Goal: Task Accomplishment & Management: Manage account settings

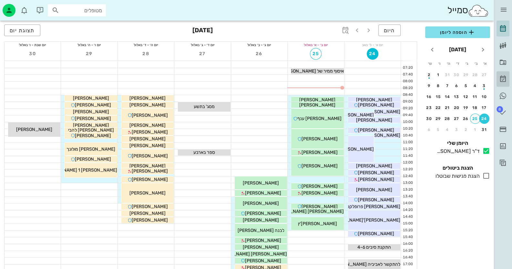
click at [506, 77] on icon at bounding box center [503, 79] width 8 height 8
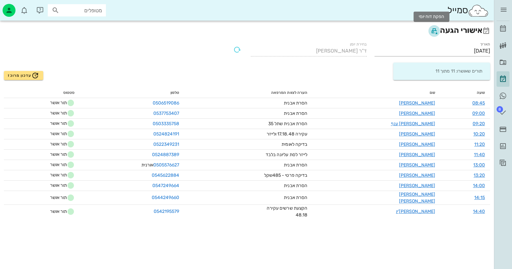
click at [431, 29] on icon "button" at bounding box center [435, 31] width 8 height 8
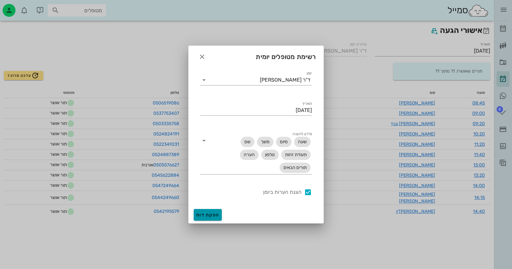
click at [212, 212] on button "הפקת דוח" at bounding box center [208, 215] width 28 height 12
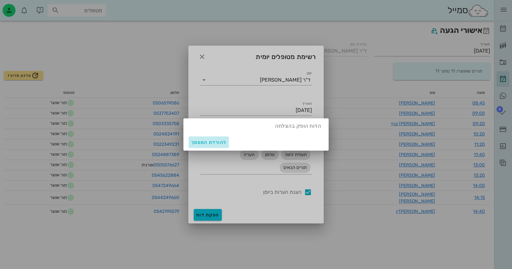
click at [220, 141] on span "להורדת המסמך" at bounding box center [208, 142] width 35 height 5
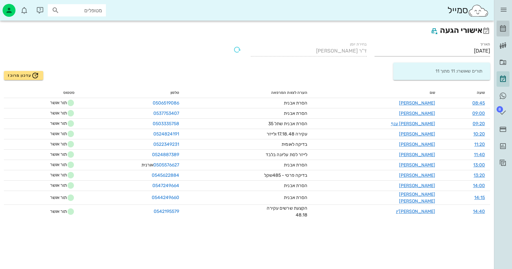
click at [503, 26] on icon at bounding box center [503, 29] width 8 height 8
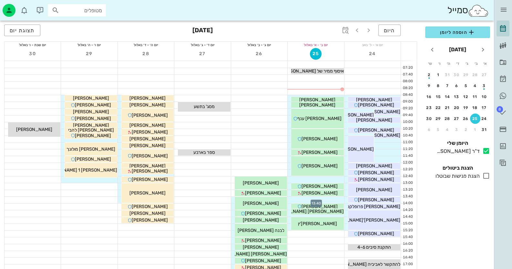
click at [334, 198] on div at bounding box center [316, 200] width 56 height 6
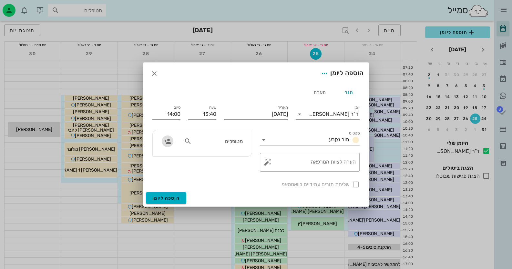
click at [170, 142] on icon "button" at bounding box center [168, 142] width 8 height 8
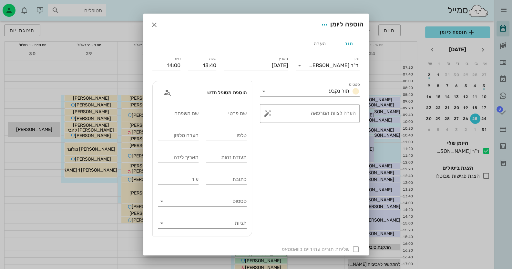
click at [236, 118] on input "שם פרטי" at bounding box center [226, 114] width 41 height 10
type input "[PERSON_NAME]"
type input "סלמון"
click at [244, 138] on input "טלפון" at bounding box center [226, 136] width 41 height 10
type input "050415930"
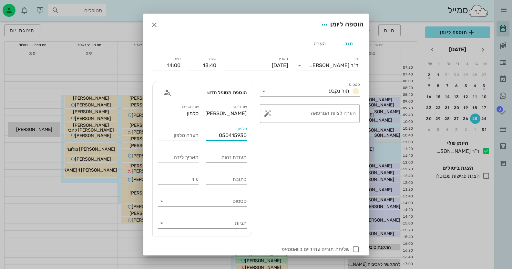
click at [243, 156] on input "תעודת זהות" at bounding box center [226, 157] width 41 height 10
type input "057212052"
click at [270, 114] on button "button" at bounding box center [268, 114] width 8 height 8
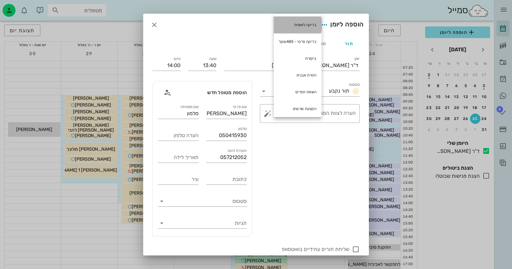
click at [315, 24] on div "בדיקה לאומית" at bounding box center [298, 24] width 48 height 17
type textarea "בדיקה לאומית"
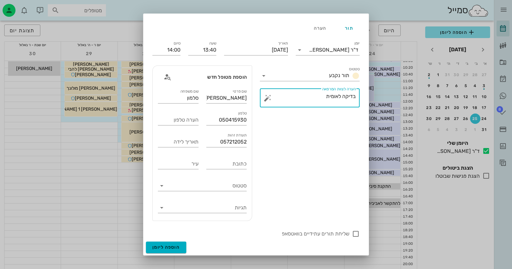
scroll to position [64, 0]
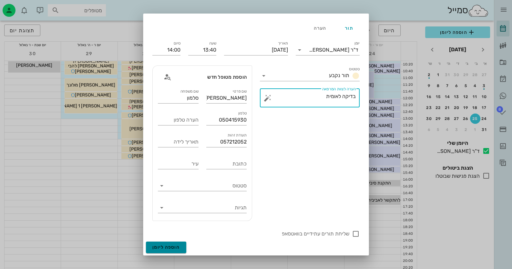
click at [185, 245] on button "הוספה ליומן" at bounding box center [166, 248] width 40 height 12
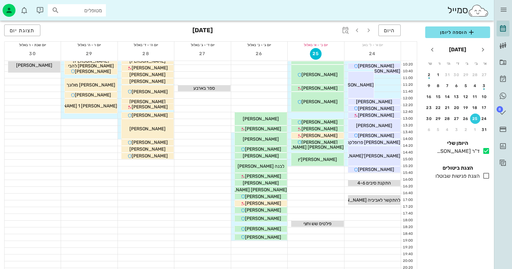
click at [84, 4] on div "מטופלים" at bounding box center [77, 10] width 58 height 12
click at [90, 11] on input "מטופלים" at bounding box center [81, 10] width 41 height 8
type input "[PERSON_NAME]"
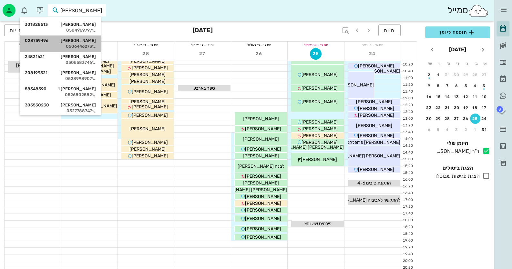
click at [92, 47] on div "0506446273" at bounding box center [60, 46] width 71 height 5
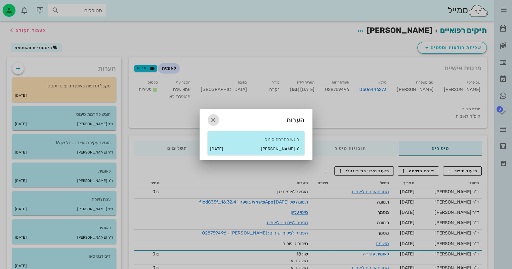
click at [215, 121] on icon "button" at bounding box center [214, 120] width 8 height 8
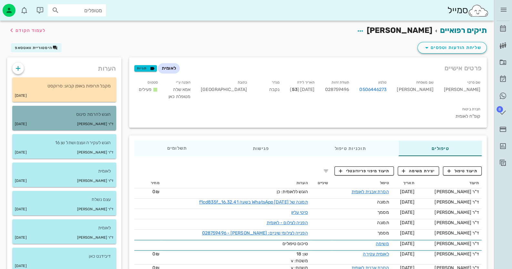
drag, startPoint x: 90, startPoint y: 113, endPoint x: 94, endPoint y: 113, distance: 3.6
click at [91, 113] on p "הוגש להרמת סינוס" at bounding box center [64, 114] width 94 height 7
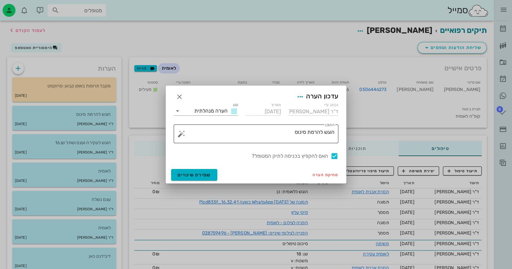
click at [275, 139] on textarea "הוגש להרמת סינוס" at bounding box center [259, 136] width 152 height 16
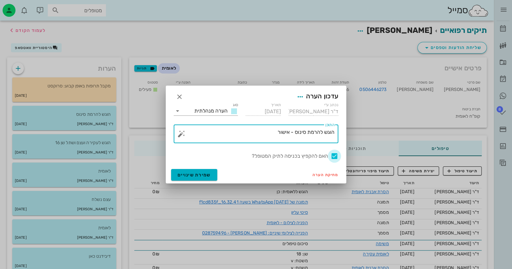
type textarea "הוגש להרמת סינוס - אישור"
click at [336, 154] on div at bounding box center [334, 156] width 11 height 11
checkbox input "false"
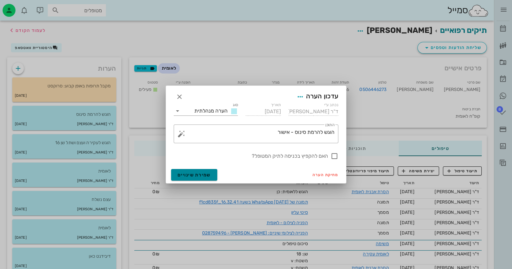
click at [201, 180] on button "שמירת שינויים" at bounding box center [194, 175] width 46 height 12
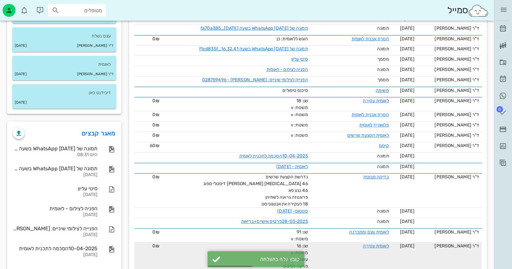
scroll to position [221, 0]
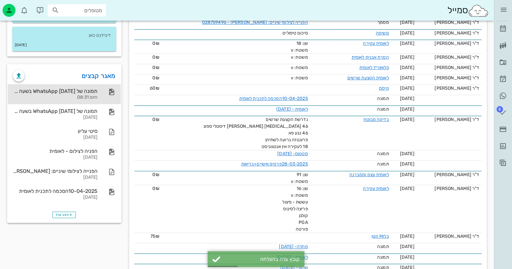
click at [89, 94] on div "תמונה של WhatsApp [DATE] בשעה [DATE]_fa70a385 היום 08:31" at bounding box center [55, 94] width 85 height 20
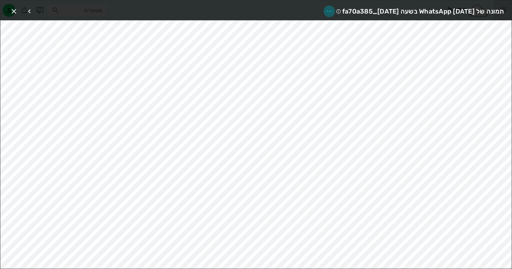
click at [326, 9] on icon "button" at bounding box center [330, 11] width 8 height 8
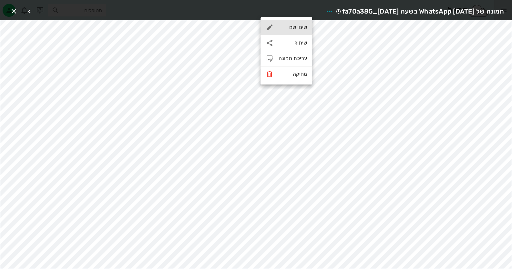
click at [301, 24] on div "שינוי שם" at bounding box center [287, 28] width 52 height 16
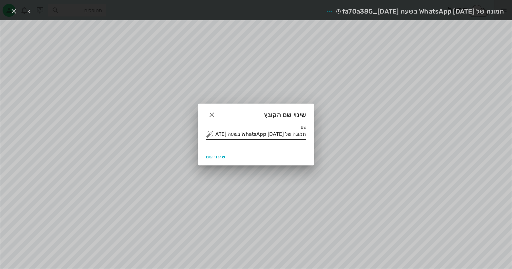
click at [281, 135] on input "תמונה של WhatsApp [DATE] בשעה [DATE]_fa70a385" at bounding box center [260, 134] width 91 height 10
click at [211, 137] on button "button" at bounding box center [210, 135] width 8 height 8
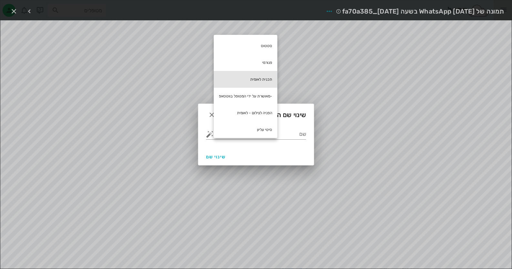
click at [264, 77] on div "תכנית לאומית" at bounding box center [246, 79] width 64 height 17
type input "תכנית לאומית"
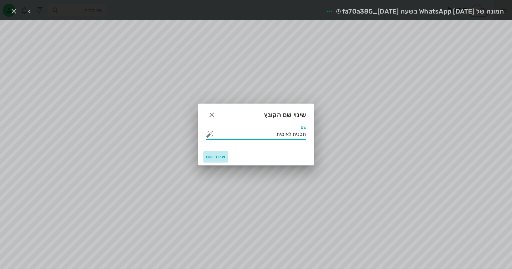
click at [221, 153] on button "שינוי שם" at bounding box center [216, 157] width 25 height 12
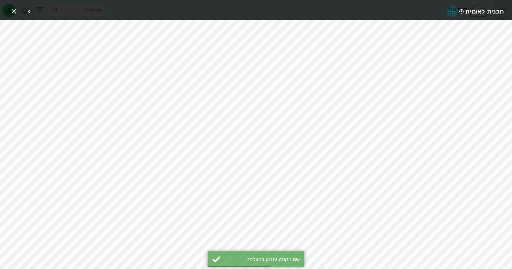
click at [451, 11] on icon "button" at bounding box center [453, 11] width 8 height 8
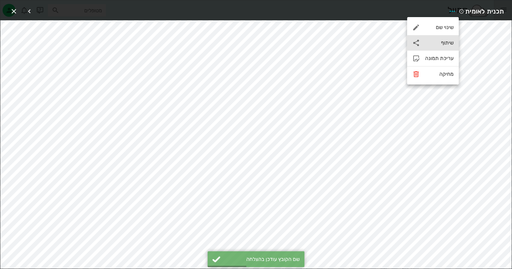
click at [445, 47] on div "שיתוף" at bounding box center [433, 43] width 52 height 16
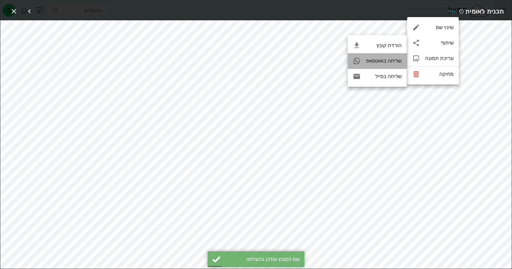
click at [388, 64] on div "שליחה בוואטסאפ" at bounding box center [377, 61] width 59 height 16
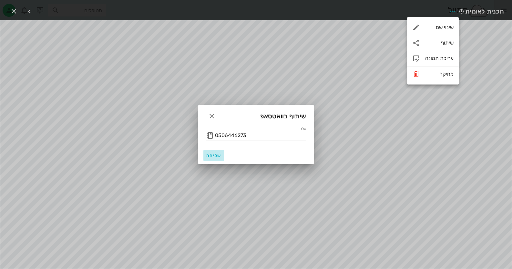
click at [214, 155] on span "שליחה" at bounding box center [214, 155] width 16 height 5
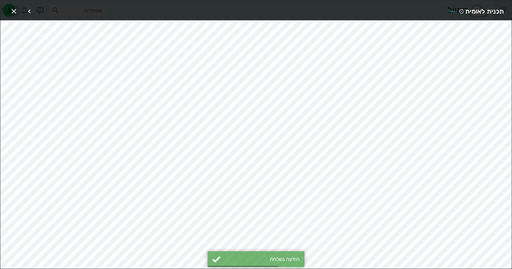
click at [13, 8] on icon "button" at bounding box center [14, 11] width 8 height 8
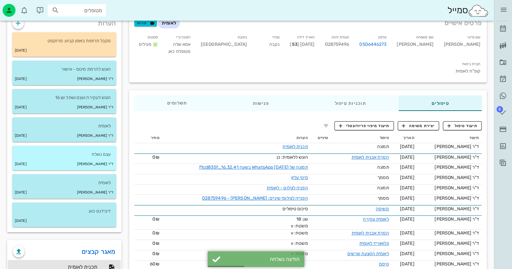
scroll to position [0, 0]
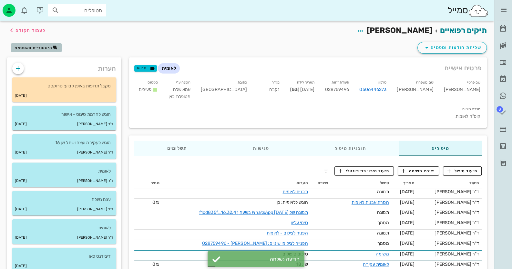
click at [31, 47] on span "היסטוריית וואטסאפ" at bounding box center [33, 48] width 37 height 5
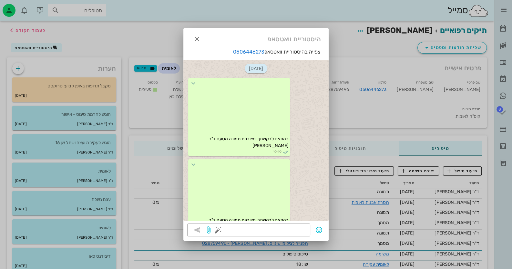
scroll to position [607, 0]
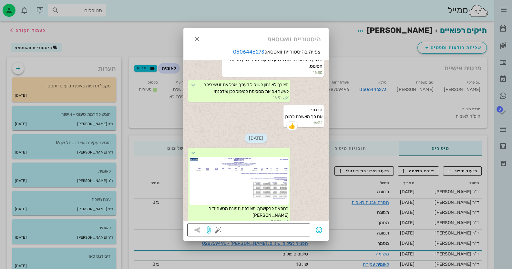
click at [218, 231] on button "button" at bounding box center [219, 230] width 8 height 8
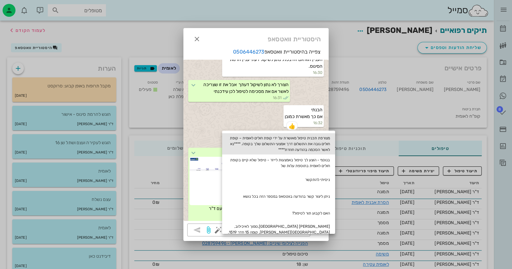
click at [325, 145] on div "מצורפת תכנית טיפול מאושרת על ידי קופת חולים לאומית – קופת חולים גובה את התשלום …" at bounding box center [278, 143] width 113 height 21
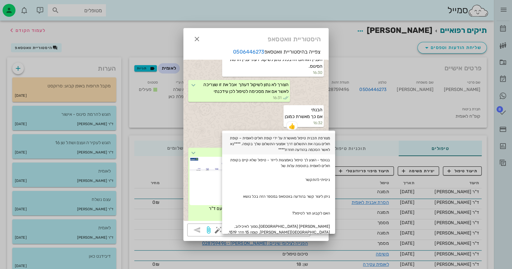
type textarea "מצורפת תכנית טיפול מאושרת על ידי קופת חולים לאומית – קופת חולים גובה את התשלום …"
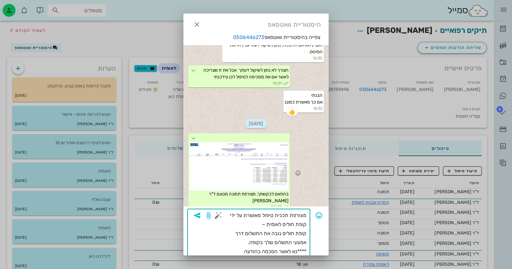
scroll to position [13, 0]
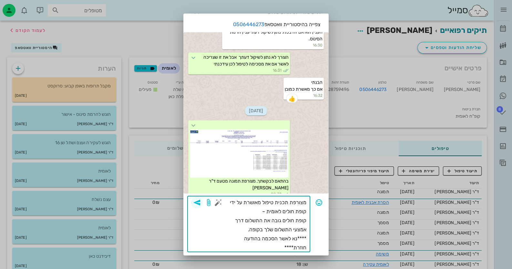
click at [203, 199] on span "button" at bounding box center [197, 203] width 12 height 8
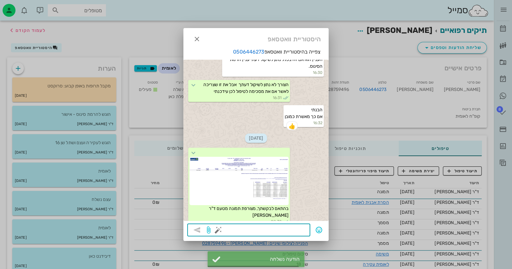
scroll to position [659, 0]
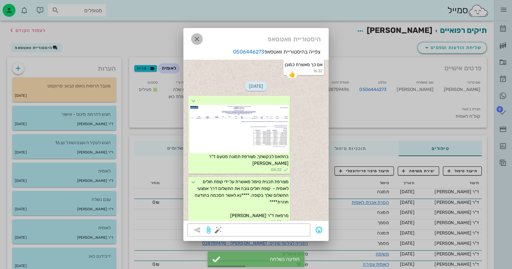
click at [200, 39] on icon "button" at bounding box center [197, 39] width 8 height 8
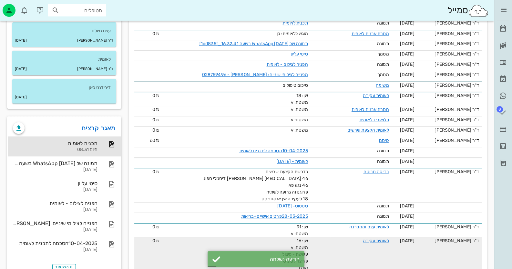
scroll to position [221, 0]
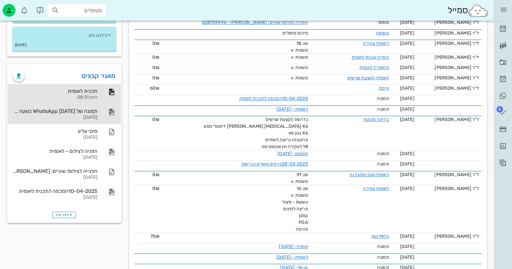
click at [75, 119] on div "[DATE]" at bounding box center [55, 117] width 85 height 5
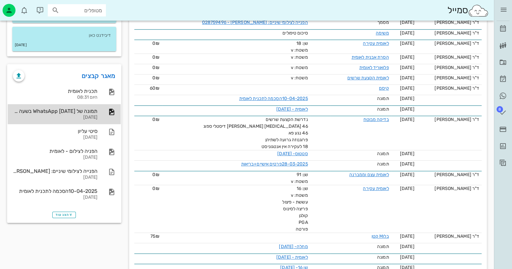
click at [94, 116] on div "[DATE]" at bounding box center [55, 117] width 85 height 5
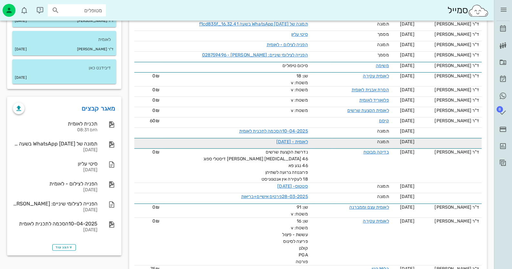
scroll to position [124, 0]
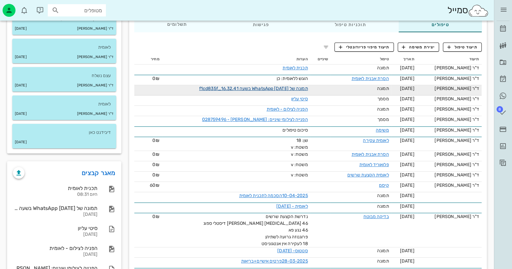
click at [291, 86] on link "תמונה של WhatsApp [DATE] בשעה 16.32.41_f1cd835f" at bounding box center [253, 88] width 109 height 5
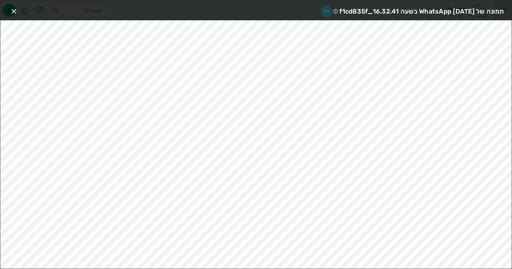
click at [323, 10] on icon "button" at bounding box center [327, 11] width 8 height 8
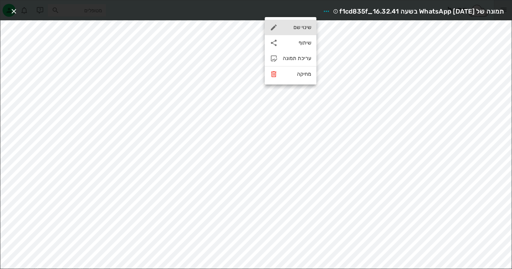
click at [306, 30] on div "שינוי שם" at bounding box center [297, 27] width 28 height 6
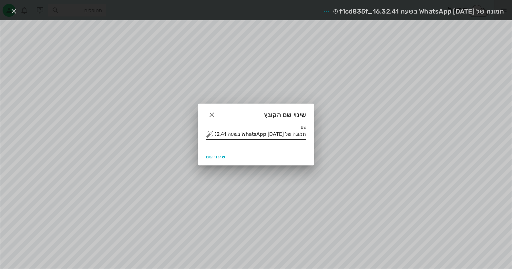
click at [277, 135] on input "תמונה של WhatsApp [DATE] בשעה 16.32.41_f1cd835f" at bounding box center [260, 134] width 91 height 10
click at [210, 134] on button "button" at bounding box center [210, 135] width 8 height 8
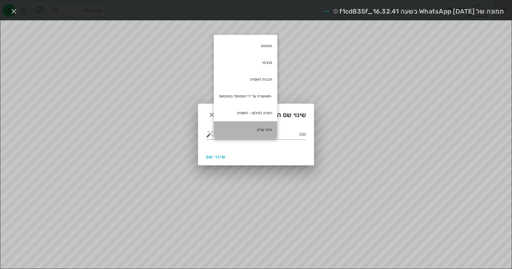
click at [256, 126] on div "סיטי עליון" at bounding box center [246, 129] width 64 height 17
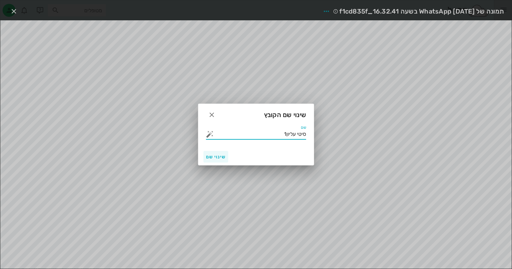
type input "סיטי עליון1"
click at [206, 155] on span "שינוי שם" at bounding box center [216, 156] width 20 height 5
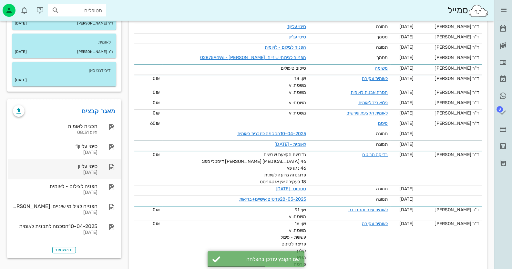
scroll to position [189, 0]
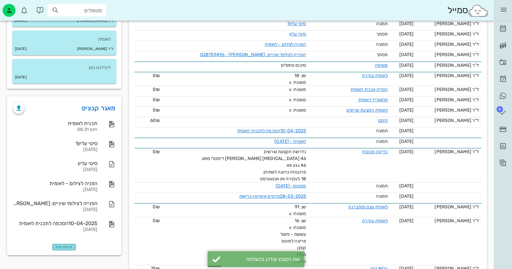
click at [70, 246] on icon "button" at bounding box center [71, 248] width 4 height 4
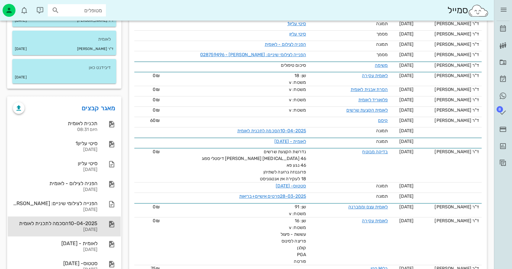
click at [87, 232] on div "[DATE]" at bounding box center [55, 229] width 85 height 5
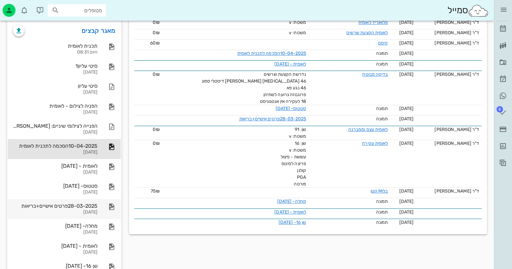
scroll to position [286, 0]
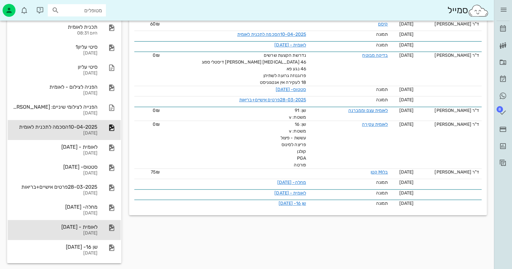
click at [89, 233] on div "[DATE]" at bounding box center [55, 233] width 85 height 5
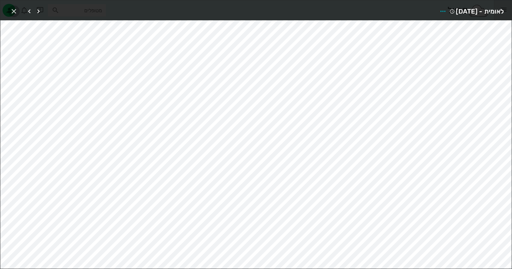
click at [14, 13] on icon "button" at bounding box center [14, 11] width 8 height 8
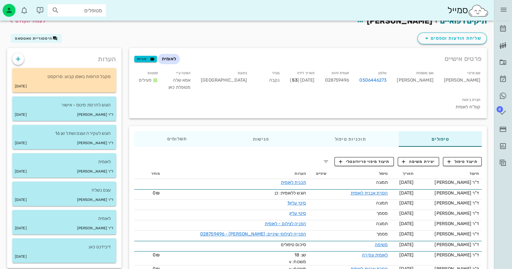
scroll to position [0, 0]
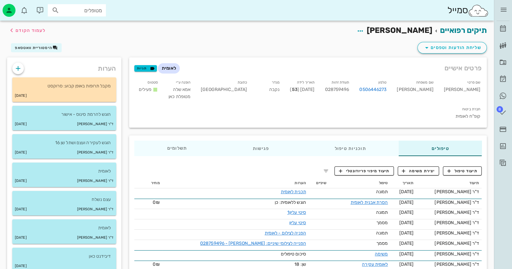
click at [98, 9] on input "מטופלים" at bounding box center [81, 10] width 41 height 8
type input "[PERSON_NAME]"
click at [90, 26] on div "[PERSON_NAME] 322553892" at bounding box center [65, 24] width 71 height 5
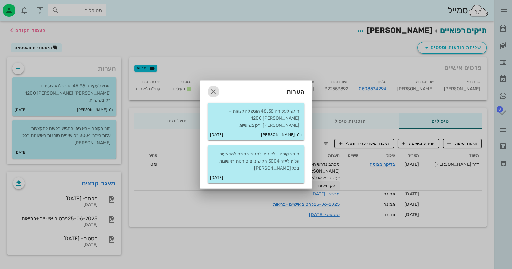
click at [210, 92] on icon "button" at bounding box center [214, 92] width 8 height 8
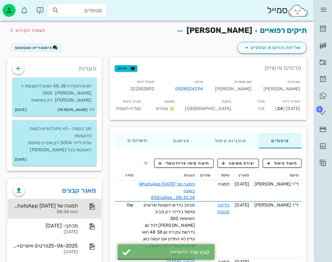
click at [86, 203] on div at bounding box center [89, 207] width 14 height 8
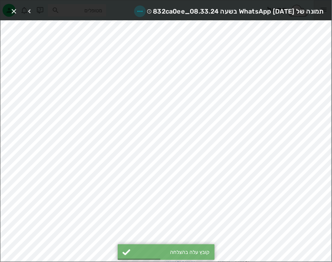
click at [136, 11] on icon "button" at bounding box center [140, 11] width 8 height 8
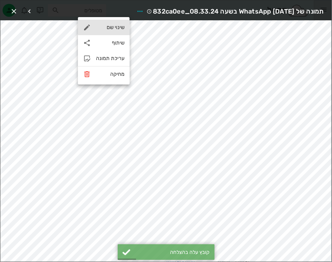
click at [122, 30] on div "שינוי שם" at bounding box center [110, 27] width 28 height 6
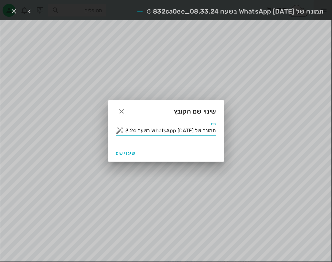
click at [173, 133] on input "תמונה של WhatsApp [DATE] בשעה 08.33.24_832ca0ee" at bounding box center [170, 131] width 91 height 10
click at [121, 131] on button "button" at bounding box center [120, 131] width 8 height 8
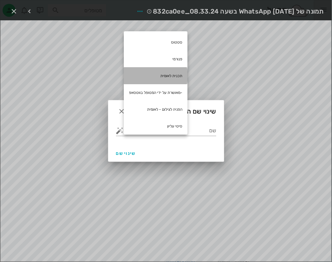
click at [166, 73] on div "תכנית לאומית" at bounding box center [156, 76] width 64 height 17
type input "תכנית לאומית"
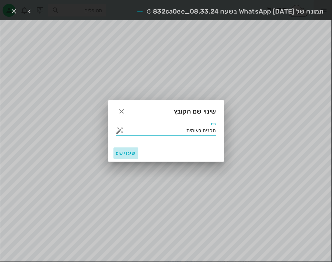
click at [130, 150] on button "שינוי שם" at bounding box center [125, 154] width 25 height 12
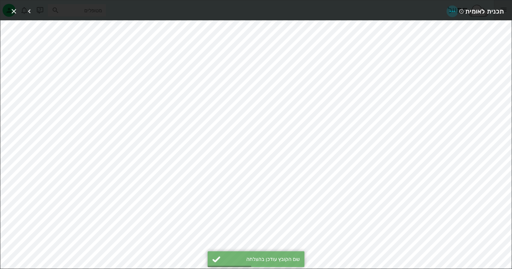
click at [449, 8] on icon "button" at bounding box center [453, 11] width 8 height 8
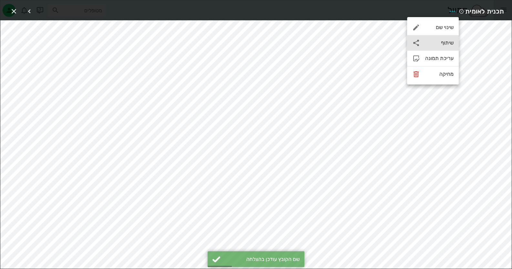
click at [444, 40] on div "שיתוף" at bounding box center [439, 43] width 28 height 6
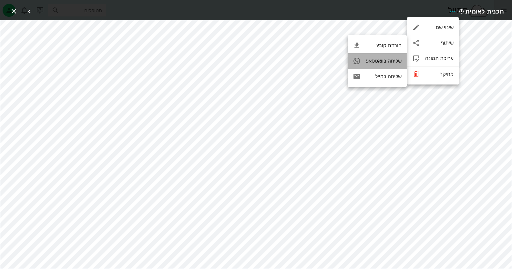
click at [394, 57] on div "שליחה בוואטסאפ" at bounding box center [377, 61] width 59 height 16
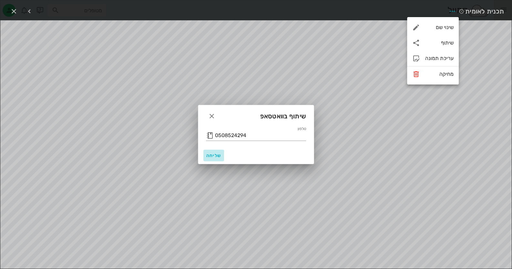
click at [212, 157] on span "שליחה" at bounding box center [214, 155] width 16 height 5
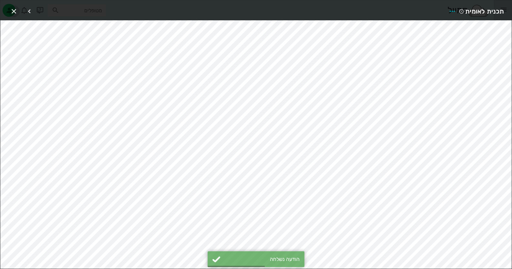
click at [13, 8] on icon "button" at bounding box center [14, 11] width 8 height 8
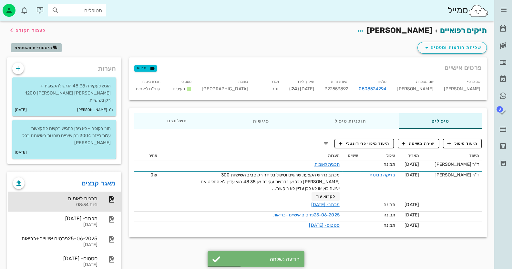
click at [40, 45] on span "היסטוריית וואטסאפ" at bounding box center [36, 47] width 43 height 5
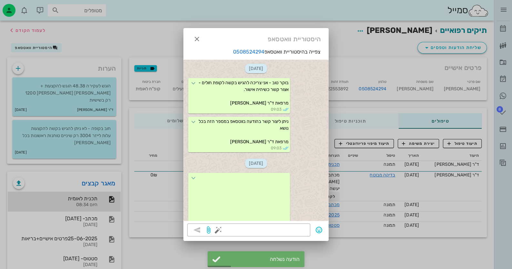
scroll to position [32, 0]
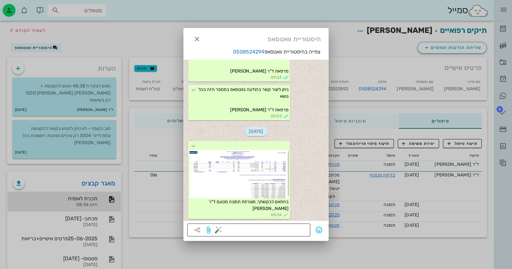
click at [216, 229] on button "button" at bounding box center [219, 230] width 8 height 8
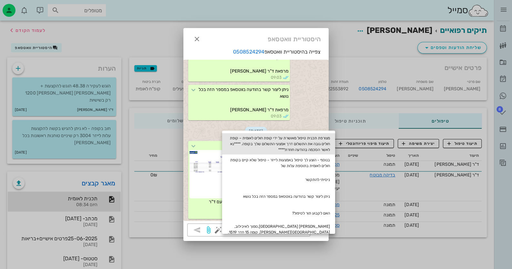
click at [288, 142] on div "מצורפת תכנית טיפול מאושרת על ידי קופת חולים לאומית – קופת חולים גובה את התשלום …" at bounding box center [278, 143] width 113 height 21
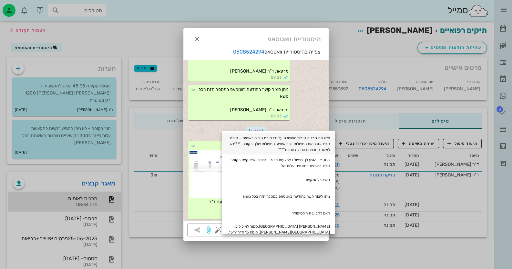
type textarea "מצורפת תכנית טיפול מאושרת על ידי קופת חולים לאומית – קופת חולים גובה את התשלום …"
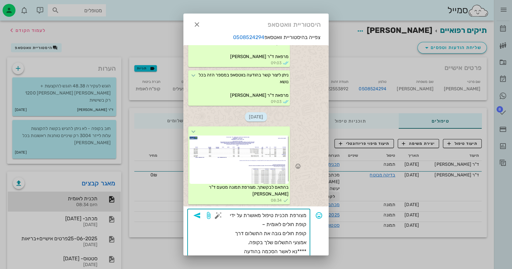
scroll to position [13, 0]
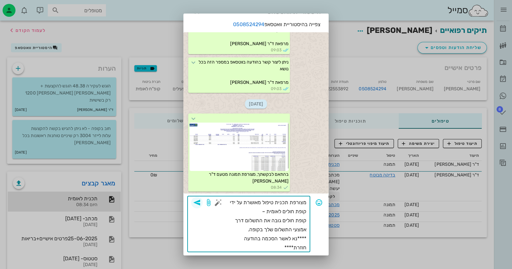
click at [203, 202] on span "button" at bounding box center [197, 203] width 12 height 8
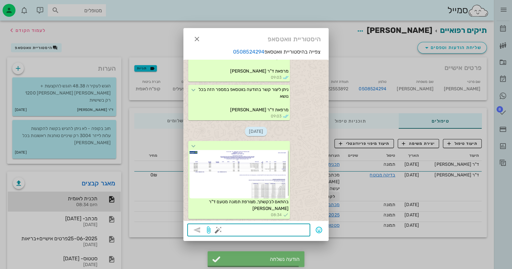
scroll to position [84, 0]
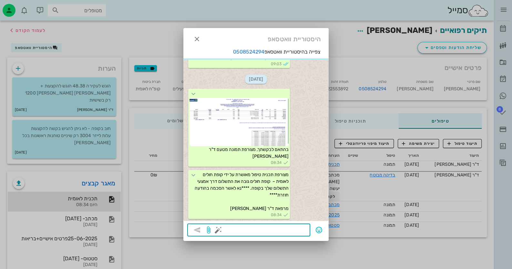
click at [111, 193] on div at bounding box center [256, 134] width 512 height 269
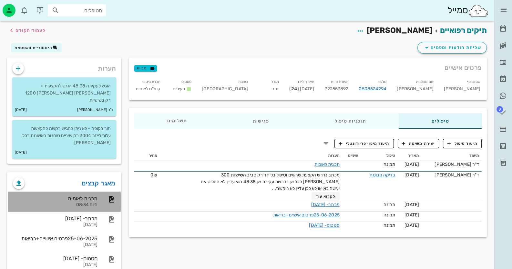
click at [111, 196] on icon at bounding box center [112, 200] width 8 height 8
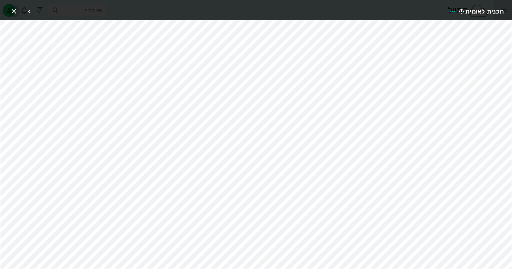
click at [12, 11] on icon "button" at bounding box center [14, 11] width 8 height 8
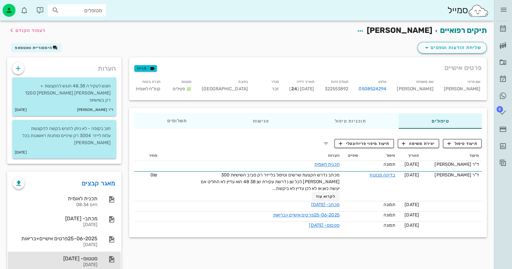
click at [100, 252] on div "סטטוס- [DATE] [DATE]" at bounding box center [64, 262] width 113 height 20
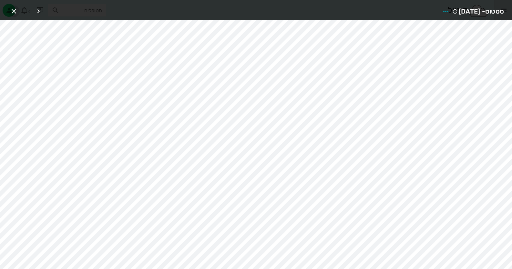
click at [11, 11] on icon "button" at bounding box center [14, 11] width 8 height 8
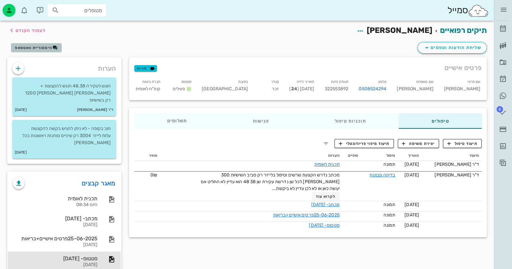
click at [28, 46] on span "היסטוריית וואטסאפ" at bounding box center [33, 48] width 37 height 5
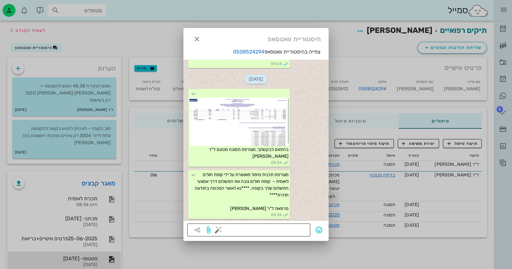
click at [215, 231] on button "button" at bounding box center [219, 230] width 8 height 8
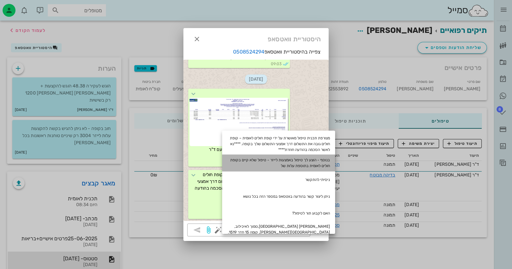
click at [300, 163] on div "בנוסף - הוצע לך טיפול באמצעות לייזר - טיפול שלא קיים בקופת חולים לאומית בתוספת …" at bounding box center [278, 163] width 113 height 17
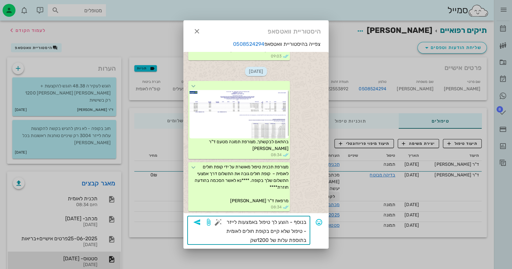
type textarea "בנוסף - הוצע לך טיפול באמצעות לייזר - טיפול שלא קיים בקופת חולים לאומית בתוספת …"
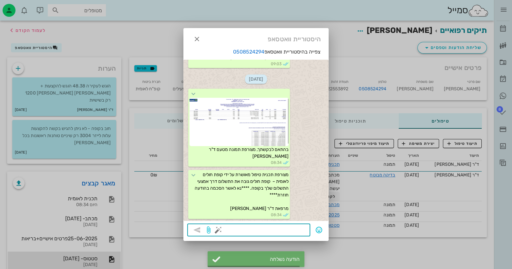
scroll to position [130, 0]
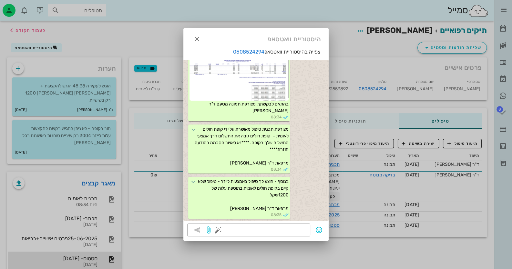
click at [296, 259] on div at bounding box center [256, 134] width 512 height 269
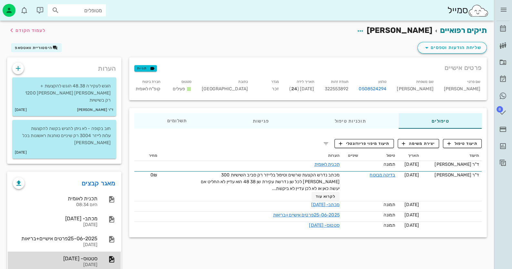
click at [93, 256] on div "סטטוס- [DATE]" at bounding box center [55, 259] width 85 height 6
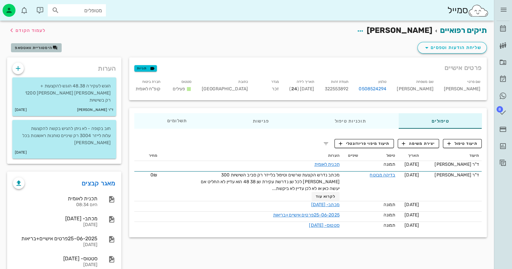
click at [32, 45] on button "היסטוריית וואטסאפ" at bounding box center [36, 47] width 51 height 9
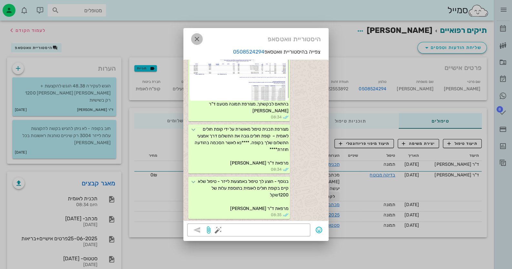
click at [192, 37] on span "button" at bounding box center [197, 39] width 12 height 8
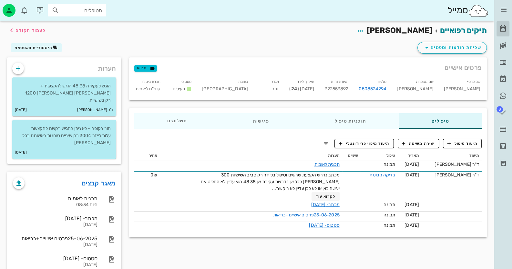
click at [499, 29] on icon at bounding box center [503, 29] width 8 height 8
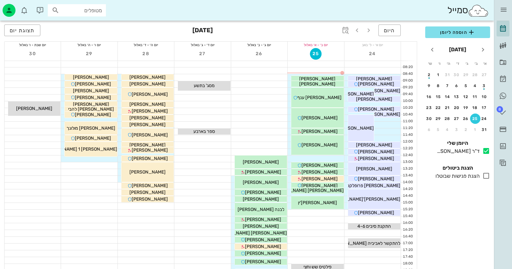
scroll to position [32, 0]
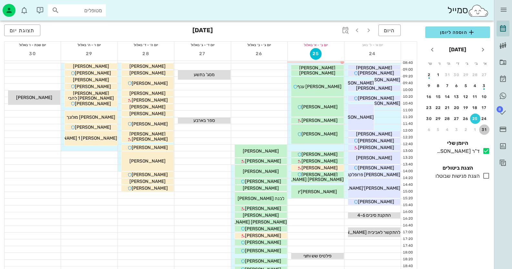
click at [485, 126] on button "31" at bounding box center [484, 130] width 10 height 10
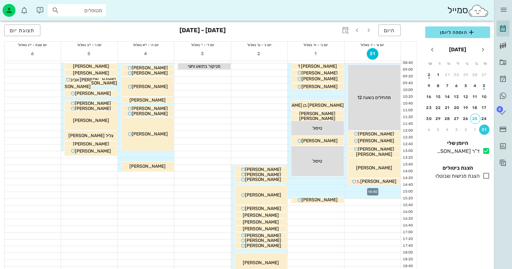
click at [380, 187] on div at bounding box center [373, 188] width 56 height 6
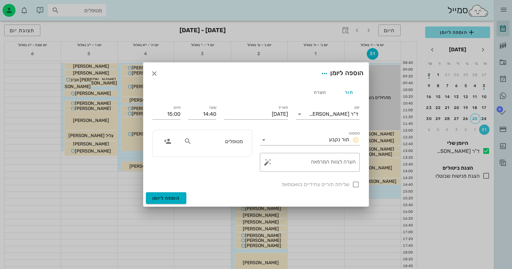
click at [242, 142] on input "מטופלים" at bounding box center [218, 141] width 50 height 8
type input "[PERSON_NAME]"
click at [229, 163] on div "0508524294" at bounding box center [206, 161] width 71 height 5
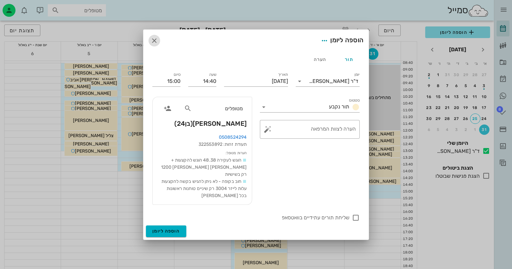
click at [155, 45] on icon "button" at bounding box center [155, 41] width 8 height 8
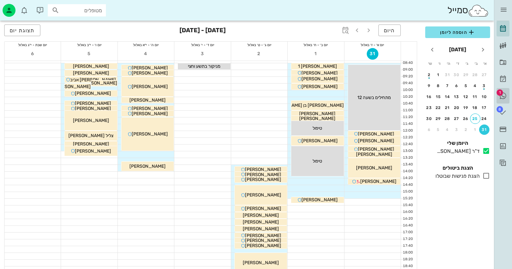
click at [502, 92] on span "1" at bounding box center [500, 92] width 6 height 6
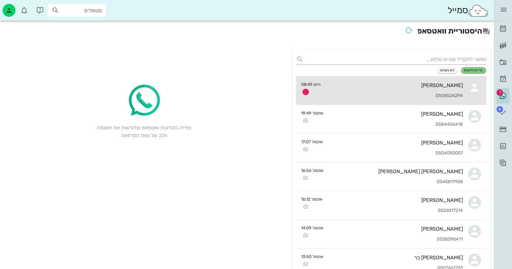
click at [462, 89] on div "[PERSON_NAME] 0508524294" at bounding box center [395, 90] width 138 height 28
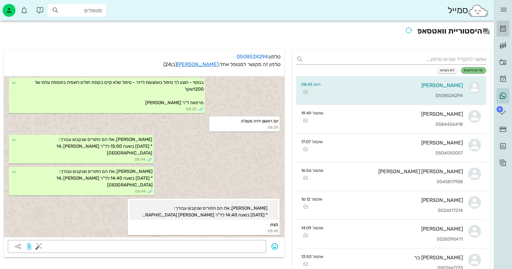
click at [501, 31] on icon at bounding box center [503, 29] width 8 height 8
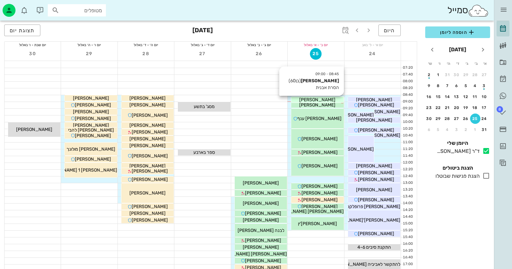
click at [328, 98] on div "[PERSON_NAME]" at bounding box center [317, 100] width 52 height 7
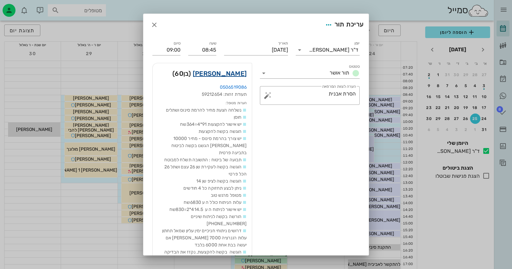
click at [231, 72] on link "[PERSON_NAME]" at bounding box center [220, 73] width 54 height 10
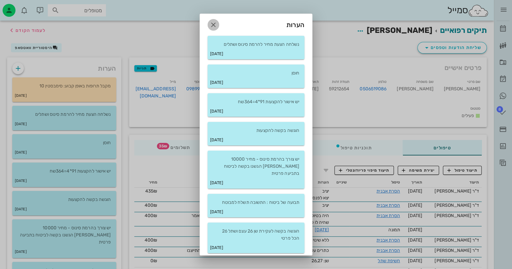
click at [217, 21] on icon "button" at bounding box center [214, 25] width 8 height 8
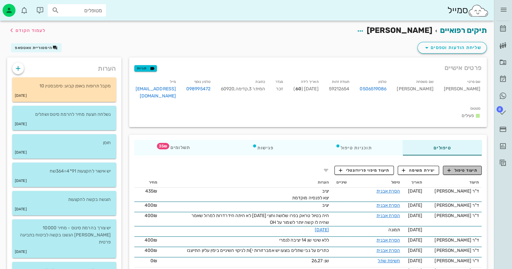
click at [465, 168] on span "תיעוד טיפול" at bounding box center [463, 171] width 30 height 6
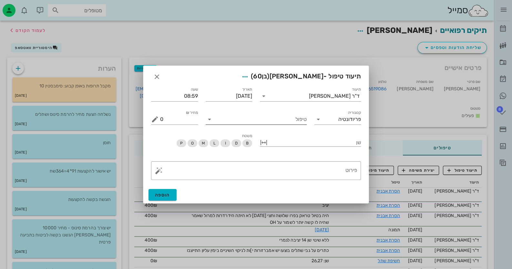
click at [278, 122] on input "טיפול" at bounding box center [261, 119] width 92 height 10
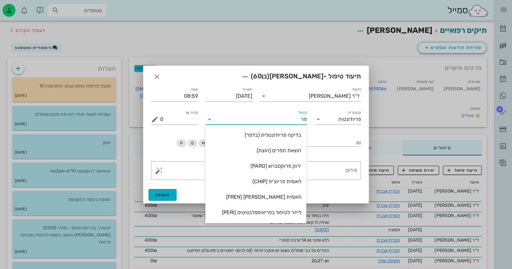
type input "[PERSON_NAME]"
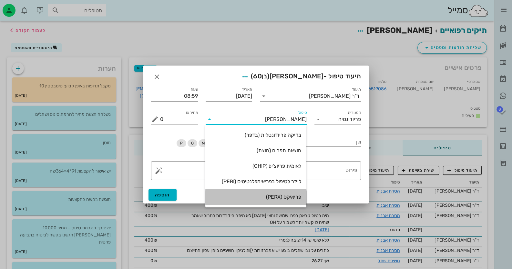
click at [297, 197] on div "פריאיקס (PERX)" at bounding box center [256, 197] width 91 height 6
type input "280"
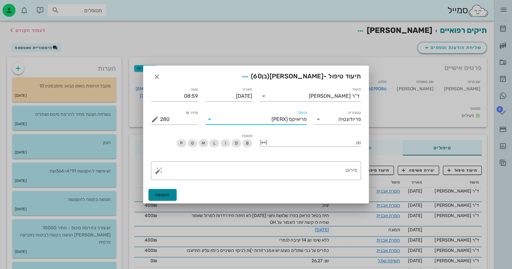
click at [165, 195] on span "הוספה" at bounding box center [162, 195] width 15 height 5
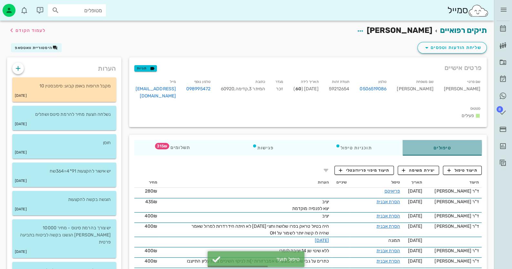
click at [421, 140] on div "טיפולים" at bounding box center [442, 148] width 79 height 16
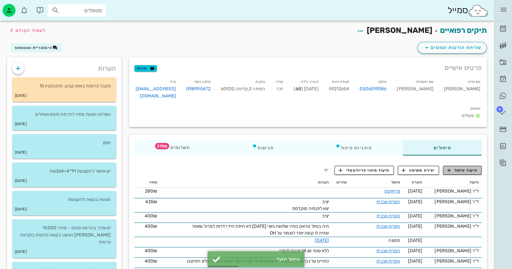
click at [465, 168] on span "תיעוד טיפול" at bounding box center [463, 171] width 30 height 6
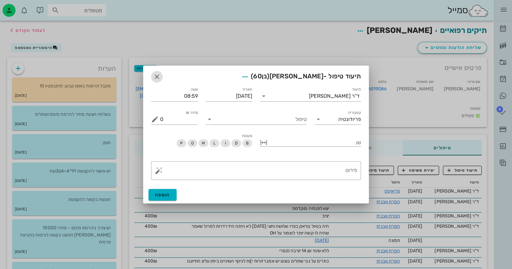
click at [156, 77] on icon "button" at bounding box center [157, 77] width 8 height 8
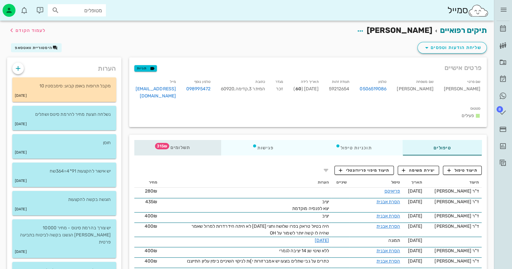
click at [186, 143] on div "תשלומים 315₪" at bounding box center [177, 148] width 87 height 16
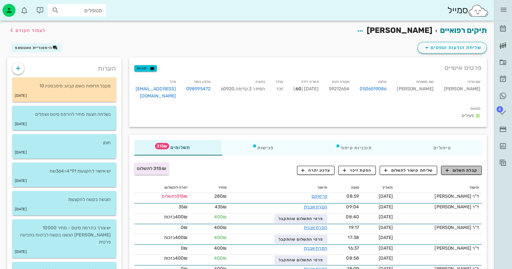
click at [461, 168] on span "קבלת תשלום" at bounding box center [462, 171] width 32 height 6
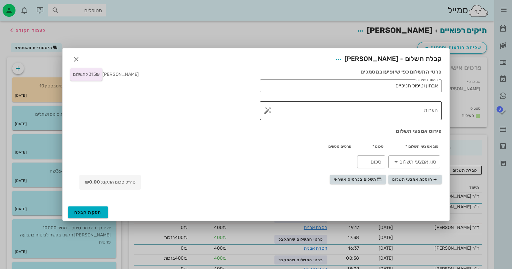
click at [268, 110] on button "button" at bounding box center [268, 111] width 8 height 8
click at [290, 86] on div "הערות לתשלום" at bounding box center [281, 84] width 34 height 13
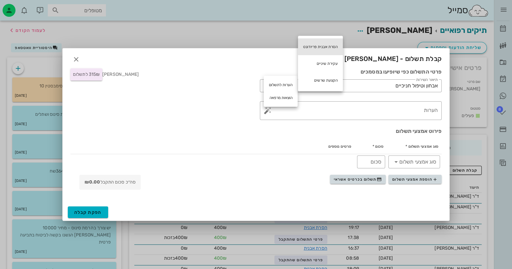
click at [324, 43] on div "הסרת אבנית פריודונט" at bounding box center [320, 46] width 45 height 17
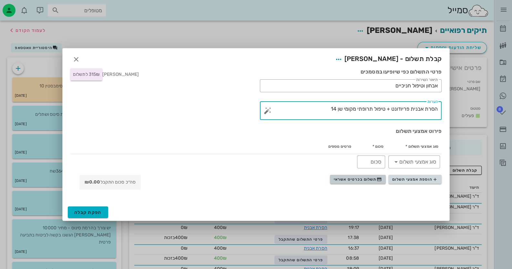
type textarea "הסרת אבנית פריודונט + טיפול תרופתי מקומי שן 14"
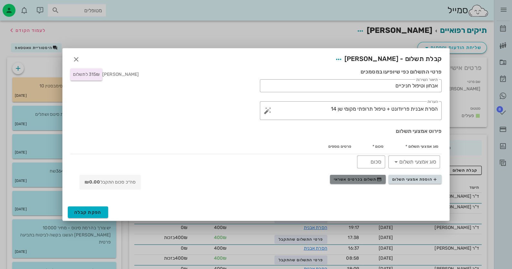
click at [367, 180] on span "תשלום בכרטיס אשראי" at bounding box center [358, 179] width 48 height 5
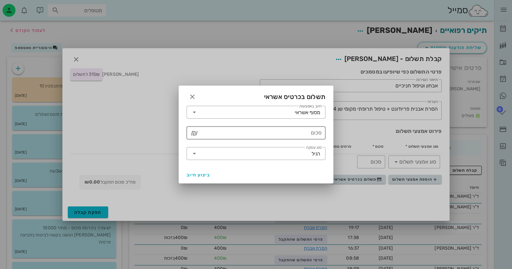
click at [307, 137] on input "סכום" at bounding box center [261, 133] width 122 height 10
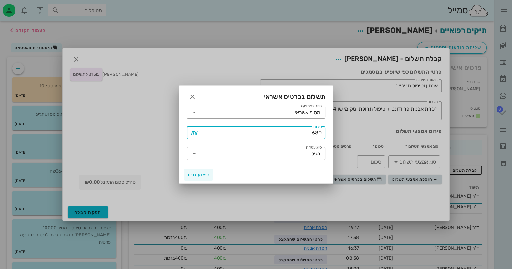
type input "680"
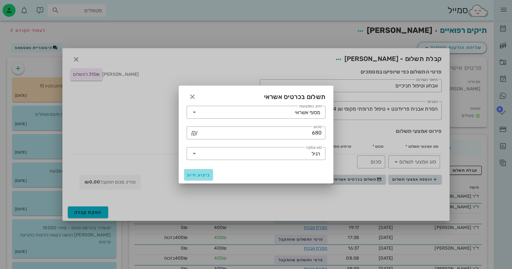
click at [190, 173] on span "ביצוע חיוב" at bounding box center [199, 175] width 24 height 5
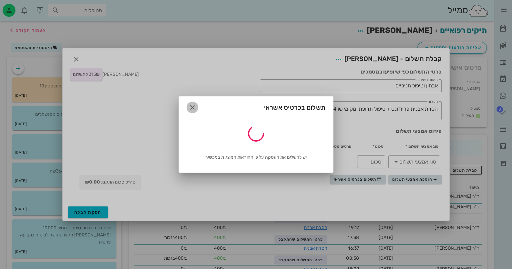
click at [192, 102] on button "button" at bounding box center [193, 108] width 12 height 12
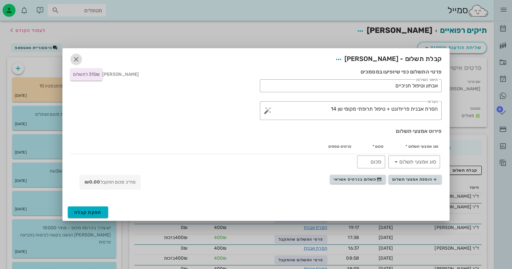
click at [77, 55] on button "button" at bounding box center [76, 60] width 12 height 12
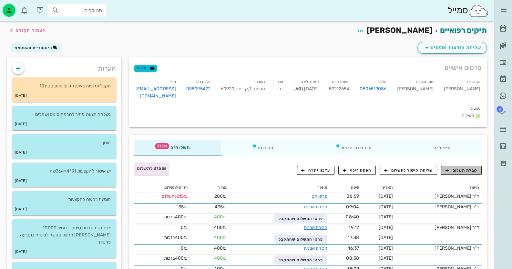
click at [464, 168] on span "קבלת תשלום" at bounding box center [462, 171] width 32 height 6
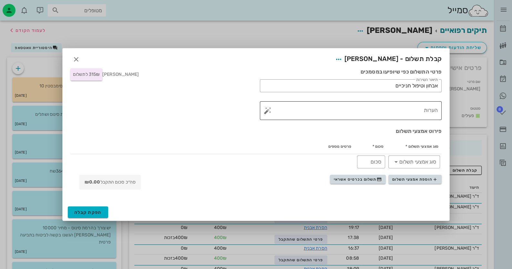
click at [266, 112] on button "button" at bounding box center [268, 111] width 8 height 8
click at [281, 85] on div "הערות לתשלום" at bounding box center [281, 84] width 34 height 13
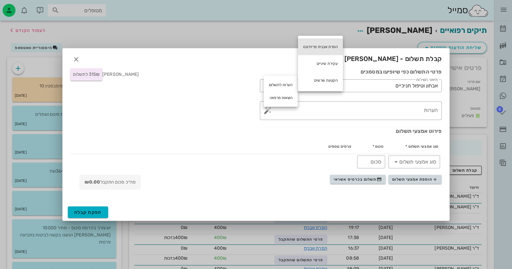
click at [329, 45] on div "הסרת אבנית פריודונט" at bounding box center [320, 46] width 45 height 17
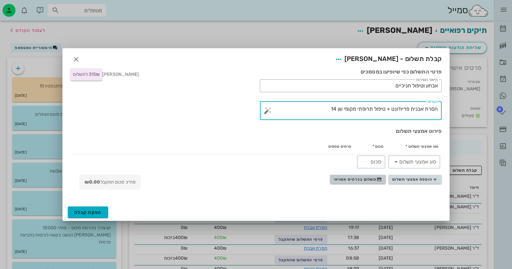
type textarea "הסרת אבנית פריודונט + טיפול תרופתי מקומי שן 14"
click at [346, 177] on span "תשלום בכרטיס אשראי" at bounding box center [358, 179] width 48 height 5
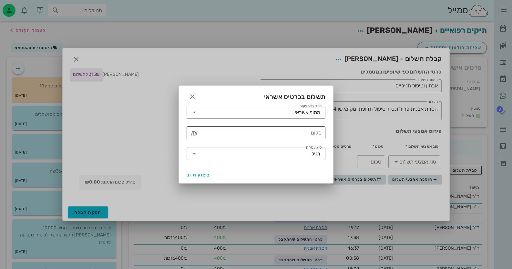
click at [312, 132] on input "סכום" at bounding box center [261, 133] width 122 height 10
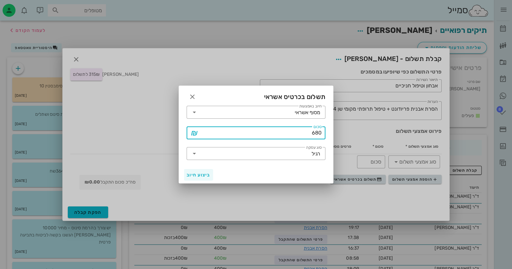
type input "680"
click at [209, 173] on span "ביצוע חיוב" at bounding box center [199, 175] width 24 height 5
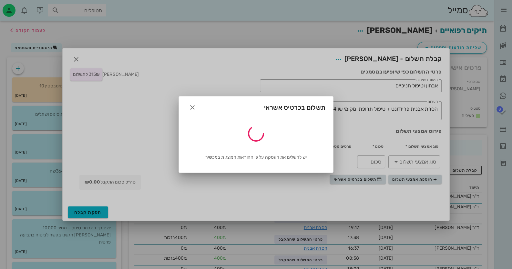
type input "680"
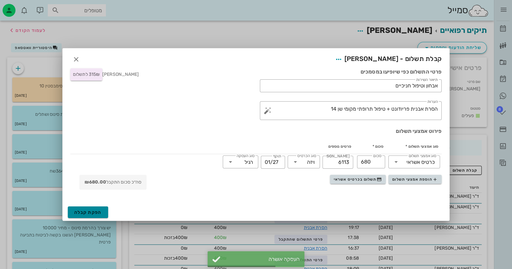
click at [81, 214] on span "הפקת קבלה" at bounding box center [87, 212] width 27 height 5
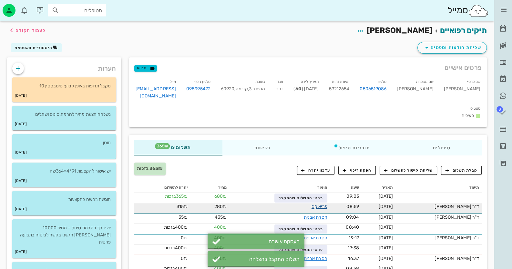
click at [320, 204] on link "פריאיקס" at bounding box center [320, 206] width 16 height 5
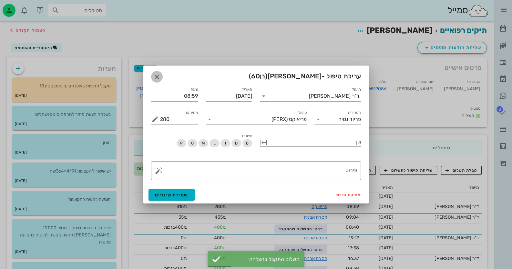
click at [158, 76] on icon "button" at bounding box center [157, 77] width 8 height 8
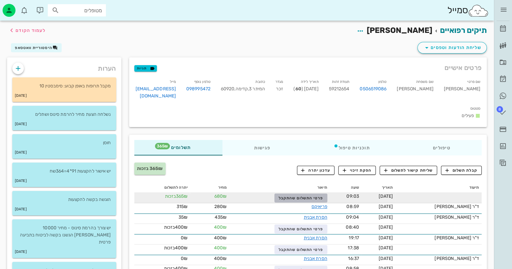
click at [304, 194] on button "פרטי התשלום שהתקבל" at bounding box center [301, 198] width 53 height 9
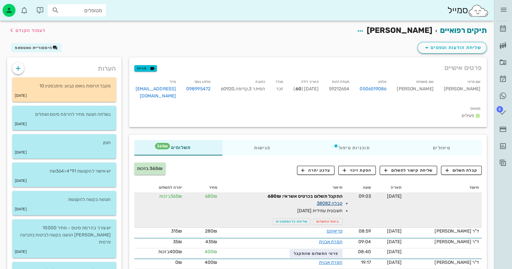
click at [343, 201] on link "קבלה 38082" at bounding box center [330, 203] width 26 height 5
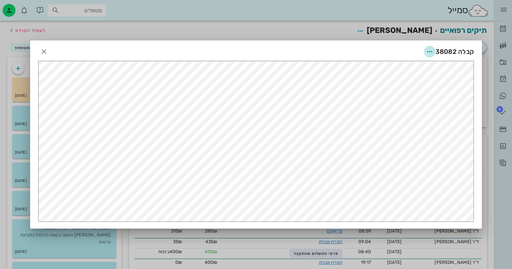
click at [429, 50] on icon "button" at bounding box center [430, 52] width 8 height 8
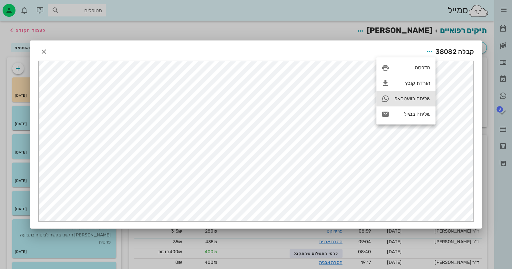
click at [414, 103] on div "שליחה בוואטסאפ" at bounding box center [406, 99] width 59 height 16
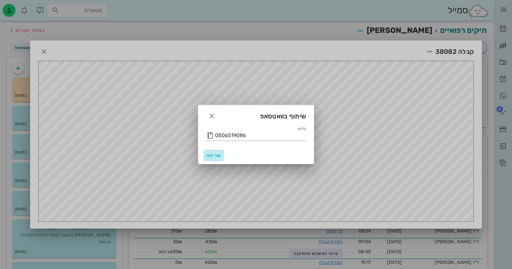
click at [216, 157] on span "שליחה" at bounding box center [214, 155] width 16 height 5
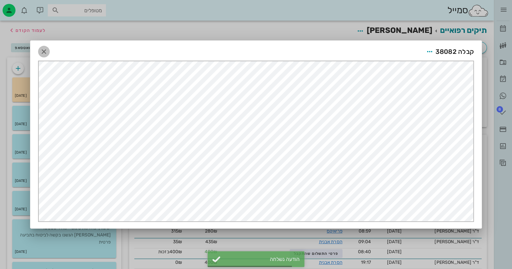
drag, startPoint x: 45, startPoint y: 48, endPoint x: 48, endPoint y: 51, distance: 4.1
click at [46, 50] on icon "button" at bounding box center [44, 52] width 8 height 8
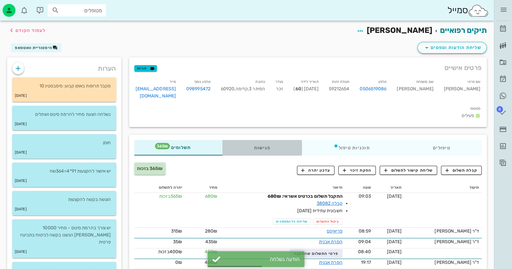
click at [265, 143] on div "פגישות" at bounding box center [262, 148] width 79 height 16
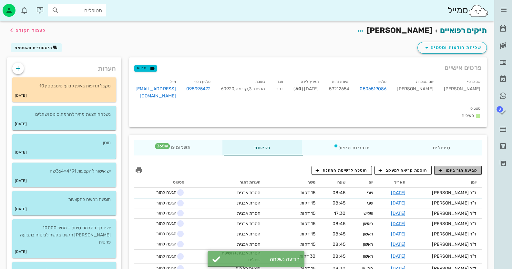
click at [462, 168] on span "קביעת תור ביומן" at bounding box center [458, 171] width 39 height 6
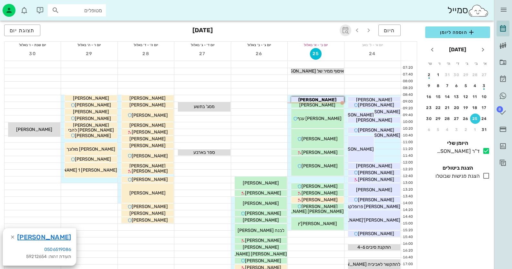
click at [347, 29] on icon "button" at bounding box center [346, 30] width 8 height 8
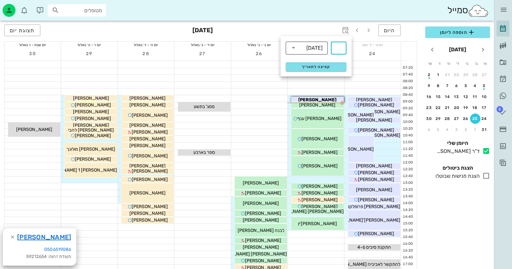
click at [312, 45] on div "[DATE]" at bounding box center [315, 48] width 16 height 6
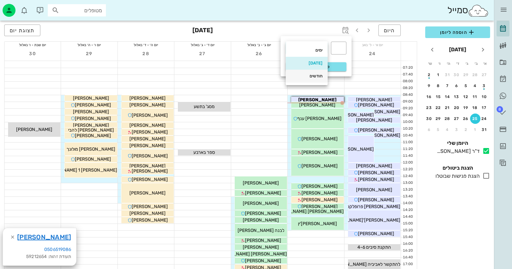
click at [309, 76] on div "חודשים" at bounding box center [307, 76] width 32 height 5
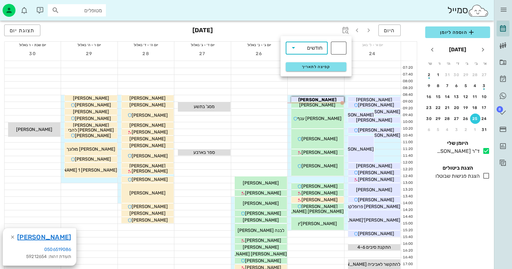
click at [346, 47] on div "​" at bounding box center [339, 48] width 16 height 13
type input "4"
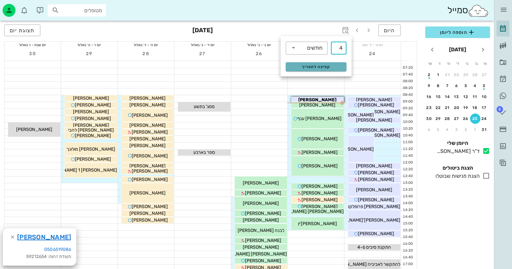
click at [324, 66] on span "קפיצה לתאריך" at bounding box center [316, 67] width 53 height 5
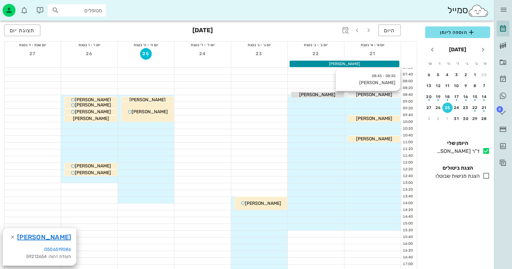
click at [392, 96] on div "[PERSON_NAME]" at bounding box center [374, 94] width 52 height 7
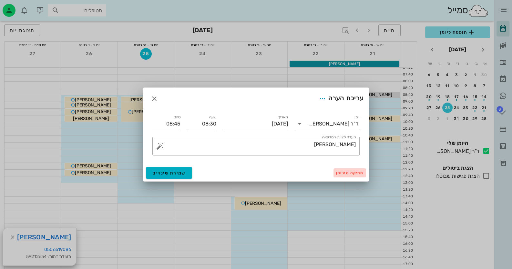
click at [350, 172] on span "מחיקה מהיומן" at bounding box center [349, 173] width 27 height 5
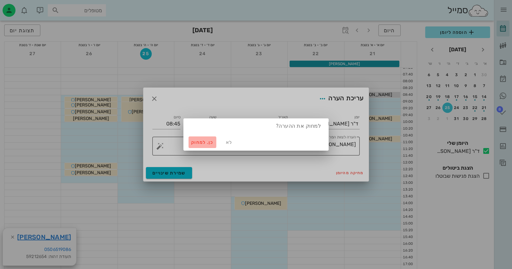
drag, startPoint x: 205, startPoint y: 143, endPoint x: 203, endPoint y: 149, distance: 6.0
click at [205, 143] on span "כן. למחוק" at bounding box center [202, 142] width 23 height 5
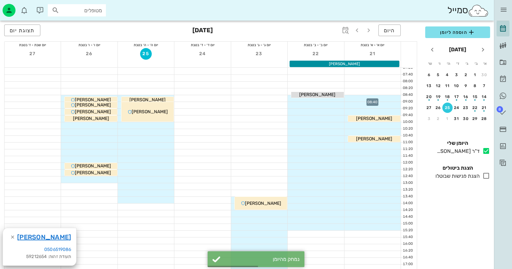
click at [391, 98] on div at bounding box center [373, 98] width 56 height 6
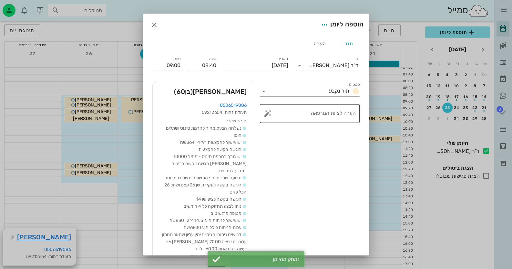
click at [272, 115] on button "button" at bounding box center [268, 114] width 8 height 8
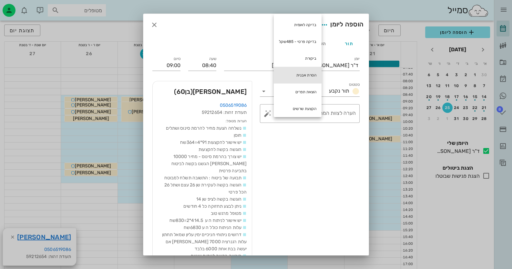
click at [308, 77] on div "הסרת אבנית" at bounding box center [298, 75] width 48 height 17
type textarea "הסרת אבנית"
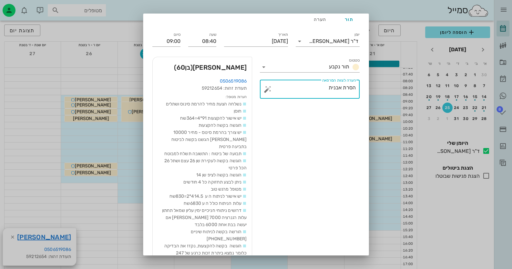
scroll to position [51, 0]
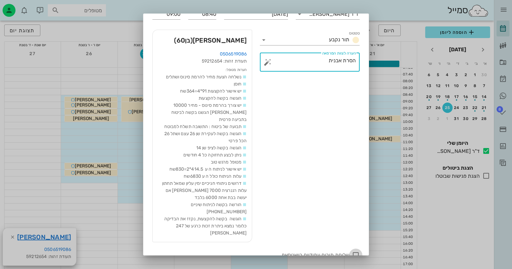
click at [356, 250] on div at bounding box center [356, 255] width 11 height 11
checkbox input "true"
click at [170, 266] on span "הוספה ליומן" at bounding box center [165, 268] width 27 height 5
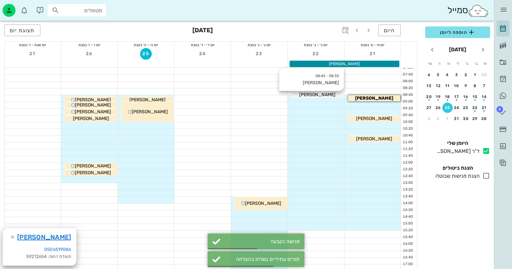
click at [332, 93] on div "[PERSON_NAME]" at bounding box center [317, 94] width 52 height 7
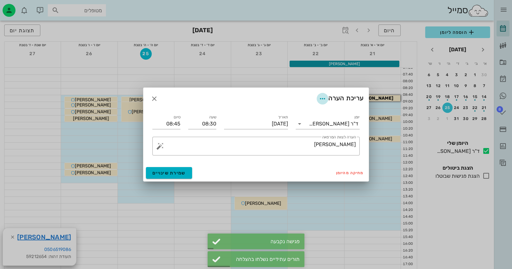
click at [321, 99] on icon "button" at bounding box center [323, 99] width 8 height 8
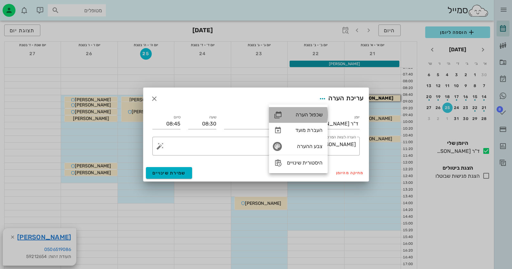
click at [314, 114] on div "שכפול הערה" at bounding box center [305, 115] width 36 height 6
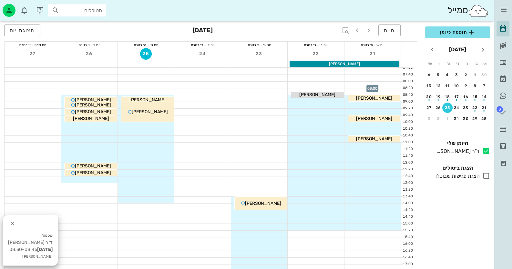
click at [376, 83] on div at bounding box center [373, 85] width 56 height 6
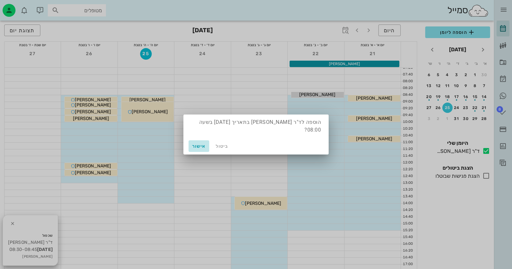
click at [204, 144] on span "אישור" at bounding box center [199, 146] width 16 height 5
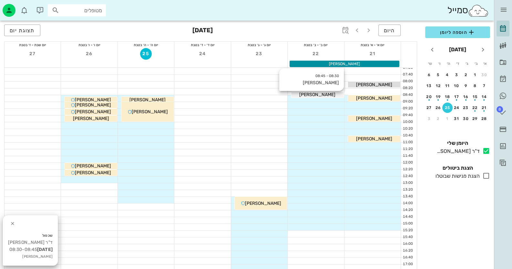
click at [323, 95] on div "[PERSON_NAME]" at bounding box center [317, 94] width 52 height 7
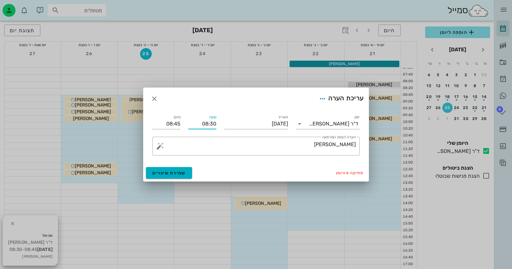
drag, startPoint x: 216, startPoint y: 123, endPoint x: 211, endPoint y: 123, distance: 5.5
click at [211, 123] on input "08:30" at bounding box center [202, 124] width 28 height 10
type input "08:00"
type input "08:15"
click at [224, 140] on textarea "[PERSON_NAME]" at bounding box center [259, 148] width 194 height 16
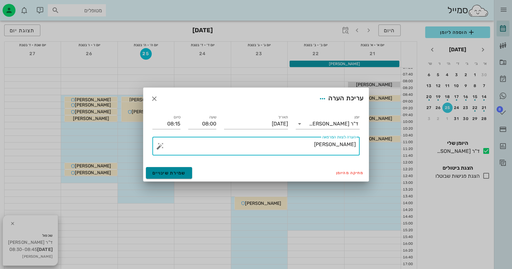
click at [170, 177] on button "שמירת שינויים" at bounding box center [169, 173] width 46 height 12
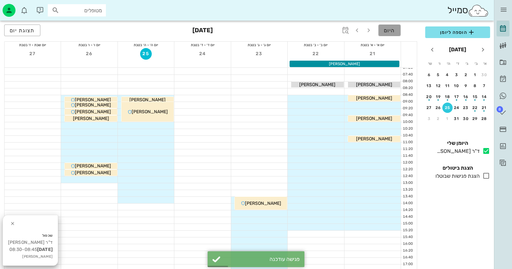
click at [386, 30] on span "היום" at bounding box center [389, 30] width 11 height 6
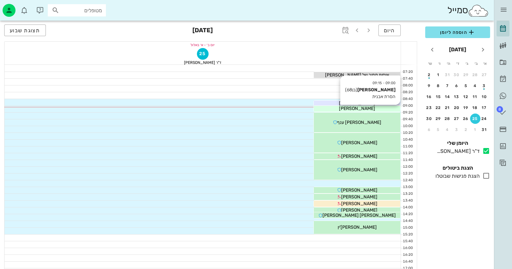
click at [377, 108] on div "[PERSON_NAME]" at bounding box center [357, 108] width 87 height 7
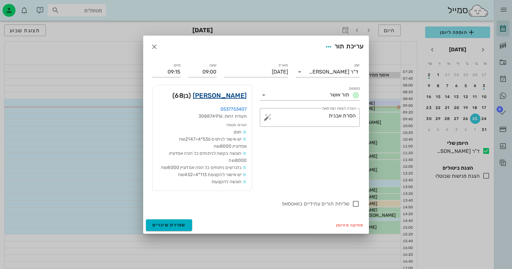
click at [237, 95] on link "[PERSON_NAME]" at bounding box center [220, 95] width 54 height 10
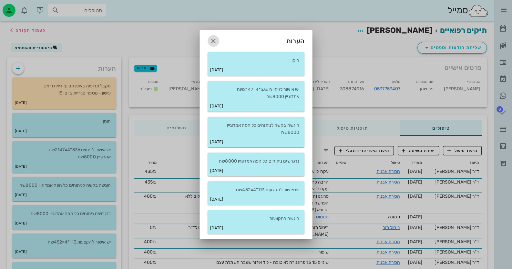
click at [215, 40] on icon "button" at bounding box center [214, 41] width 8 height 8
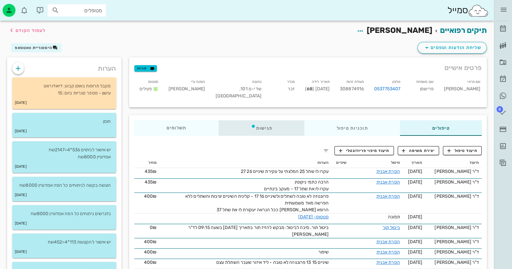
click at [270, 128] on div "פגישות" at bounding box center [262, 128] width 86 height 16
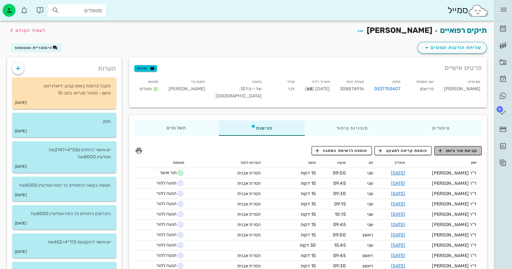
click at [448, 151] on span "קביעת תור ביומן" at bounding box center [458, 151] width 39 height 6
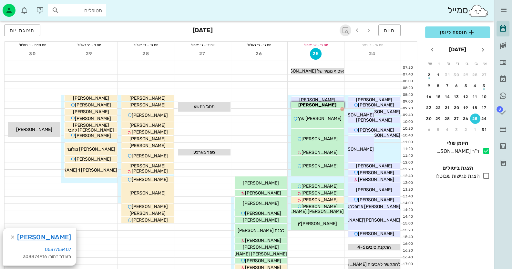
click at [340, 32] on span "button" at bounding box center [346, 30] width 12 height 8
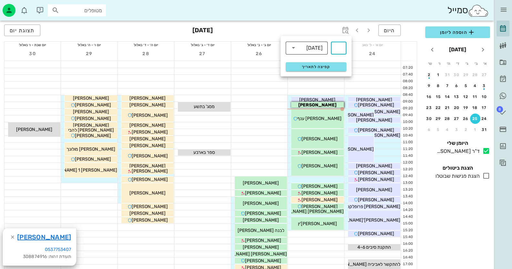
click at [309, 47] on div "[DATE]" at bounding box center [315, 48] width 16 height 6
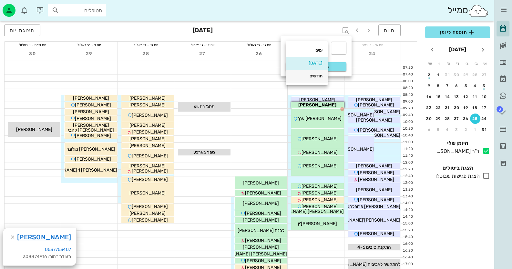
click at [316, 76] on div "חודשים" at bounding box center [307, 76] width 32 height 5
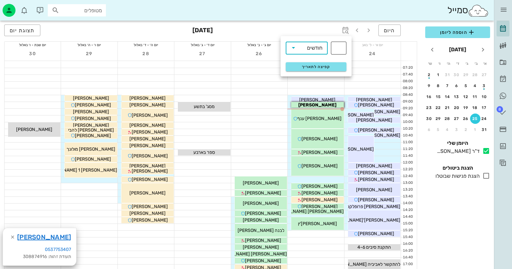
click at [340, 49] on input "text" at bounding box center [339, 48] width 8 height 10
drag, startPoint x: 345, startPoint y: 47, endPoint x: 340, endPoint y: 47, distance: 5.5
click at [340, 47] on div "​ 3" at bounding box center [339, 48] width 16 height 13
click at [343, 47] on div "​ 3" at bounding box center [339, 48] width 16 height 13
type input "3"
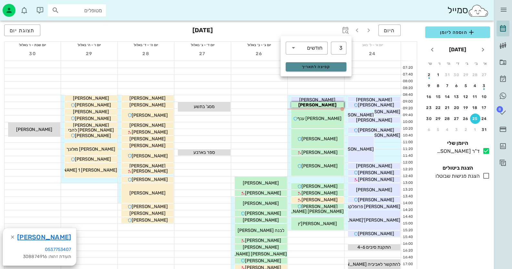
click at [329, 66] on span "קפיצה לתאריך" at bounding box center [316, 67] width 53 height 5
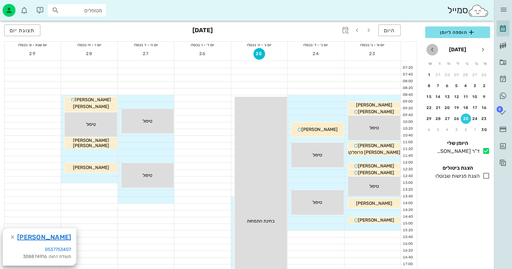
click at [434, 49] on icon "חודש הבא" at bounding box center [433, 50] width 8 height 8
click at [473, 89] on button "8" at bounding box center [475, 86] width 10 height 10
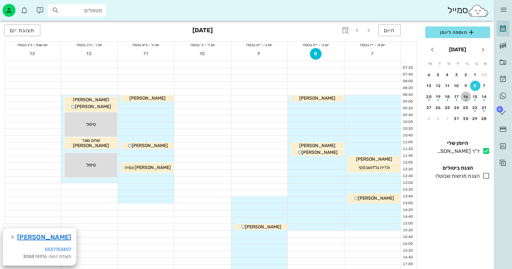
click at [467, 98] on div "button" at bounding box center [466, 99] width 10 height 4
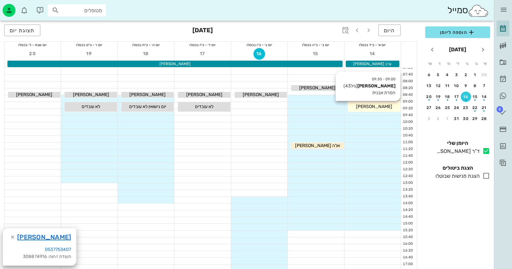
click at [384, 106] on div "[PERSON_NAME]" at bounding box center [374, 106] width 52 height 7
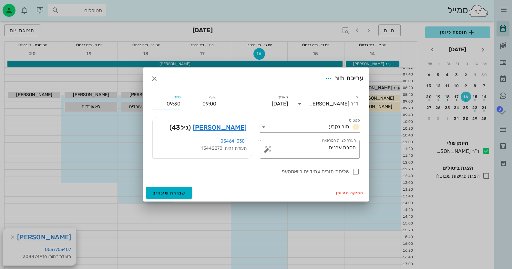
click at [176, 105] on input "09:30" at bounding box center [166, 104] width 28 height 10
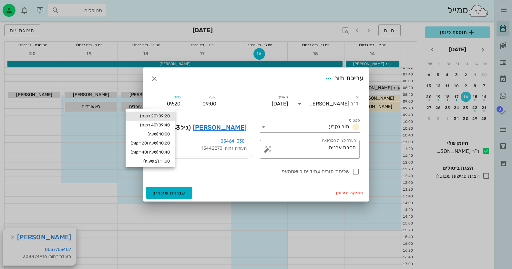
type input "09:20"
click at [154, 115] on div "09:20 (20 דקות)" at bounding box center [150, 116] width 39 height 5
type input "09:20"
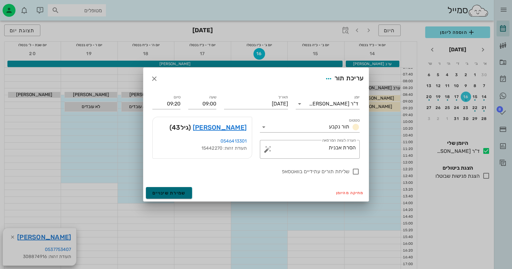
click at [173, 193] on span "שמירת שינויים" at bounding box center [168, 193] width 33 height 5
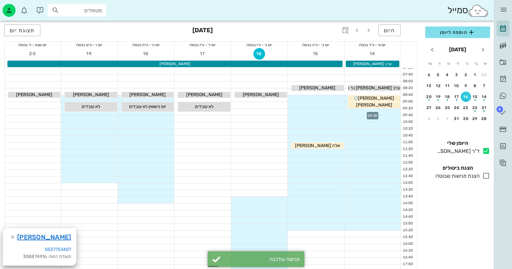
click at [376, 111] on div at bounding box center [373, 112] width 56 height 6
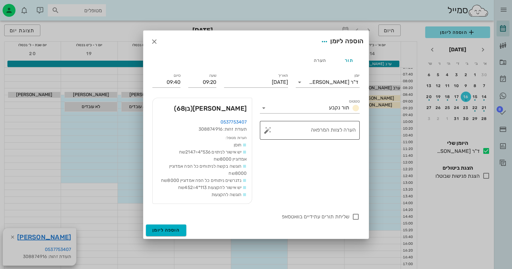
click at [267, 131] on button "button" at bounding box center [268, 131] width 8 height 8
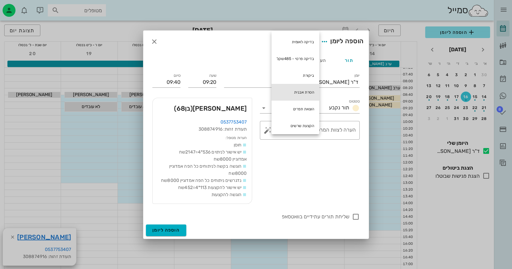
click at [302, 87] on div "הסרת אבנית" at bounding box center [296, 92] width 48 height 17
type textarea "הסרת אבנית"
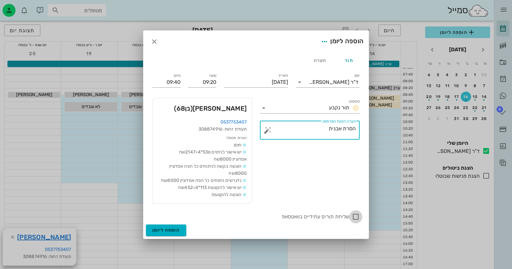
click at [354, 218] on div at bounding box center [356, 217] width 11 height 11
checkbox input "true"
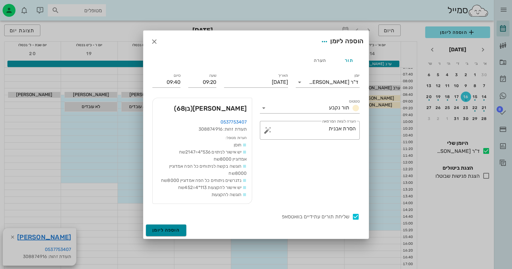
click at [174, 229] on span "הוספה ליומן" at bounding box center [165, 230] width 27 height 5
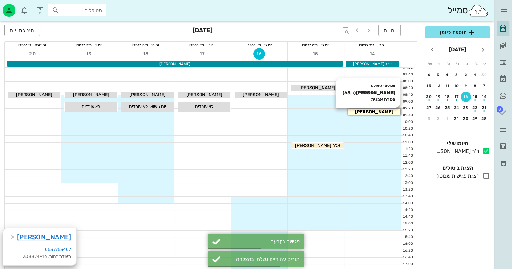
click at [382, 111] on span "[PERSON_NAME]" at bounding box center [374, 111] width 38 height 5
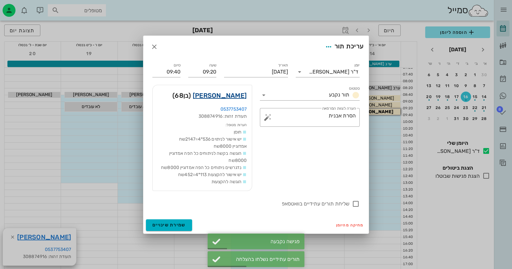
click at [238, 98] on link "[PERSON_NAME]" at bounding box center [220, 95] width 54 height 10
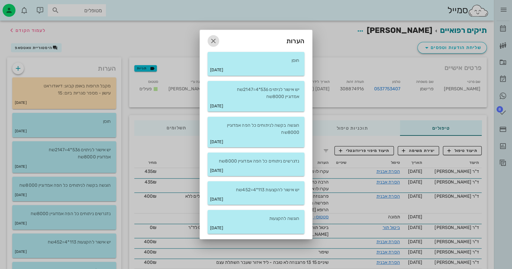
click at [215, 41] on icon "button" at bounding box center [214, 41] width 8 height 8
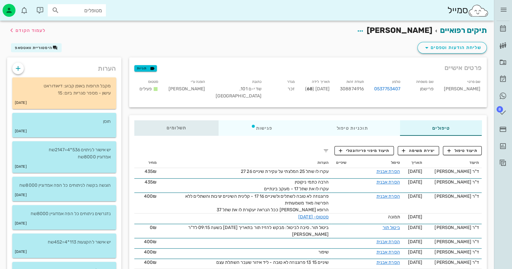
click at [184, 122] on div "תשלומים 0₪" at bounding box center [176, 128] width 84 height 16
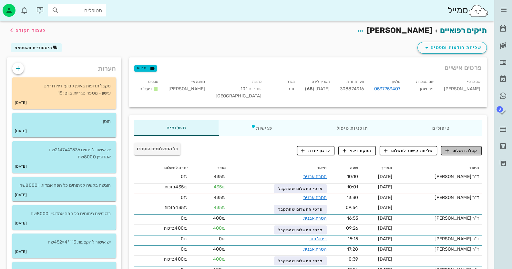
click at [457, 152] on span "קבלת תשלום" at bounding box center [462, 151] width 32 height 6
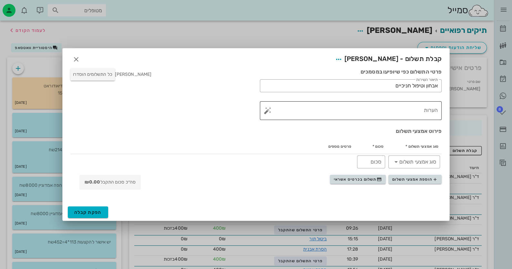
click at [265, 112] on button "button" at bounding box center [268, 111] width 8 height 8
click at [274, 84] on div "הערות לתשלום" at bounding box center [281, 84] width 34 height 13
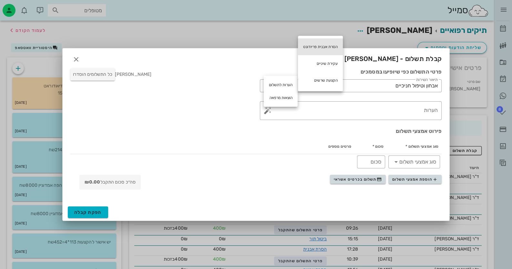
click at [307, 49] on div "הסרת אבנית פריודונט" at bounding box center [320, 46] width 45 height 17
type textarea "הסרת אבנית פריודונט"
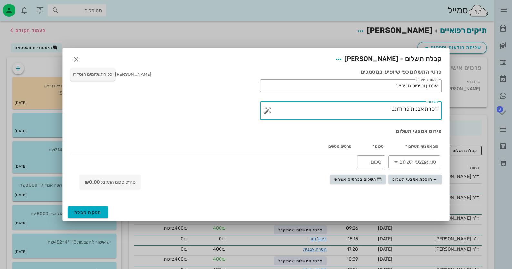
drag, startPoint x: 391, startPoint y: 113, endPoint x: 457, endPoint y: 111, distance: 65.9
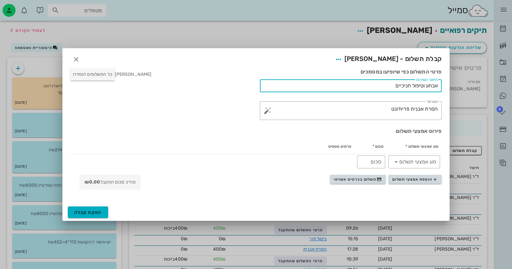
drag, startPoint x: 394, startPoint y: 84, endPoint x: 438, endPoint y: 86, distance: 44.7
click at [449, 85] on div "פרטי התשלום כפי שיופיעו במסמכים ​ תיאור השירות אבחון וטיפול חניכיים ​ הערות הסר…" at bounding box center [256, 135] width 387 height 140
paste input "סרת אבנית פריודונט"
type input "הסרת אבנית פריודונט"
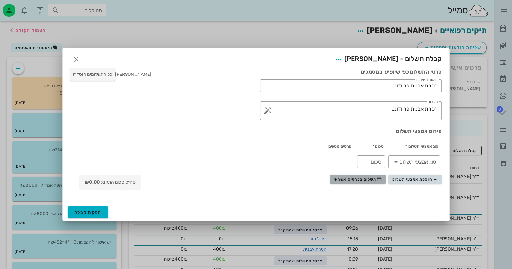
click at [351, 181] on span "תשלום בכרטיס אשראי" at bounding box center [358, 179] width 48 height 5
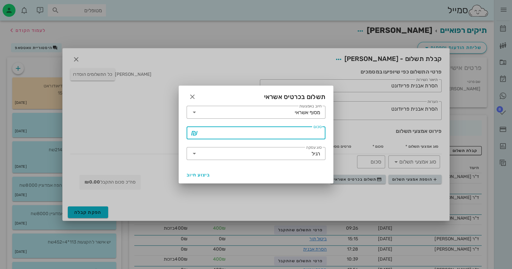
click at [320, 136] on input "סכום" at bounding box center [261, 133] width 122 height 10
type input "435"
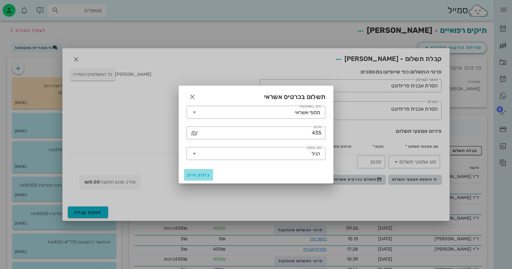
click at [204, 176] on span "ביצוע חיוב" at bounding box center [199, 175] width 24 height 5
click at [200, 175] on span "ביצוע חיוב" at bounding box center [199, 175] width 24 height 5
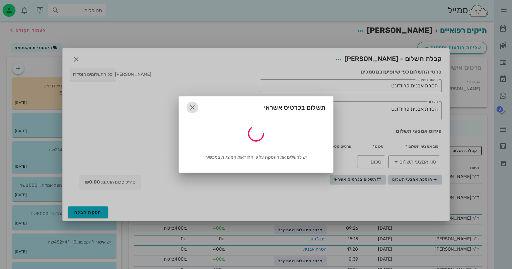
click at [194, 109] on icon "button" at bounding box center [193, 108] width 8 height 8
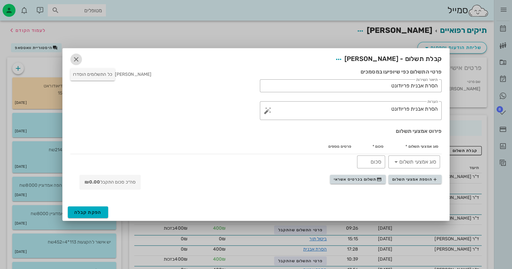
click at [76, 62] on icon "button" at bounding box center [76, 60] width 8 height 8
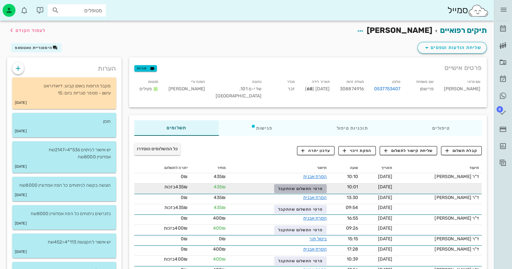
click at [323, 188] on span "פרטי התשלום שהתקבל" at bounding box center [300, 189] width 45 height 5
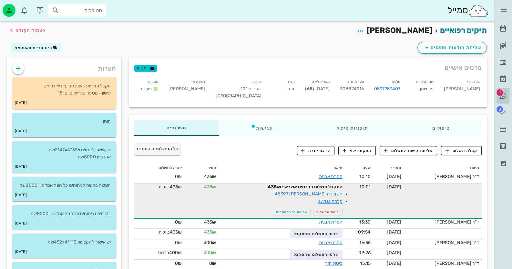
click at [506, 94] on icon at bounding box center [503, 96] width 8 height 8
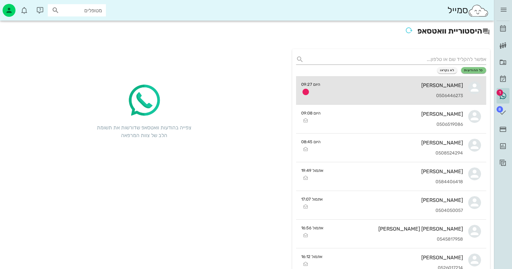
click at [358, 82] on div "[PERSON_NAME] 0506446273" at bounding box center [395, 90] width 138 height 28
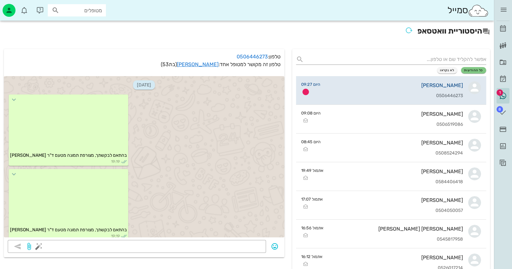
scroll to position [569, 0]
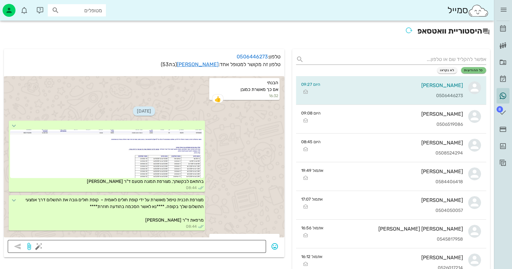
click at [217, 248] on textarea at bounding box center [151, 247] width 222 height 10
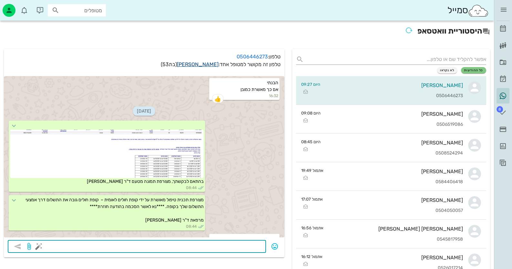
click at [209, 66] on link "[PERSON_NAME]" at bounding box center [198, 64] width 42 height 6
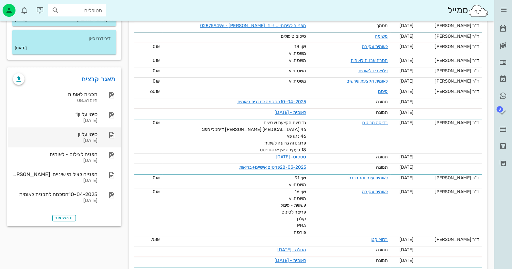
scroll to position [221, 0]
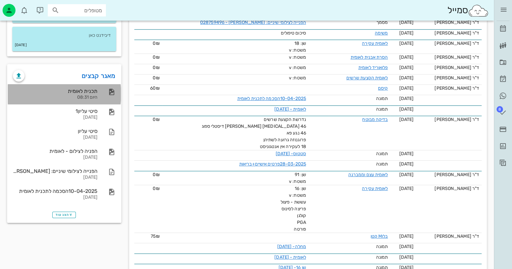
click at [94, 94] on div "תכנית לאומית" at bounding box center [55, 91] width 85 height 6
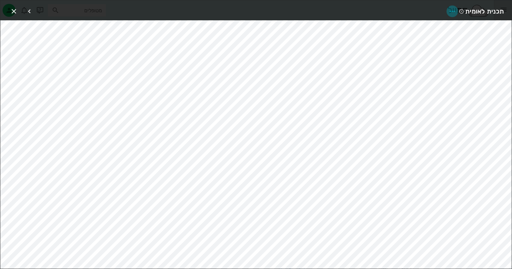
click at [453, 11] on icon "button" at bounding box center [453, 11] width 8 height 8
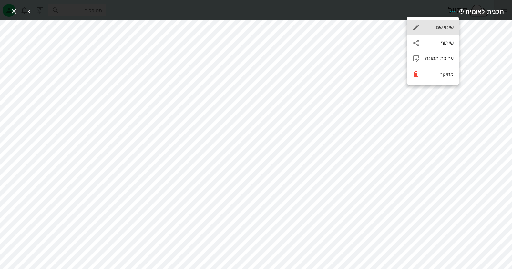
click at [436, 26] on div "שינוי שם" at bounding box center [439, 27] width 28 height 6
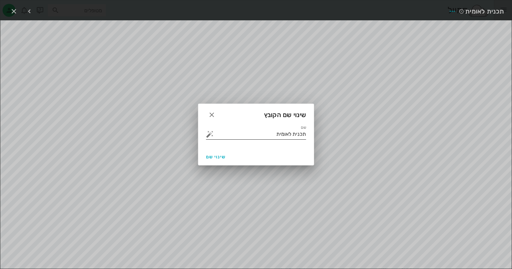
click at [209, 135] on button "button" at bounding box center [210, 135] width 8 height 8
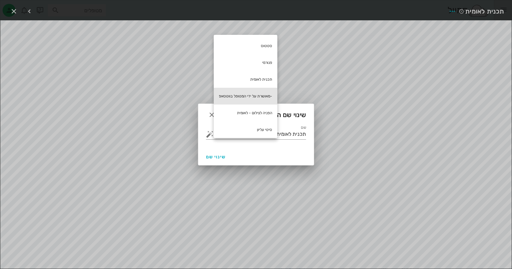
click at [270, 97] on div "-מאושרת על ידי המטופל בווטסאפ" at bounding box center [246, 96] width 64 height 17
type input "תכנית לאומית -מאושרת על ידי המטופל בווטסאפ"
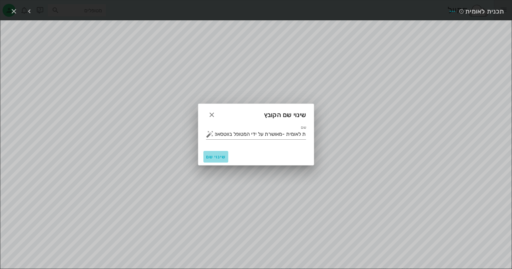
click at [216, 154] on span "שינוי שם" at bounding box center [216, 156] width 20 height 5
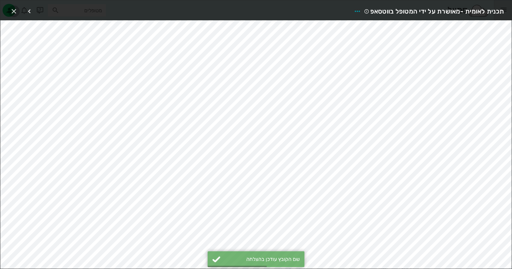
click at [15, 11] on icon "button" at bounding box center [14, 11] width 8 height 8
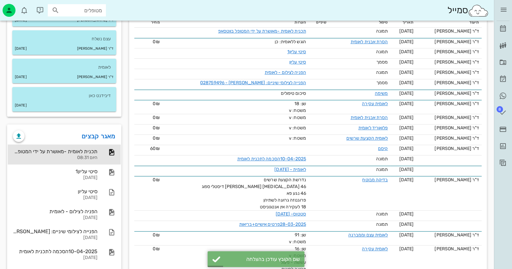
scroll to position [156, 0]
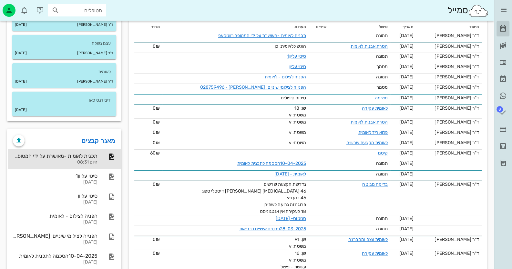
click at [507, 25] on link "[PERSON_NAME]" at bounding box center [503, 29] width 13 height 16
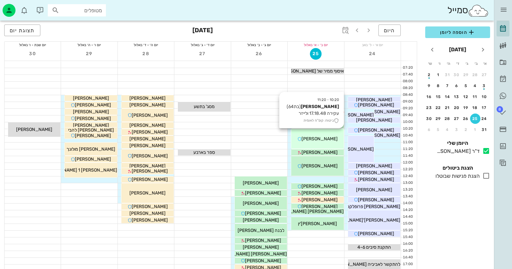
click at [322, 129] on div "10:20 - 11:20 [PERSON_NAME] (בת 64 ) עקירה 17.18.48 ולייזר ביטוח: קופ"ח לאומית …" at bounding box center [317, 139] width 52 height 20
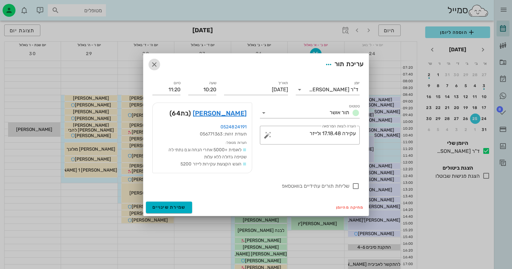
click at [157, 63] on icon "button" at bounding box center [155, 65] width 8 height 8
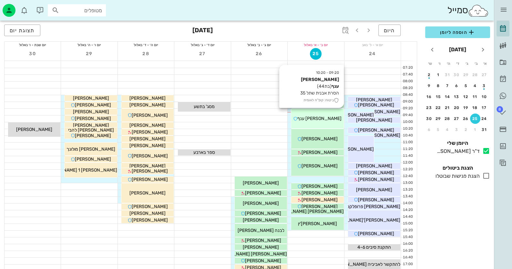
click at [320, 121] on span "[PERSON_NAME] ענף" at bounding box center [320, 118] width 44 height 5
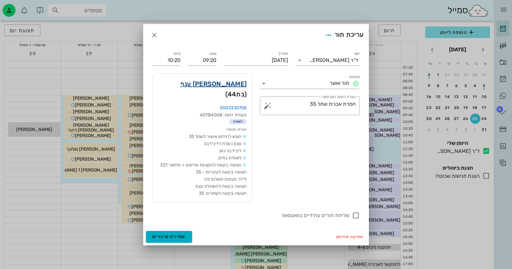
click at [237, 88] on link "[PERSON_NAME] ענף" at bounding box center [214, 84] width 66 height 10
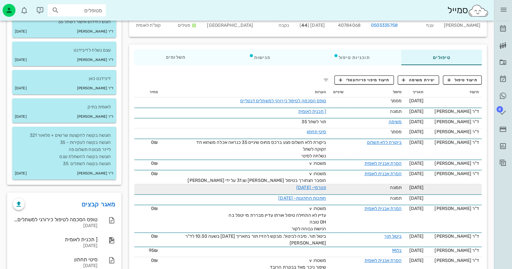
scroll to position [97, 0]
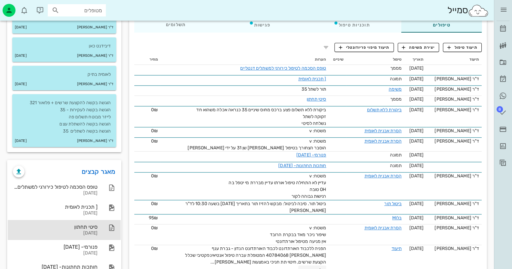
click at [96, 227] on div "סיטי תחתון" at bounding box center [55, 227] width 85 height 6
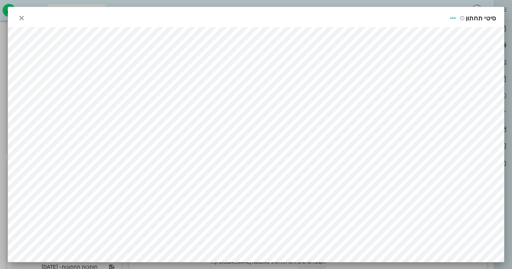
click at [24, 12] on div "סיטי תחתון" at bounding box center [256, 17] width 496 height 20
click at [23, 18] on icon "button" at bounding box center [22, 18] width 8 height 8
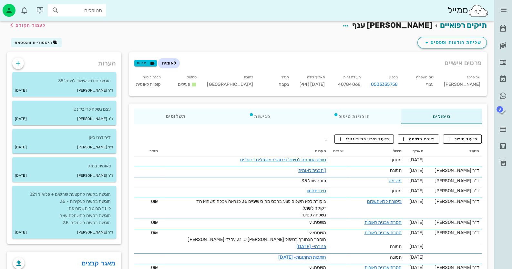
scroll to position [0, 0]
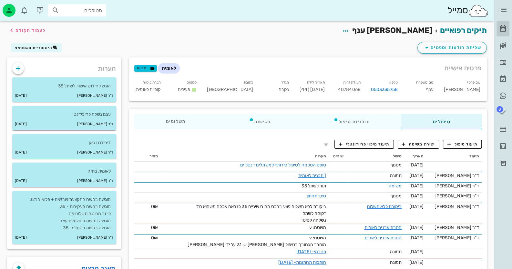
click at [506, 29] on icon at bounding box center [503, 29] width 8 height 8
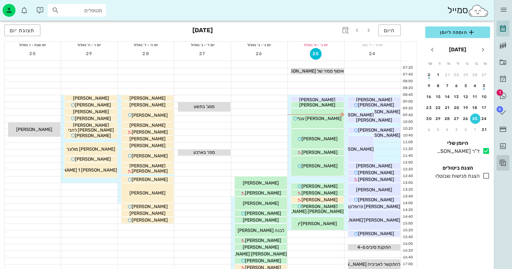
click at [504, 166] on icon at bounding box center [503, 163] width 8 height 8
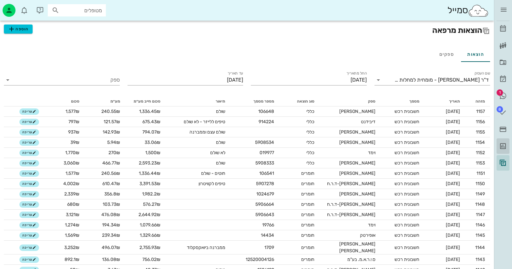
click at [500, 150] on link "דוחות" at bounding box center [503, 147] width 13 height 16
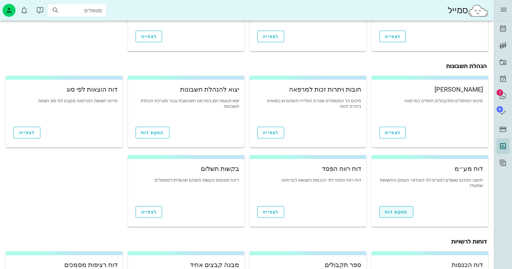
scroll to position [143, 0]
click at [511, 128] on div "ד״ר [PERSON_NAME] רשימת המתנה תיקים רפואיים אישורי הגעה 1 היסטוריית וואטסאפ 8 מ…" at bounding box center [503, 85] width 18 height 171
click at [501, 131] on icon at bounding box center [503, 130] width 8 height 8
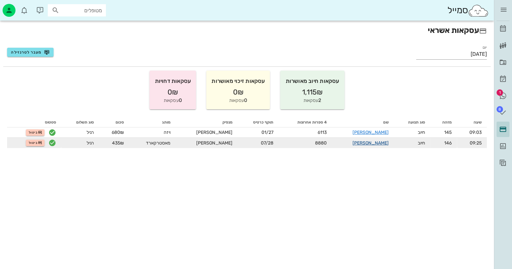
click at [368, 141] on link "[PERSON_NAME]" at bounding box center [371, 143] width 36 height 5
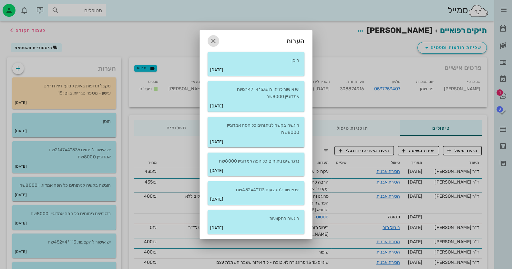
click at [217, 41] on span "button" at bounding box center [214, 41] width 12 height 8
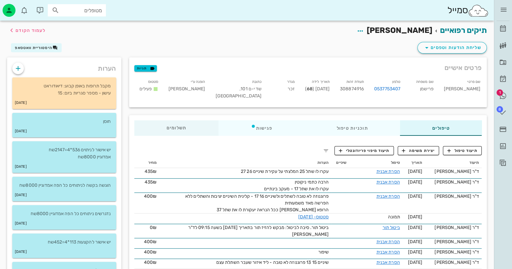
drag, startPoint x: 191, startPoint y: 119, endPoint x: 187, endPoint y: 124, distance: 6.7
click at [190, 119] on div "טיפולים תוכניות טיפול פגישות תשלומים 0₪" at bounding box center [308, 128] width 358 height 26
click at [187, 124] on div "תשלומים 0₪" at bounding box center [176, 128] width 84 height 16
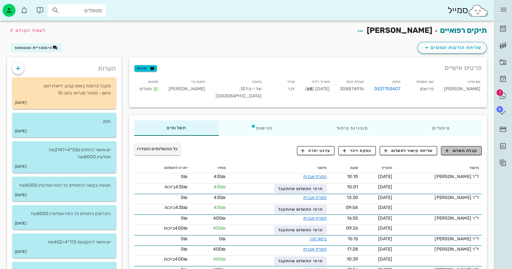
click at [468, 148] on span "קבלת תשלום" at bounding box center [462, 151] width 32 height 6
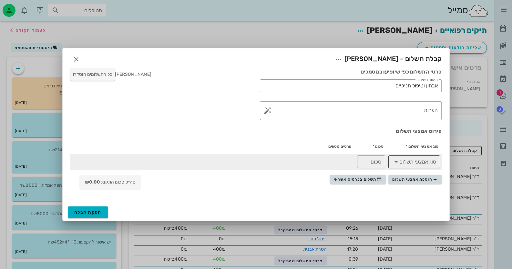
click at [422, 164] on input "סוג אמצעי תשלום" at bounding box center [419, 162] width 35 height 10
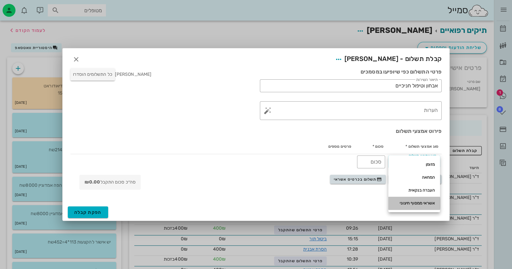
click at [420, 204] on div "אשראי ממסוף חיצוני" at bounding box center [414, 203] width 41 height 5
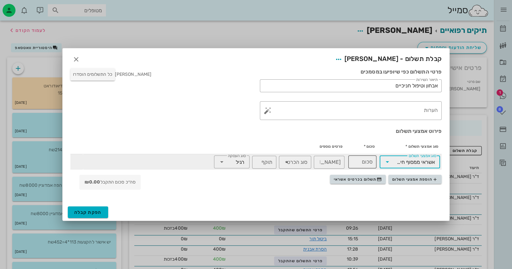
click at [362, 165] on input "סכום" at bounding box center [362, 162] width 20 height 10
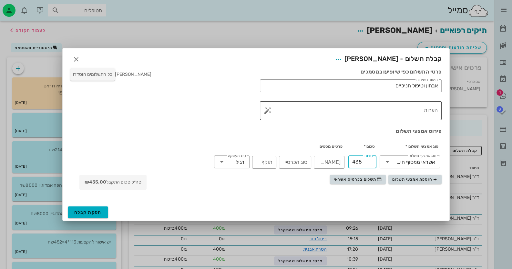
type input "435"
click at [269, 110] on button "button" at bounding box center [268, 111] width 8 height 8
click at [285, 84] on div "הערות לתשלום" at bounding box center [281, 84] width 34 height 13
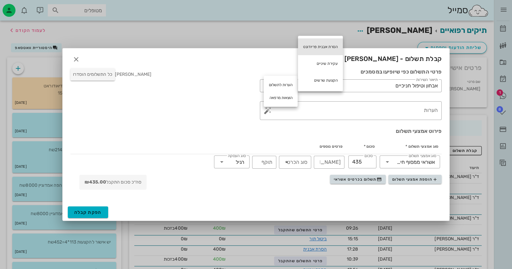
click at [317, 43] on div "הסרת אבנית פריודונט" at bounding box center [320, 46] width 45 height 17
type textarea "הסרת אבנית פריודונט"
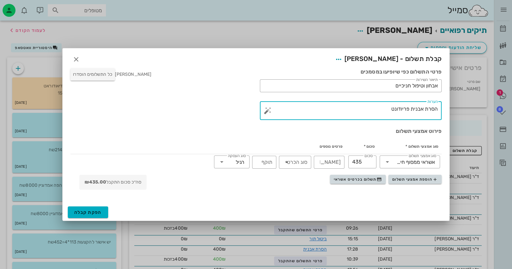
drag, startPoint x: 392, startPoint y: 111, endPoint x: 464, endPoint y: 110, distance: 71.7
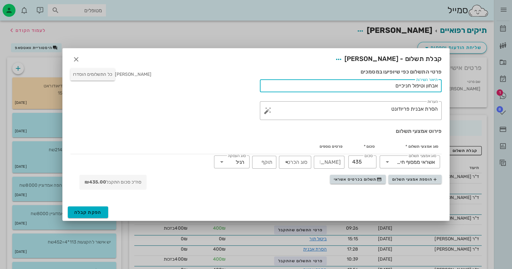
drag, startPoint x: 394, startPoint y: 86, endPoint x: 461, endPoint y: 85, distance: 66.5
paste input "סרת אבנית פריודונט"
type input "הסרת אבנית פריודונט"
click at [86, 210] on span "הפקת קבלה" at bounding box center [87, 212] width 27 height 5
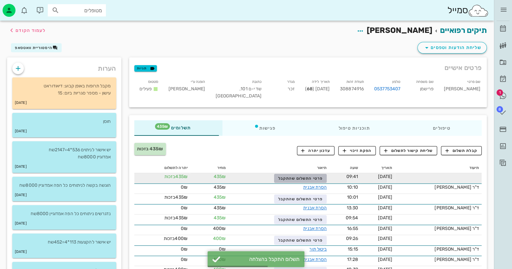
click at [321, 180] on span "פרטי התשלום שהתקבל" at bounding box center [300, 178] width 45 height 5
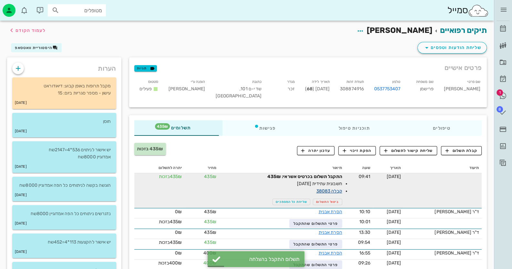
click at [340, 190] on link "קבלה 38083" at bounding box center [330, 191] width 26 height 5
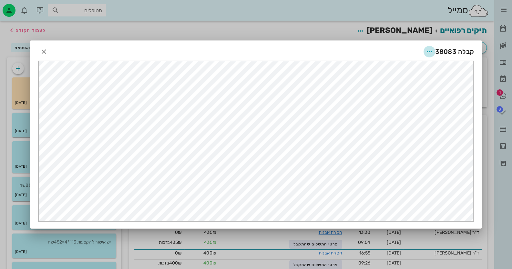
click at [429, 53] on icon "button" at bounding box center [430, 52] width 8 height 8
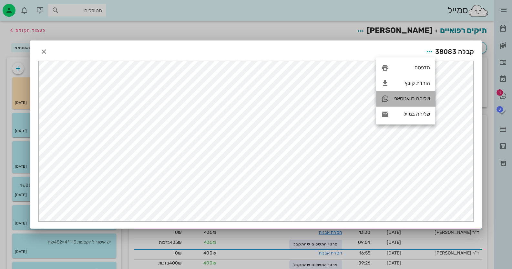
click at [413, 100] on div "שליחה בוואטסאפ" at bounding box center [412, 99] width 36 height 6
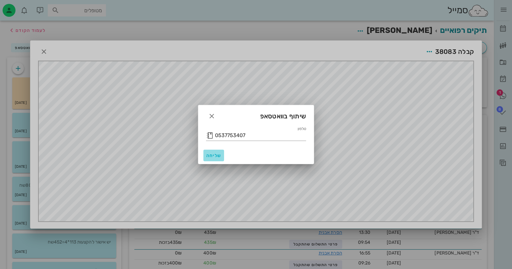
click at [215, 159] on button "שליחה" at bounding box center [214, 156] width 21 height 12
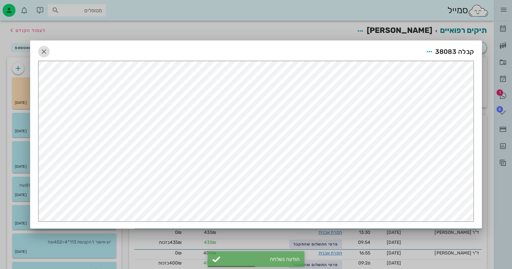
click at [46, 49] on icon "button" at bounding box center [44, 52] width 8 height 8
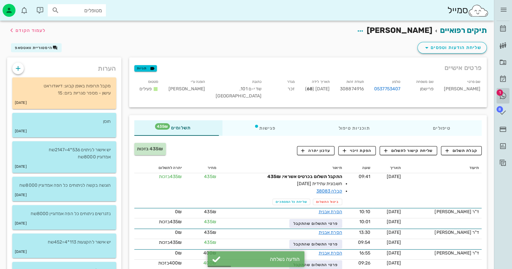
click at [500, 96] on icon at bounding box center [503, 96] width 8 height 8
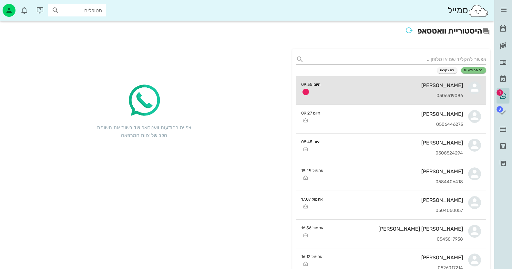
click at [474, 94] on icon at bounding box center [474, 87] width 13 height 13
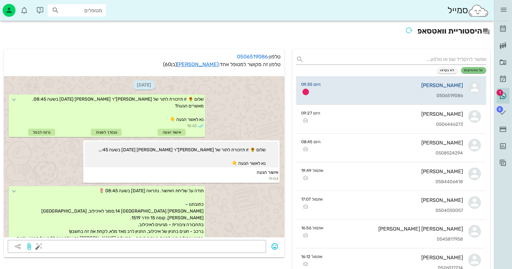
scroll to position [160, 0]
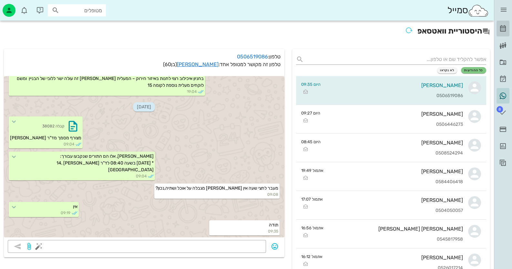
click at [505, 29] on icon at bounding box center [503, 29] width 8 height 8
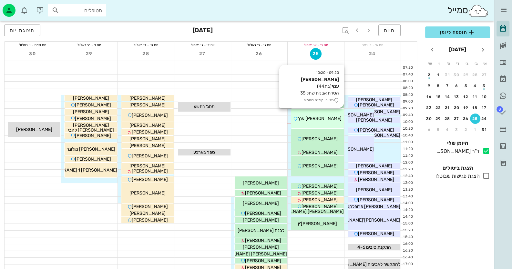
click at [338, 121] on div "[PERSON_NAME] ענף" at bounding box center [317, 118] width 52 height 7
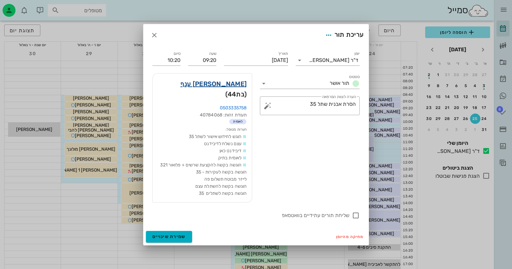
click at [229, 89] on link "[PERSON_NAME] ענף" at bounding box center [214, 84] width 66 height 10
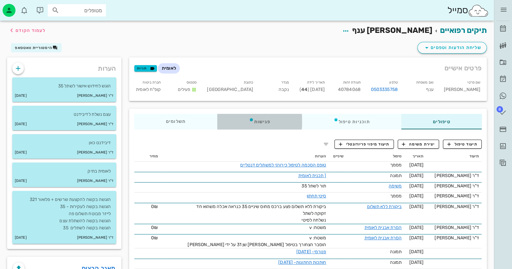
click at [261, 124] on div "פגישות" at bounding box center [259, 122] width 85 height 16
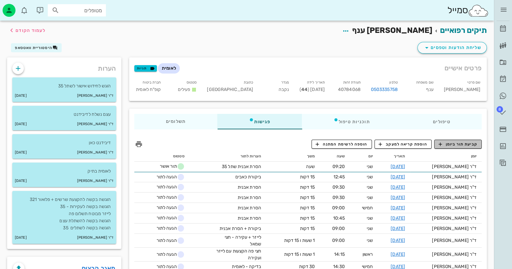
click at [466, 143] on span "קביעת תור ביומן" at bounding box center [458, 144] width 39 height 6
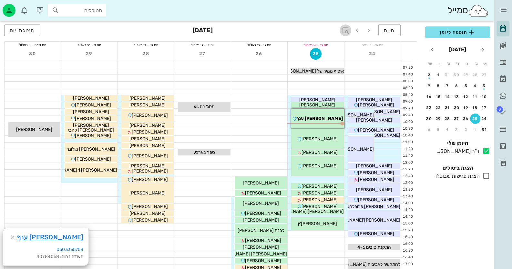
click at [345, 30] on icon "button" at bounding box center [346, 30] width 8 height 8
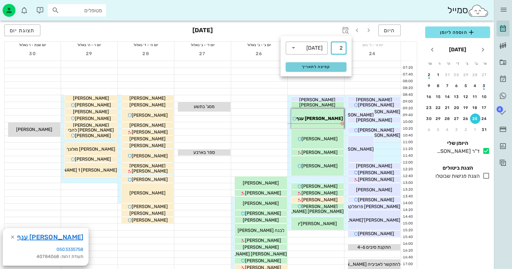
type input "2"
click at [328, 68] on span "קפיצה לתאריך" at bounding box center [316, 67] width 53 height 5
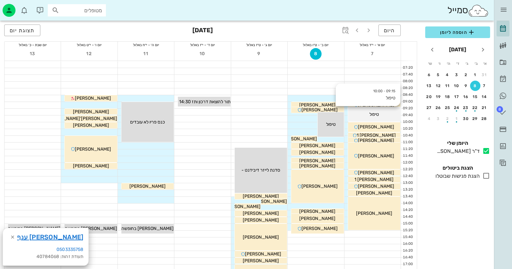
click at [391, 114] on div "טיפול" at bounding box center [374, 114] width 52 height 7
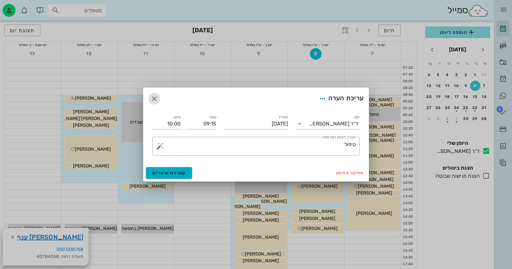
click at [151, 96] on icon "button" at bounding box center [155, 99] width 8 height 8
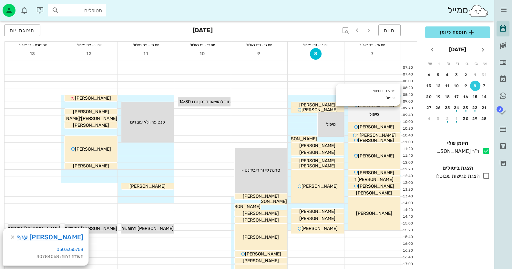
click at [381, 112] on div "טיפול" at bounding box center [374, 114] width 52 height 7
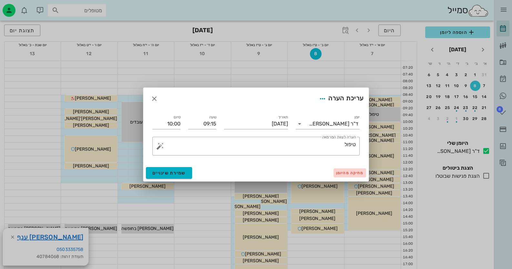
click at [352, 173] on span "מחיקה מהיומן" at bounding box center [349, 173] width 27 height 5
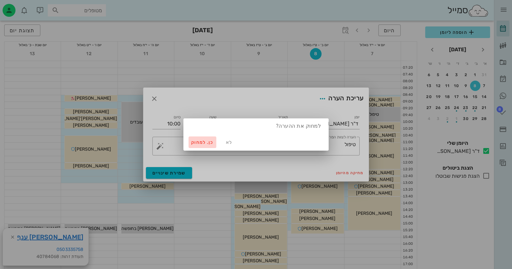
click at [196, 140] on span "כן. למחוק" at bounding box center [202, 142] width 23 height 5
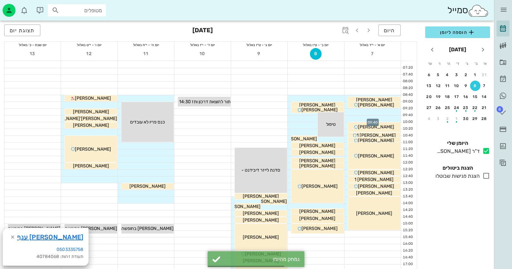
click at [395, 116] on div at bounding box center [373, 119] width 56 height 6
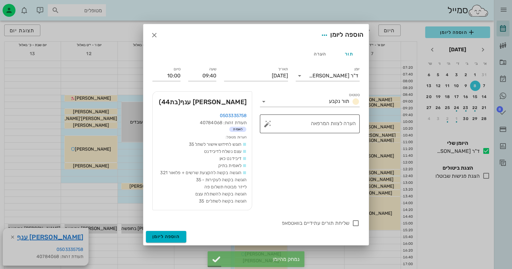
click at [270, 123] on button "button" at bounding box center [268, 124] width 8 height 8
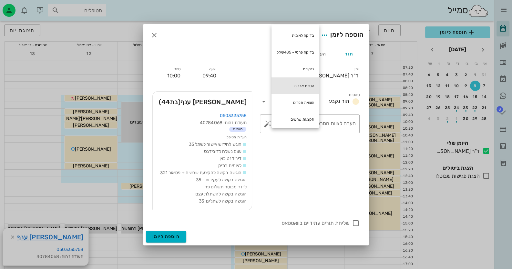
click at [314, 86] on div "הסרת אבנית" at bounding box center [296, 86] width 48 height 17
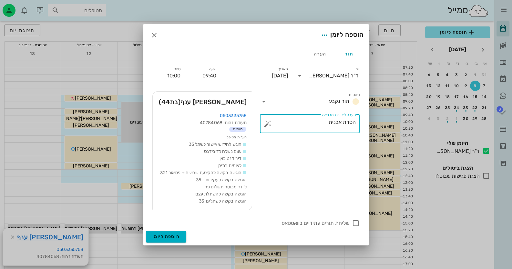
click at [268, 125] on button "button" at bounding box center [268, 124] width 8 height 8
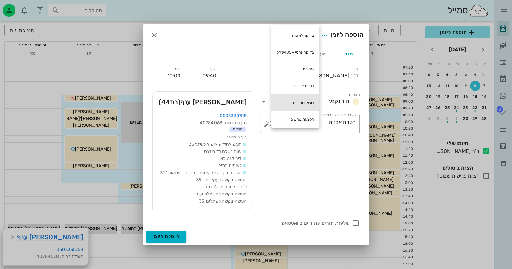
click at [309, 104] on div "הוצאת תפרים" at bounding box center [296, 102] width 48 height 17
type textarea "הסרת אבנית הוצאת תפרים"
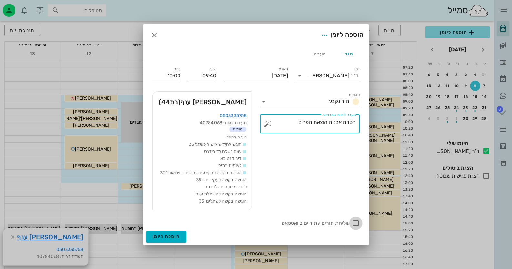
click at [359, 222] on div at bounding box center [356, 223] width 11 height 11
checkbox input "true"
click at [171, 233] on button "הוספה ליומן" at bounding box center [166, 237] width 40 height 12
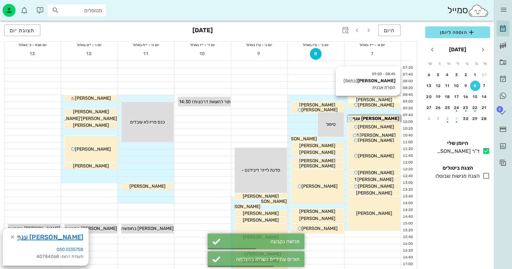
click at [386, 99] on span "[PERSON_NAME]" at bounding box center [374, 99] width 36 height 5
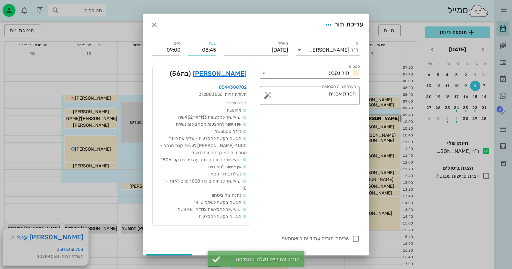
click at [215, 50] on input "08:45" at bounding box center [202, 50] width 28 height 10
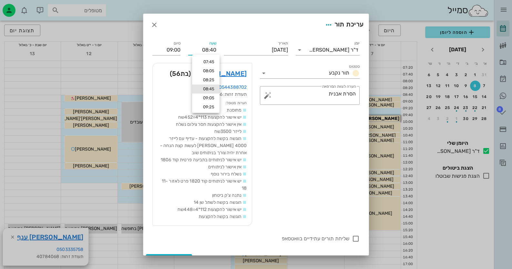
click at [215, 51] on input "08:40" at bounding box center [202, 50] width 28 height 10
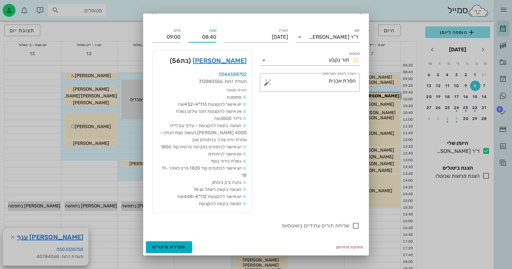
scroll to position [32, 0]
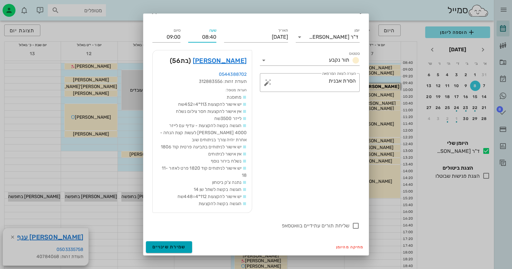
type input "08:40"
type input "08:55"
click at [174, 245] on span "שמירת שינויים" at bounding box center [168, 247] width 33 height 5
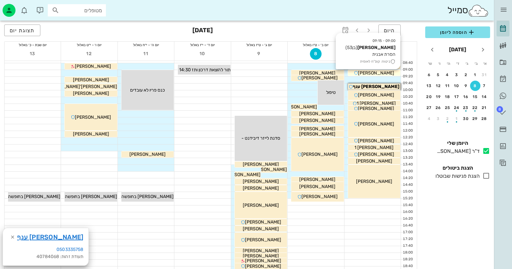
click at [396, 70] on div "[PERSON_NAME]" at bounding box center [374, 73] width 52 height 7
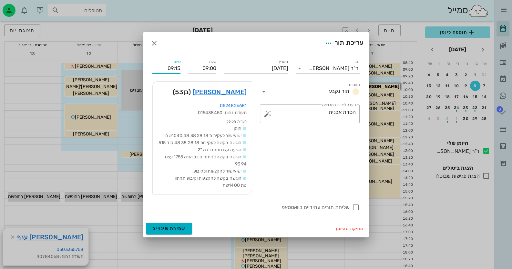
drag, startPoint x: 180, startPoint y: 64, endPoint x: 175, endPoint y: 64, distance: 4.8
click at [175, 64] on input "09:15" at bounding box center [166, 68] width 28 height 10
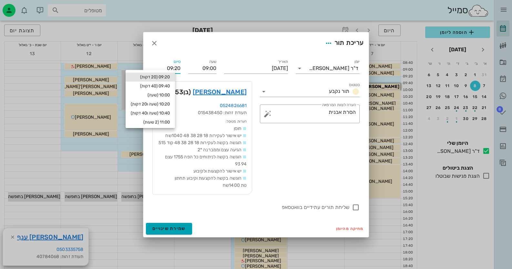
type input "09:20"
click at [189, 231] on button "שמירת שינויים" at bounding box center [169, 229] width 46 height 12
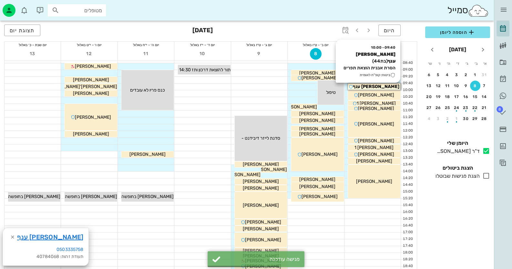
click at [387, 87] on div "[PERSON_NAME] ענף" at bounding box center [374, 86] width 52 height 7
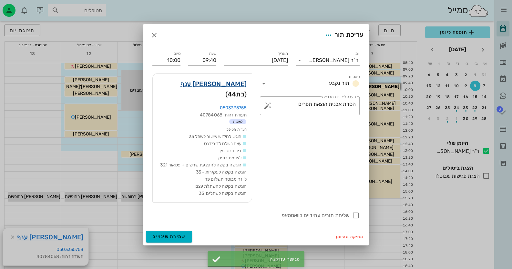
click at [240, 89] on link "[PERSON_NAME] ענף" at bounding box center [214, 84] width 66 height 10
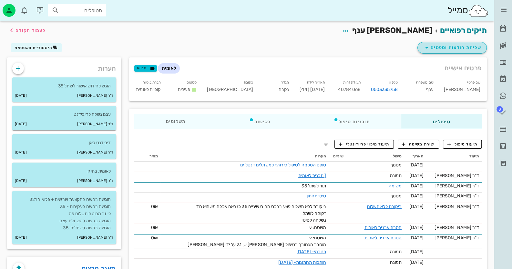
click at [460, 45] on span "שליחת הודעות וטפסים" at bounding box center [452, 48] width 58 height 8
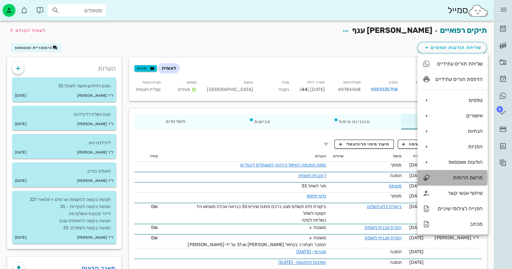
click at [476, 179] on div "מרשם תרופות" at bounding box center [459, 178] width 47 height 6
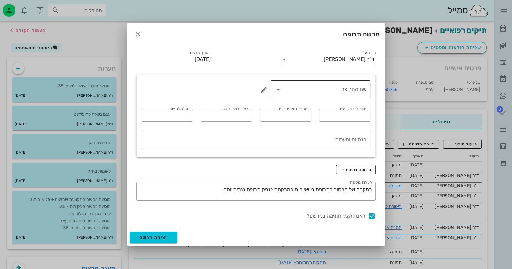
click at [362, 91] on input "שם התרופה" at bounding box center [325, 89] width 83 height 10
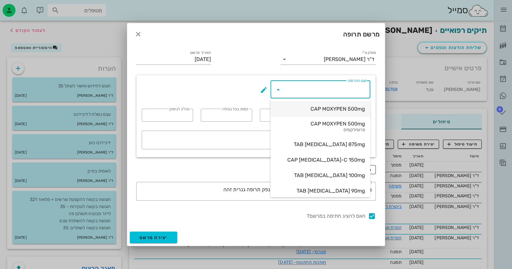
click at [355, 112] on div "CAP MOXYPEN 500mg" at bounding box center [320, 109] width 89 height 6
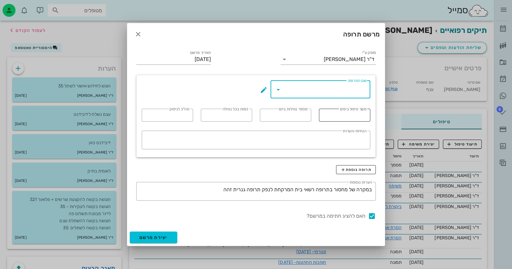
type input "CAP MOXYPEN 500mg"
type input "5"
type input "3"
type input "1"
type input "15"
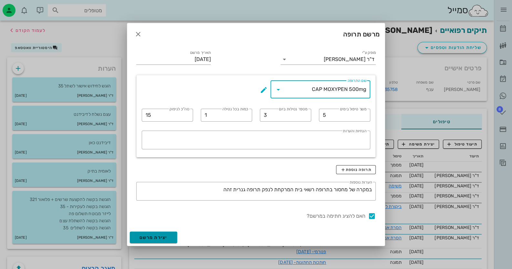
click at [171, 240] on button "יצירת מרשם" at bounding box center [153, 238] width 47 height 12
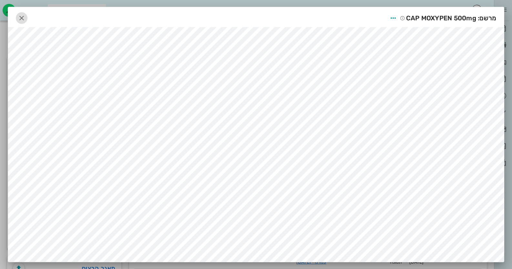
click at [26, 16] on icon "button" at bounding box center [22, 18] width 8 height 8
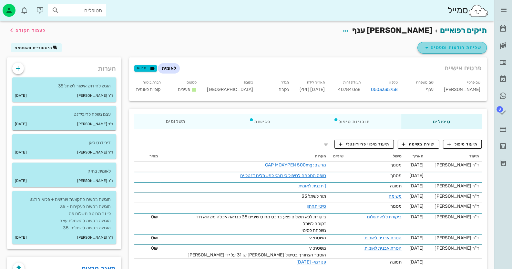
click at [451, 43] on button "שליחת הודעות וטפסים" at bounding box center [452, 48] width 69 height 12
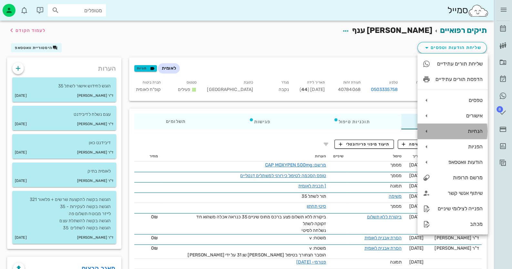
click at [468, 134] on div "הנחיות" at bounding box center [453, 132] width 70 height 16
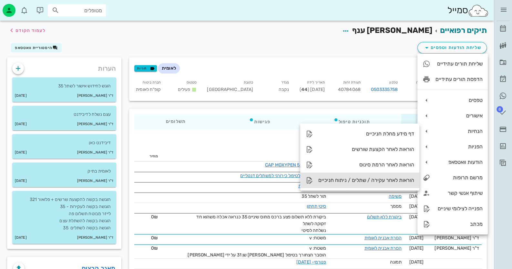
click at [362, 181] on div "הוראות לאחר עקירה / שתלים / ניתוח חניכיים" at bounding box center [367, 180] width 96 height 6
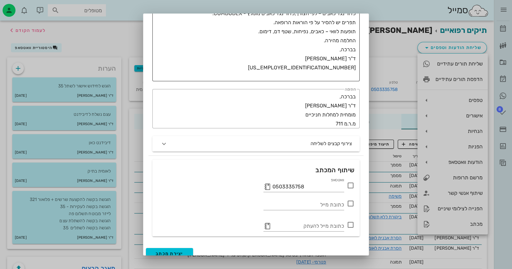
scroll to position [150, 0]
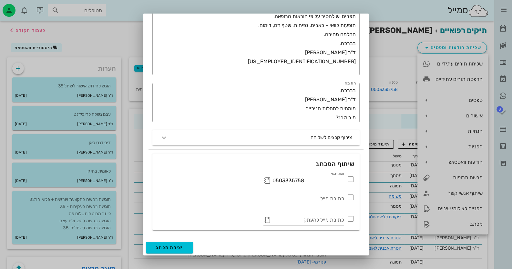
click at [349, 178] on icon at bounding box center [351, 180] width 8 height 8
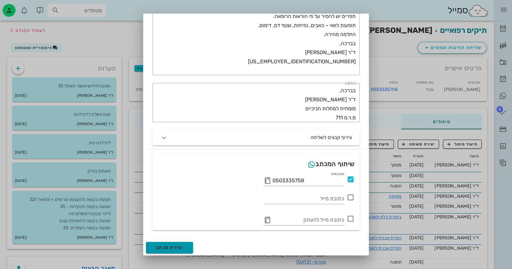
click at [181, 247] on span "יצירת מכתב" at bounding box center [170, 247] width 28 height 5
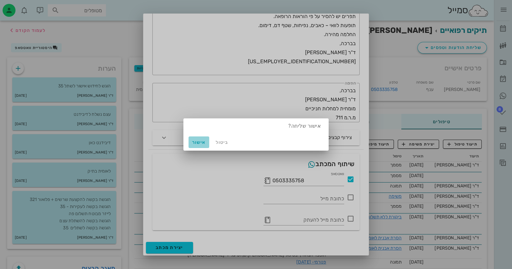
click at [200, 143] on span "אישור" at bounding box center [199, 142] width 16 height 5
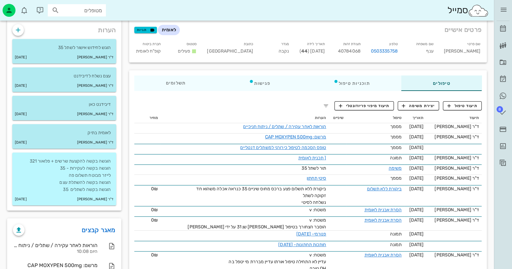
scroll to position [0, 0]
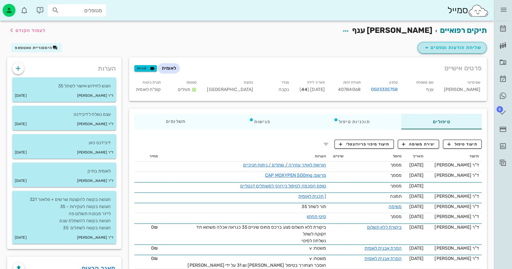
click at [450, 45] on span "שליחת הודעות וטפסים" at bounding box center [452, 48] width 58 height 8
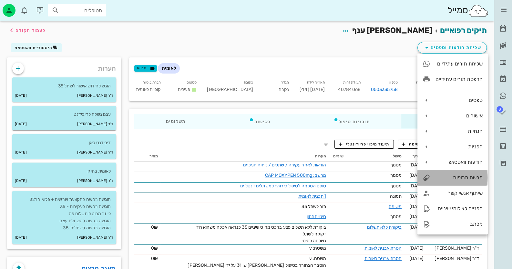
click at [475, 179] on div "מרשם תרופות" at bounding box center [459, 178] width 47 height 6
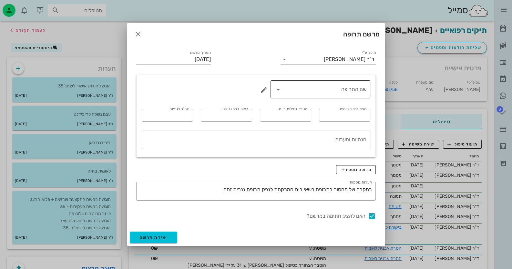
click at [278, 92] on icon at bounding box center [279, 90] width 8 height 8
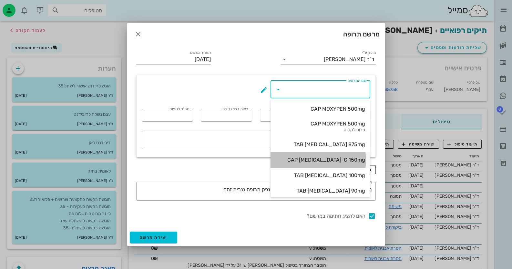
click at [329, 155] on div "CAP [MEDICAL_DATA]-C 150mg" at bounding box center [320, 160] width 89 height 14
type input "CAP [MEDICAL_DATA]-C 150mg"
type input "7"
type input "3"
type input "1"
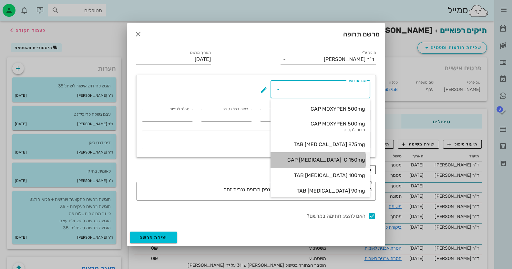
type input "20"
type textarea "מומלץ לבקש מהרוקח גם כדורי פרוביוטיקה למניעת כאבי בטן"
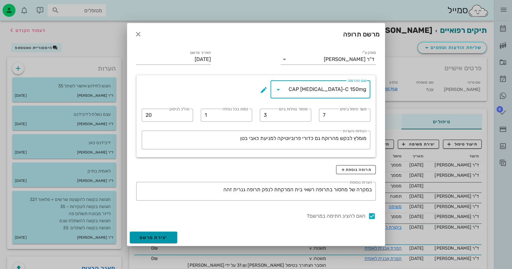
click at [163, 235] on span "יצירת מרשם" at bounding box center [154, 237] width 28 height 5
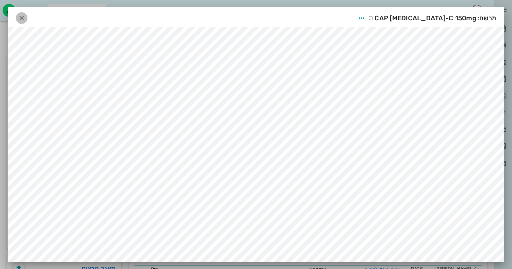
click at [23, 15] on icon "button" at bounding box center [22, 18] width 8 height 8
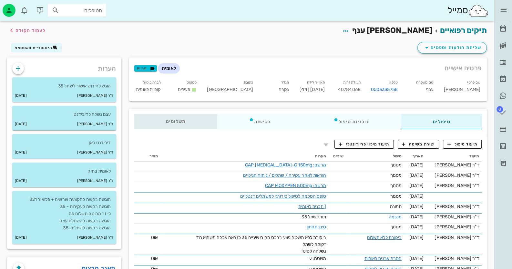
click at [183, 122] on span "תשלומים 0₪" at bounding box center [176, 122] width 20 height 5
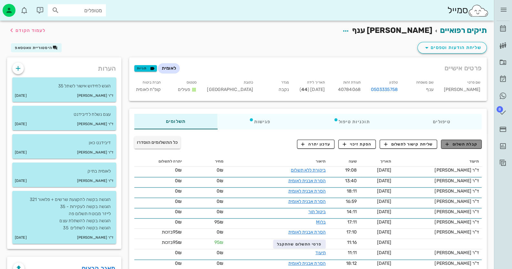
click at [460, 145] on span "קבלת תשלום" at bounding box center [462, 144] width 32 height 6
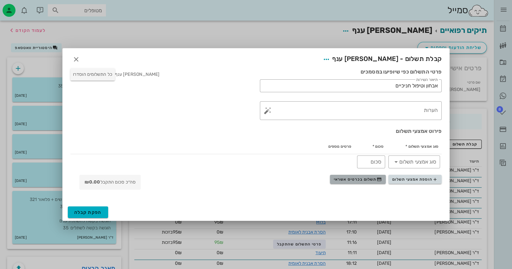
click at [346, 177] on span "תשלום בכרטיס אשראי" at bounding box center [358, 179] width 48 height 5
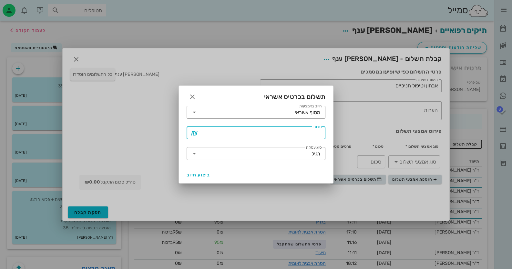
click at [305, 131] on input "סכום" at bounding box center [261, 133] width 122 height 10
type input "100"
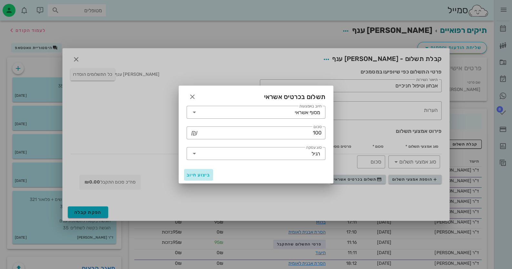
click at [205, 174] on span "ביצוע חיוב" at bounding box center [199, 175] width 24 height 5
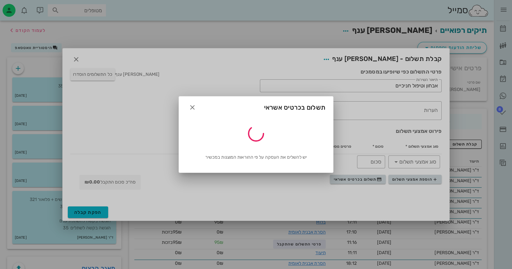
type input "100"
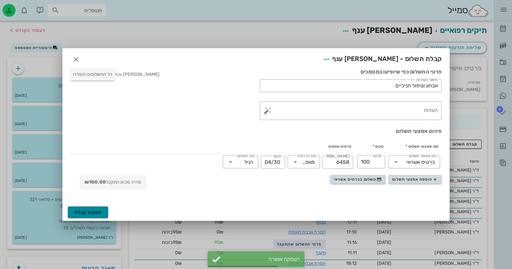
click at [92, 213] on span "הפקת קבלה" at bounding box center [87, 212] width 27 height 5
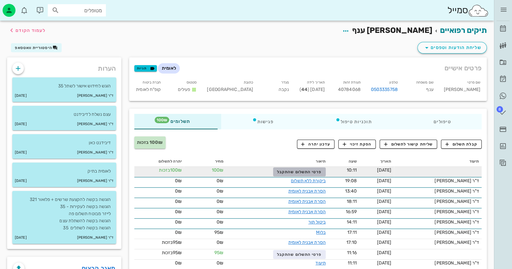
click at [317, 169] on button "פרטי התשלום שהתקבל" at bounding box center [299, 172] width 53 height 9
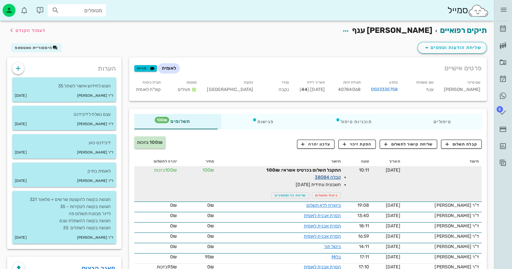
click at [331, 178] on link "קבלה 38084" at bounding box center [328, 177] width 26 height 5
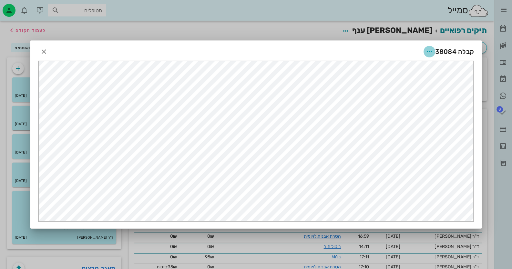
click at [426, 49] on icon "button" at bounding box center [430, 52] width 8 height 8
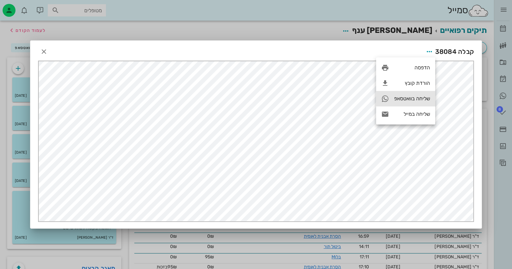
click at [409, 95] on div "שליחה בוואטסאפ" at bounding box center [405, 99] width 59 height 16
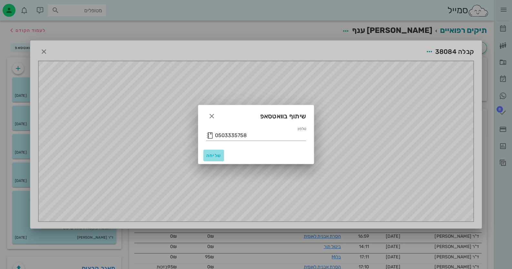
click at [215, 154] on span "שליחה" at bounding box center [214, 155] width 16 height 5
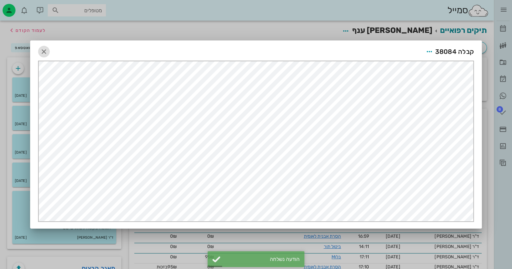
click at [45, 47] on button "button" at bounding box center [44, 52] width 12 height 12
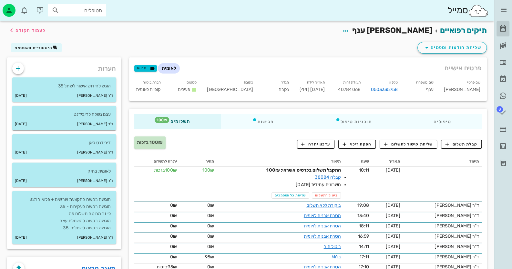
click at [501, 32] on icon at bounding box center [503, 29] width 8 height 8
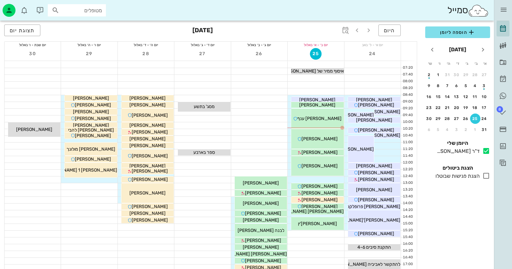
click at [80, 12] on input "מטופלים" at bounding box center [81, 10] width 41 height 8
paste input "0502154104"
type input "0502154104"
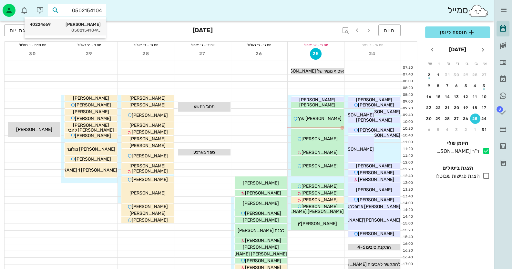
click at [89, 25] on div "[PERSON_NAME] 40224669" at bounding box center [65, 24] width 71 height 5
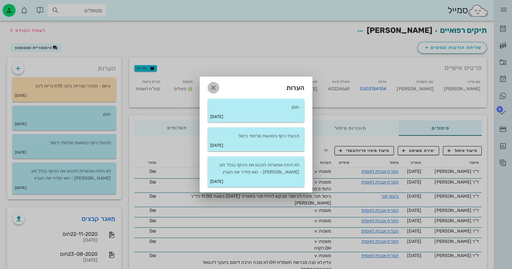
click at [216, 88] on icon "button" at bounding box center [214, 88] width 8 height 8
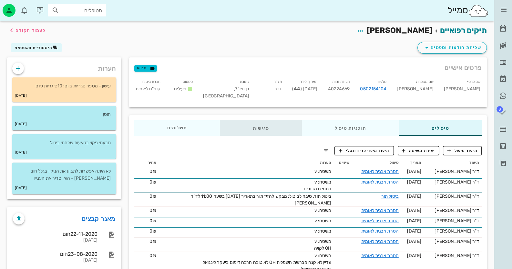
click at [265, 126] on div "פגישות" at bounding box center [261, 128] width 82 height 16
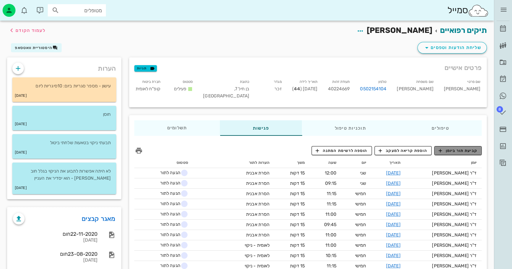
click at [471, 151] on span "קביעת תור ביומן" at bounding box center [458, 151] width 39 height 6
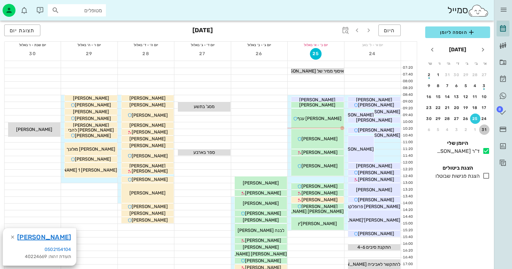
click at [484, 128] on div "31" at bounding box center [484, 130] width 10 height 5
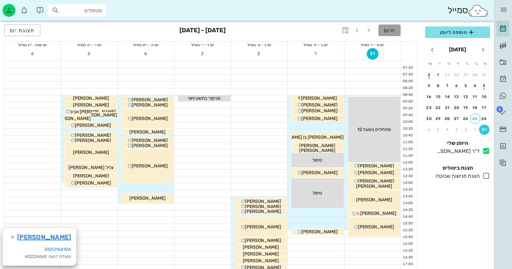
click at [387, 33] on span "היום" at bounding box center [389, 30] width 11 height 6
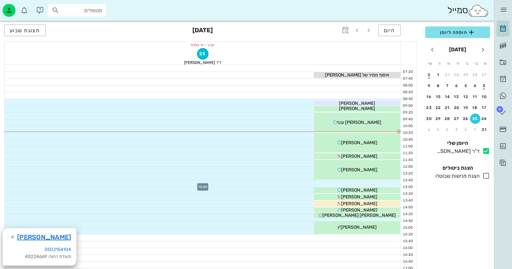
click at [382, 182] on div at bounding box center [203, 184] width 397 height 6
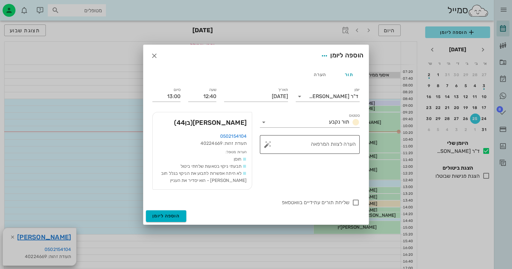
click at [269, 143] on button "button" at bounding box center [268, 145] width 8 height 8
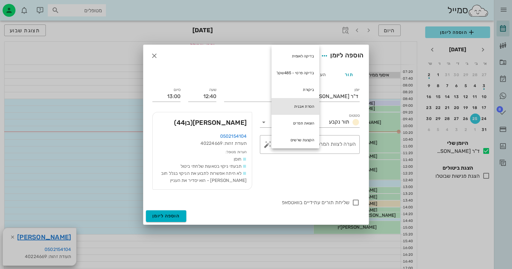
click at [297, 102] on div "הסרת אבנית" at bounding box center [296, 106] width 48 height 17
type textarea "הסרת אבנית"
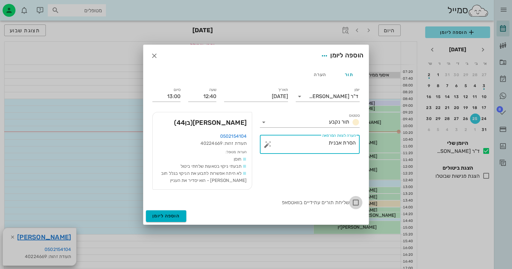
click at [359, 202] on div at bounding box center [356, 202] width 11 height 11
checkbox input "true"
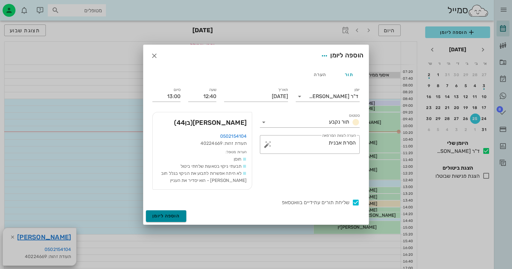
click at [175, 218] on span "הוספה ליומן" at bounding box center [165, 216] width 27 height 5
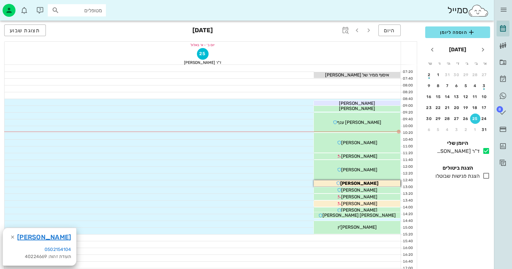
click at [97, 11] on input "מטופלים" at bounding box center [81, 10] width 41 height 8
type input "[PERSON_NAME] ע"
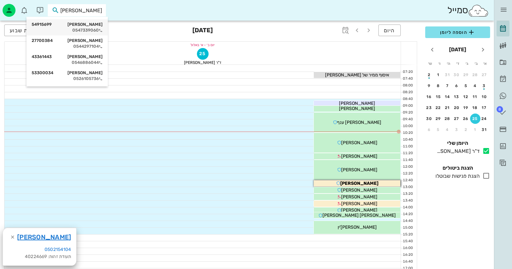
click at [95, 29] on div "0547339060" at bounding box center [67, 30] width 71 height 5
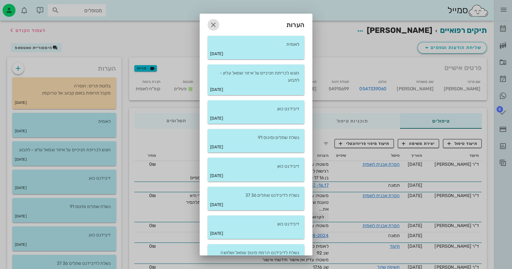
click at [217, 22] on icon "button" at bounding box center [214, 25] width 8 height 8
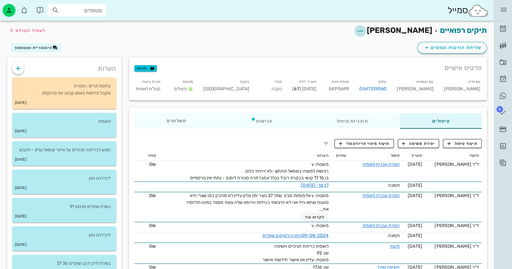
click at [366, 29] on span "button" at bounding box center [361, 31] width 12 height 8
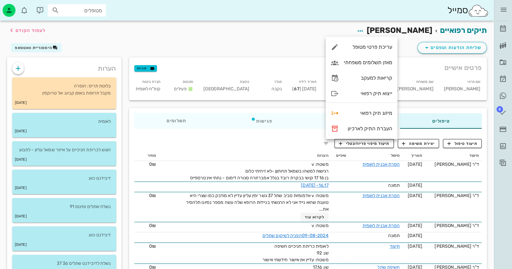
click at [318, 36] on div "תיקים רפואיים [PERSON_NAME] לעמוד הקודם" at bounding box center [247, 31] width 488 height 20
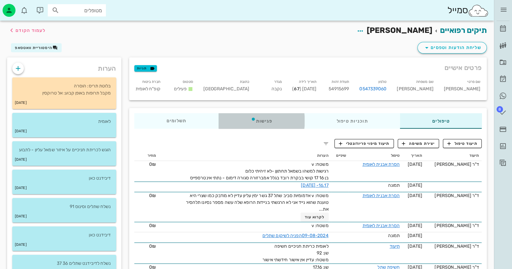
click at [270, 122] on div "פגישות" at bounding box center [262, 121] width 86 height 16
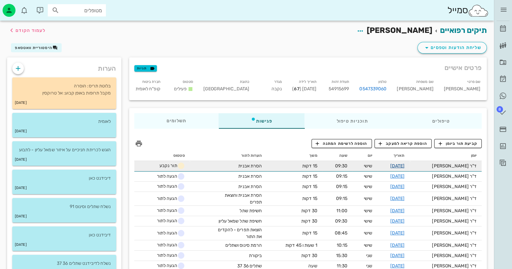
click at [405, 165] on link "[DATE]" at bounding box center [398, 165] width 15 height 5
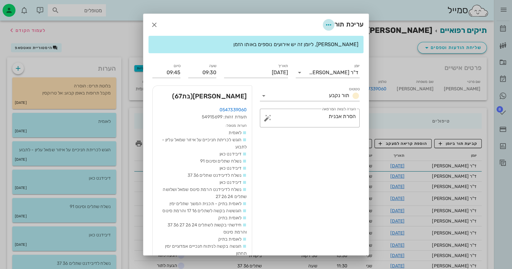
click at [326, 23] on icon "button" at bounding box center [329, 25] width 8 height 8
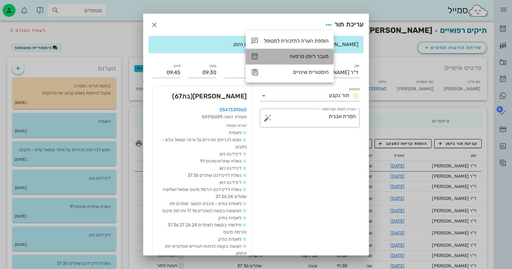
click at [320, 56] on div "מעבר ליומן מרפאה" at bounding box center [296, 56] width 65 height 6
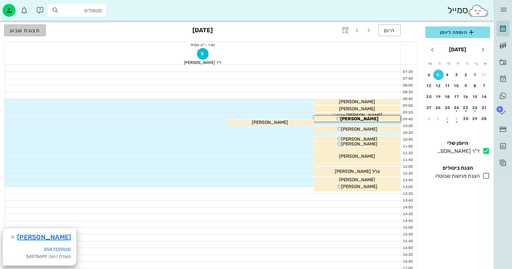
click at [35, 26] on button "תצוגת שבוע" at bounding box center [25, 31] width 42 height 12
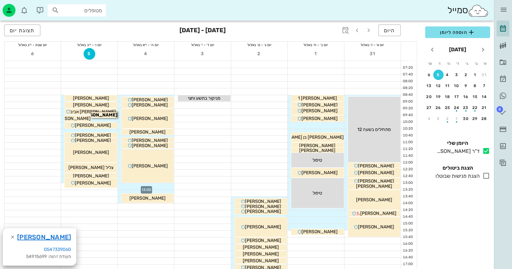
click at [166, 187] on div at bounding box center [146, 186] width 56 height 6
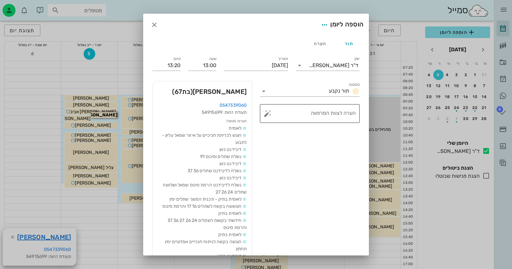
click at [272, 113] on button "button" at bounding box center [268, 114] width 8 height 8
click at [286, 182] on div "סטטוס תור נקבע ​ הערה לצוות המרפאה" at bounding box center [310, 230] width 108 height 306
click at [158, 21] on icon "button" at bounding box center [155, 25] width 8 height 8
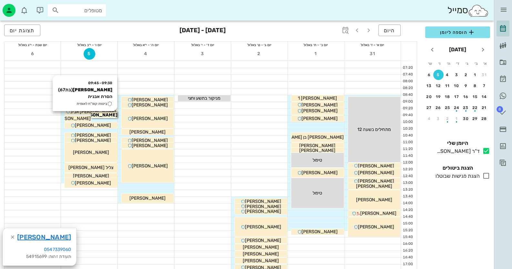
click at [113, 113] on span "[PERSON_NAME]" at bounding box center [98, 114] width 38 height 5
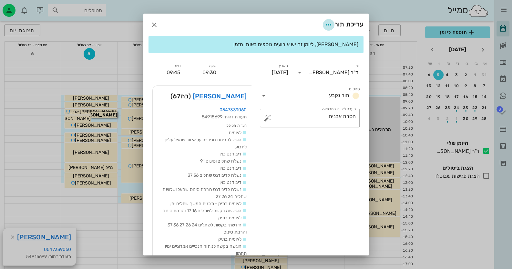
click at [328, 23] on icon "button" at bounding box center [329, 25] width 8 height 8
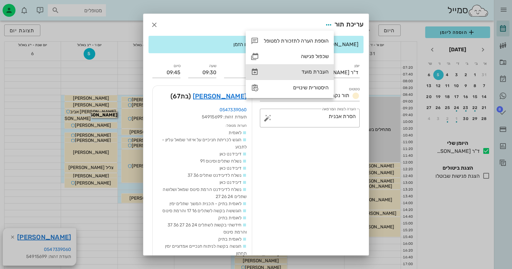
click at [302, 74] on div "העברת מועד" at bounding box center [296, 72] width 65 height 6
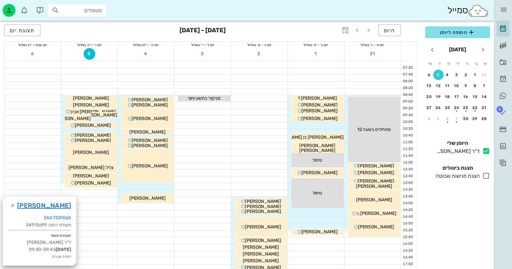
click at [170, 189] on div at bounding box center [146, 186] width 56 height 6
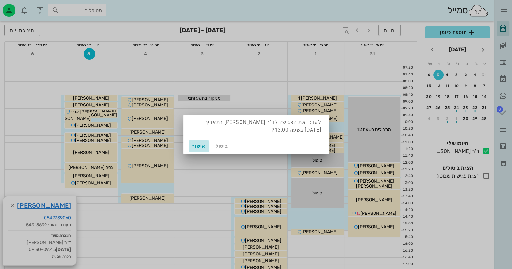
click at [198, 148] on span "אישור" at bounding box center [199, 146] width 16 height 5
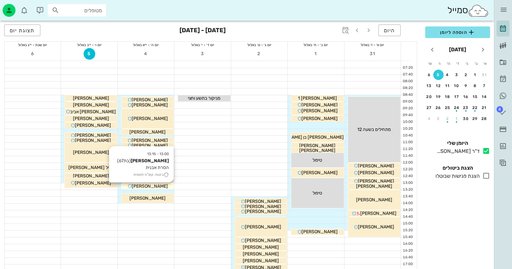
click at [158, 187] on span "[PERSON_NAME]" at bounding box center [150, 186] width 36 height 5
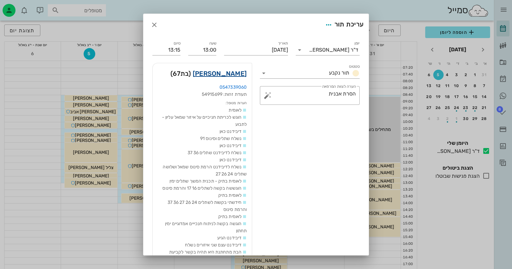
click at [242, 75] on link "[PERSON_NAME]" at bounding box center [220, 73] width 54 height 10
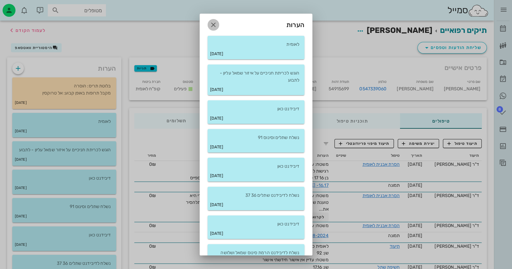
click at [216, 24] on icon "button" at bounding box center [214, 25] width 8 height 8
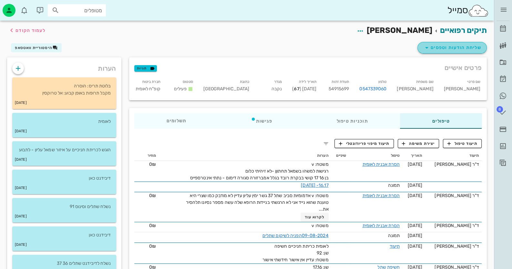
click at [476, 49] on span "שליחת הודעות וטפסים" at bounding box center [452, 48] width 58 height 8
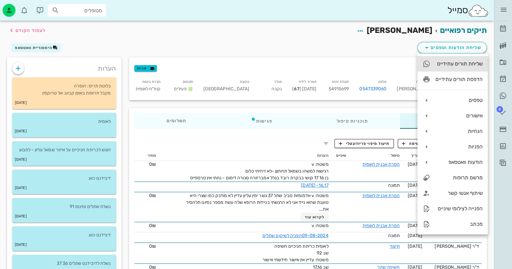
click at [462, 67] on div "שליחת תורים עתידיים" at bounding box center [459, 64] width 47 height 6
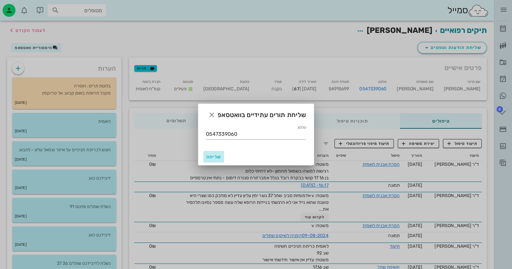
click at [212, 157] on span "שליחה" at bounding box center [214, 156] width 16 height 5
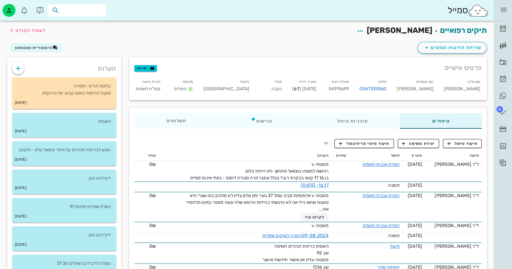
click at [99, 13] on input "text" at bounding box center [81, 10] width 41 height 8
paste input "0505729291"
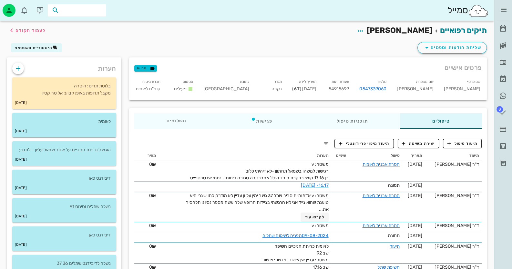
type input "0505729291"
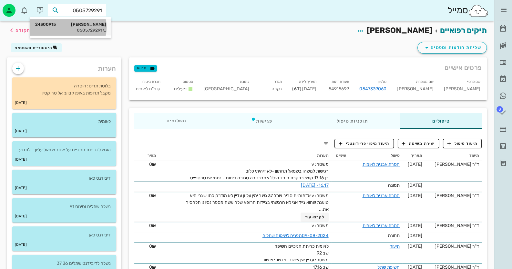
click at [88, 21] on div "[PERSON_NAME] 24300915 0505729291" at bounding box center [70, 27] width 71 height 16
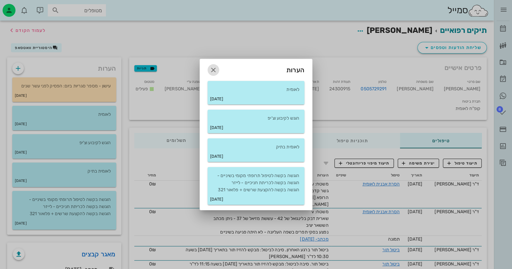
click at [214, 70] on icon "button" at bounding box center [214, 70] width 8 height 8
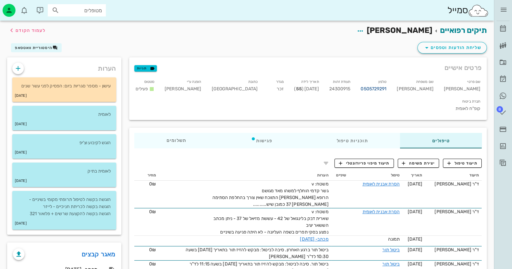
click at [387, 88] on link "0505729291" at bounding box center [374, 89] width 26 height 7
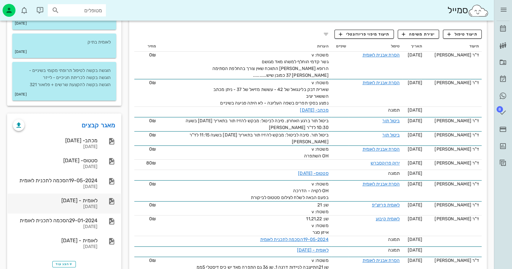
scroll to position [161, 0]
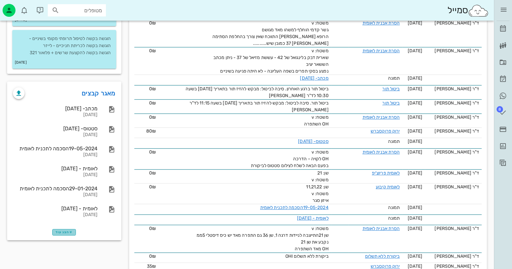
click at [67, 231] on span "הצג עוד" at bounding box center [64, 233] width 17 height 4
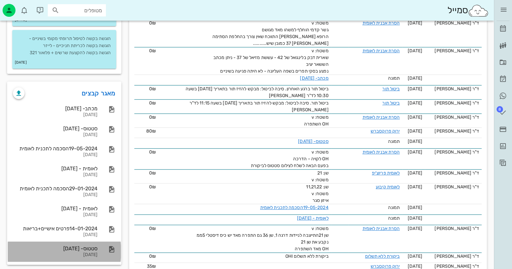
click at [82, 247] on div "סטטוס- [DATE]" at bounding box center [55, 249] width 85 height 6
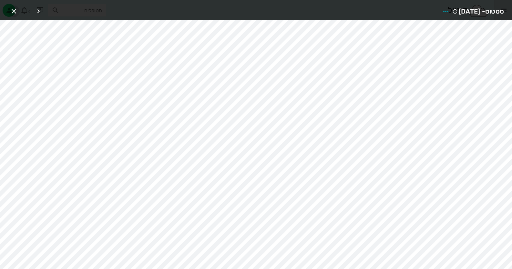
click at [10, 8] on icon "button" at bounding box center [14, 11] width 8 height 8
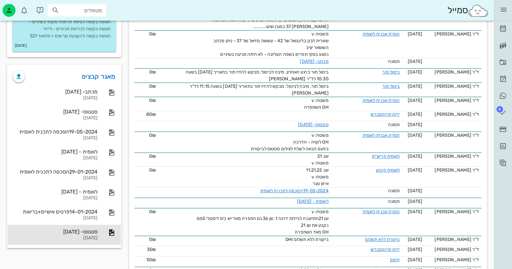
scroll to position [258, 0]
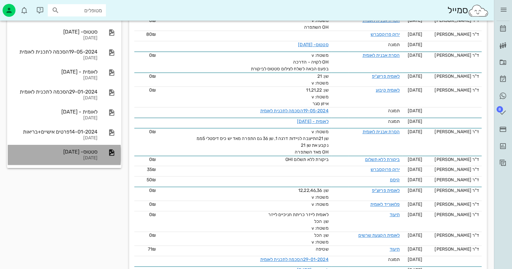
click at [80, 159] on div "[DATE]" at bounding box center [55, 158] width 85 height 5
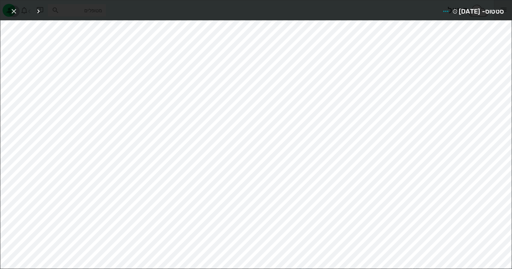
click at [10, 10] on icon "button" at bounding box center [14, 11] width 8 height 8
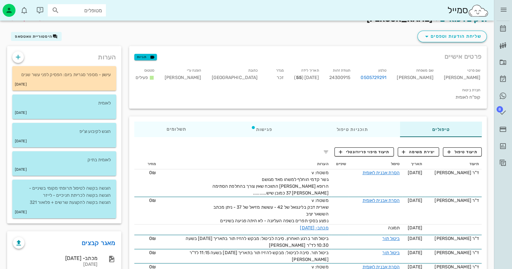
scroll to position [0, 0]
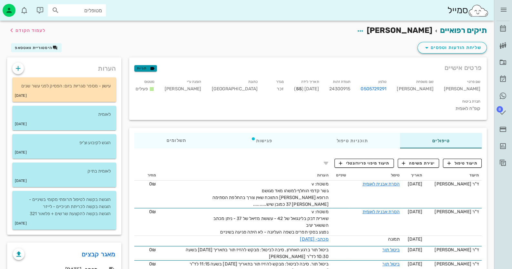
click at [136, 68] on button "תגיות" at bounding box center [145, 68] width 23 height 6
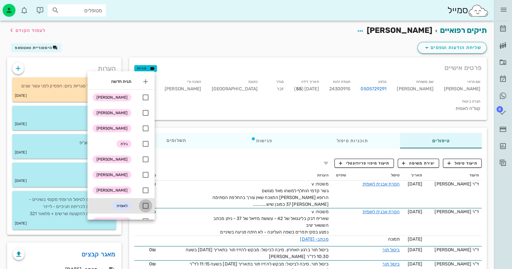
click at [144, 206] on div at bounding box center [145, 206] width 11 height 11
checkbox input "true"
click at [90, 236] on div "הערות עישון - מספר סגריות ביום: הפסיק לפני עשר שנים [DATE] לאומית [DATE] הוגש ל…" at bounding box center [64, 146] width 122 height 185
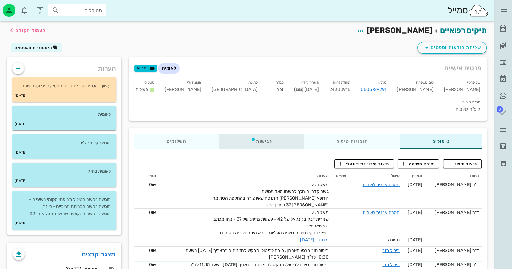
click at [259, 134] on div "פגישות" at bounding box center [262, 142] width 86 height 16
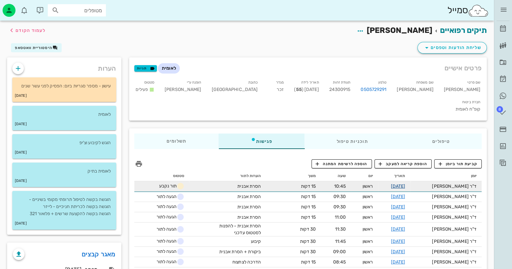
click at [405, 184] on link "[DATE]" at bounding box center [398, 186] width 15 height 5
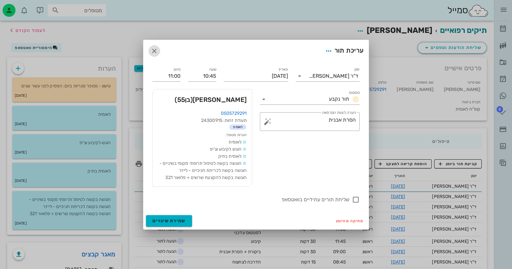
click at [153, 47] on icon "button" at bounding box center [155, 51] width 8 height 8
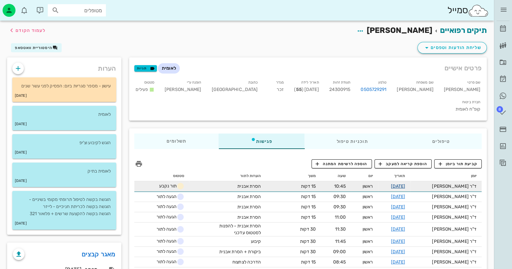
click at [405, 184] on link "[DATE]" at bounding box center [398, 186] width 15 height 5
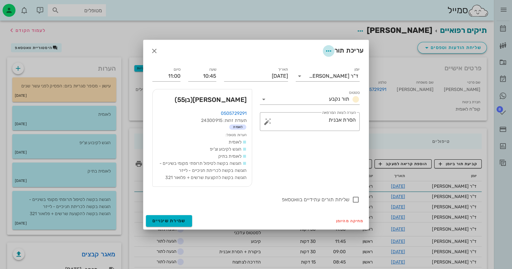
click at [331, 47] on icon "button" at bounding box center [329, 51] width 8 height 8
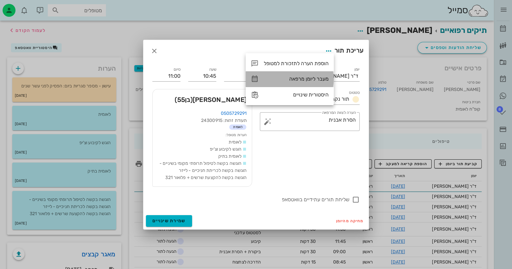
click at [322, 76] on div "מעבר ליומן מרפאה" at bounding box center [290, 79] width 88 height 16
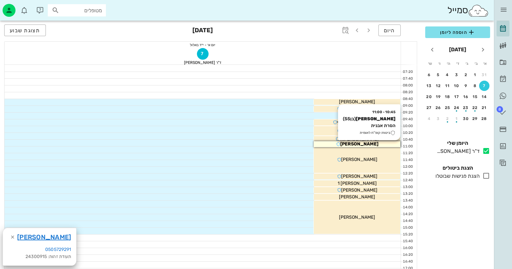
click at [388, 144] on div "[PERSON_NAME]" at bounding box center [357, 144] width 87 height 7
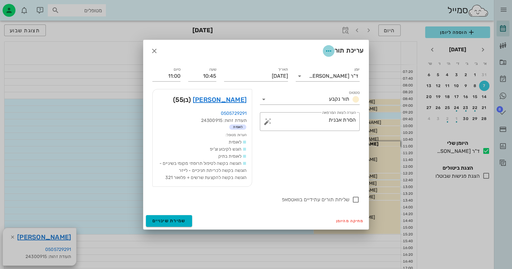
click at [325, 47] on icon "button" at bounding box center [329, 51] width 8 height 8
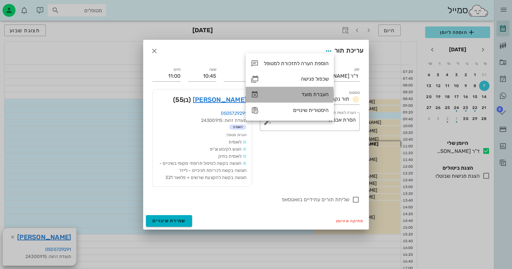
click at [315, 95] on div "העברת מועד" at bounding box center [296, 94] width 65 height 6
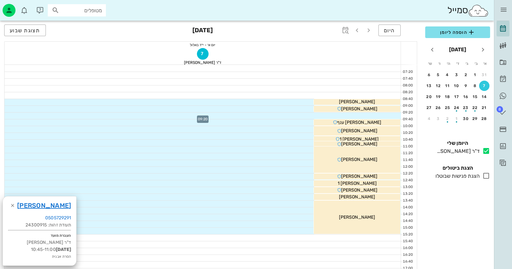
click at [381, 114] on div at bounding box center [203, 116] width 397 height 6
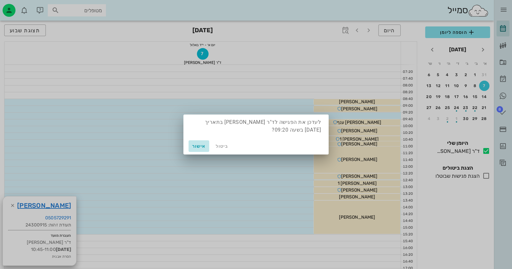
click at [203, 146] on span "אישור" at bounding box center [199, 146] width 16 height 5
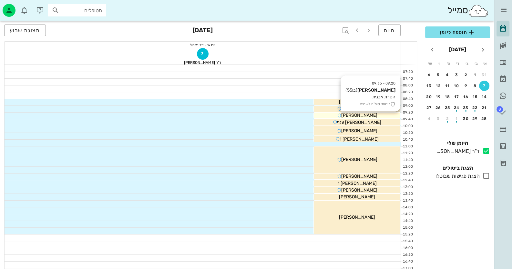
click at [361, 116] on span "[PERSON_NAME]" at bounding box center [359, 115] width 36 height 5
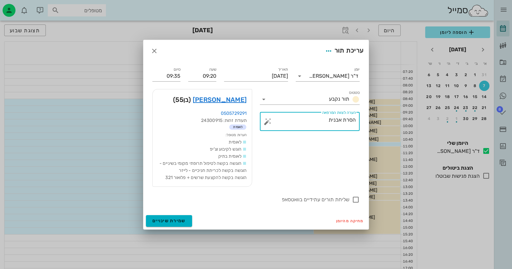
click at [300, 116] on textarea "הסרת אבנית" at bounding box center [312, 124] width 87 height 16
type textarea "הסרת אבנית+ עקירה 27"
click at [209, 199] on div "שליחת תורים עתידיים בוואטסאפ" at bounding box center [255, 200] width 207 height 8
checkbox input "true"
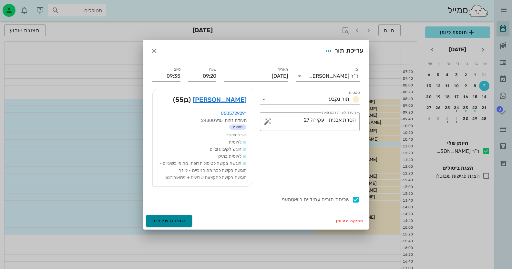
click at [179, 223] on span "שמירת שינויים" at bounding box center [168, 220] width 33 height 5
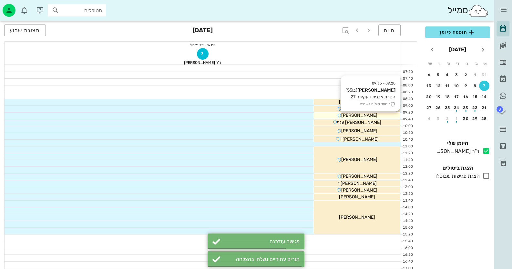
click at [383, 113] on div "[PERSON_NAME]" at bounding box center [357, 115] width 87 height 7
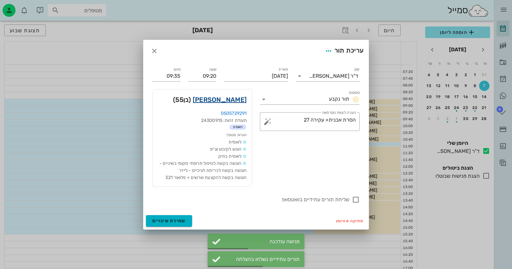
click at [230, 98] on link "[PERSON_NAME]" at bounding box center [220, 100] width 54 height 10
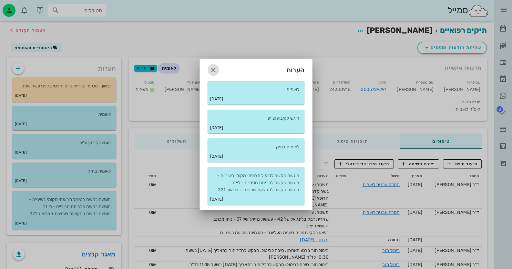
click at [209, 69] on span "button" at bounding box center [214, 70] width 12 height 8
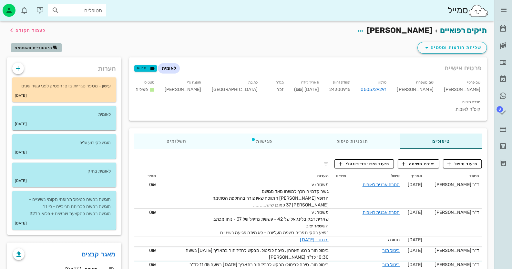
click at [25, 47] on span "היסטוריית וואטסאפ" at bounding box center [33, 48] width 37 height 5
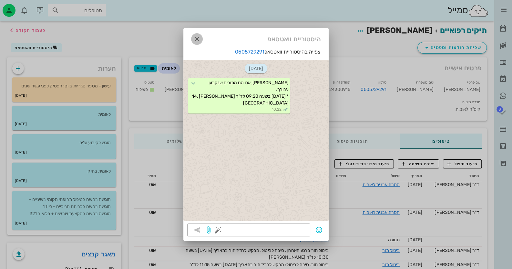
click at [191, 40] on span "button" at bounding box center [197, 39] width 12 height 8
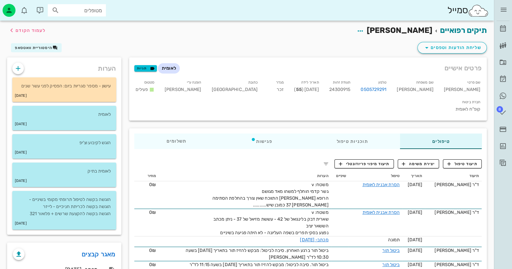
click at [356, 92] on div "תעודת זהות 24300915" at bounding box center [340, 88] width 32 height 20
click at [351, 91] on span "24300915" at bounding box center [340, 89] width 21 height 5
click at [351, 88] on span "24300915" at bounding box center [340, 89] width 21 height 5
copy span "24300915"
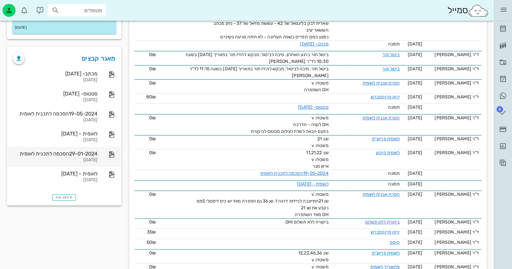
scroll to position [226, 0]
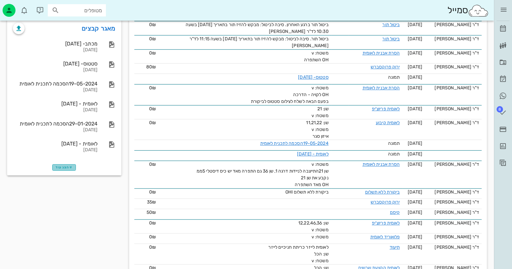
click at [64, 166] on span "הצג עוד" at bounding box center [64, 168] width 17 height 4
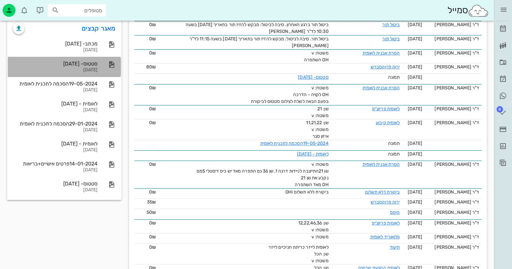
click at [86, 68] on div "[DATE]" at bounding box center [55, 70] width 85 height 5
click at [88, 71] on div "[DATE]" at bounding box center [55, 70] width 85 height 5
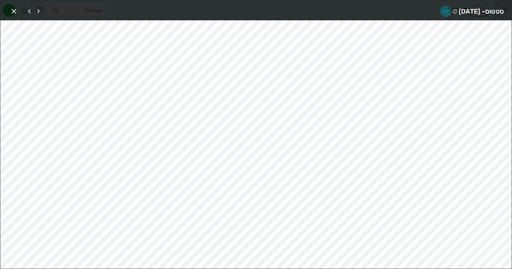
click at [442, 8] on icon "button" at bounding box center [446, 11] width 8 height 8
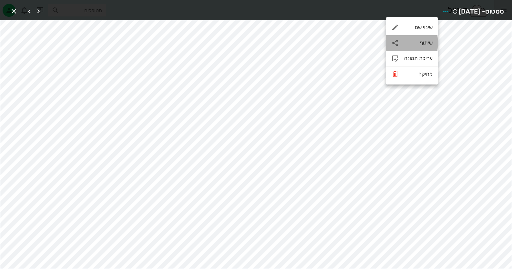
click at [428, 40] on div "שיתוף" at bounding box center [418, 43] width 28 height 6
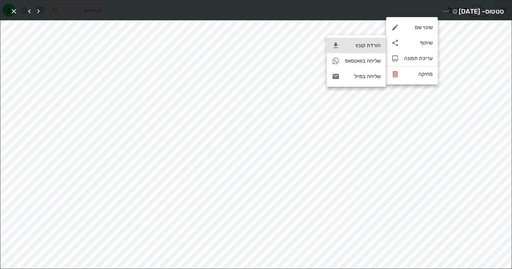
click at [369, 40] on div "הורדת קובץ" at bounding box center [356, 46] width 59 height 16
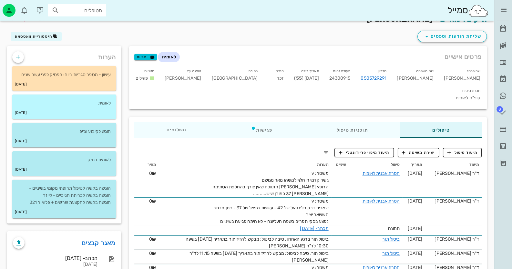
scroll to position [0, 0]
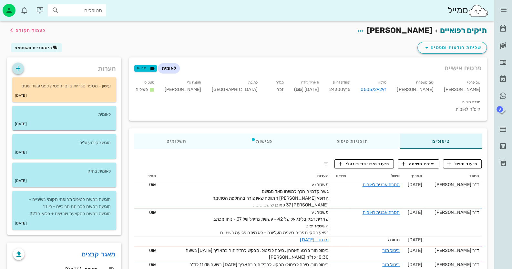
click at [18, 68] on icon "button" at bounding box center [18, 69] width 8 height 8
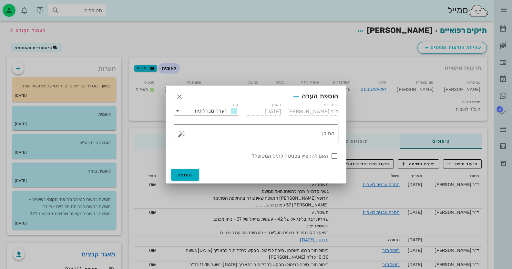
click at [182, 134] on button "button" at bounding box center [182, 134] width 8 height 8
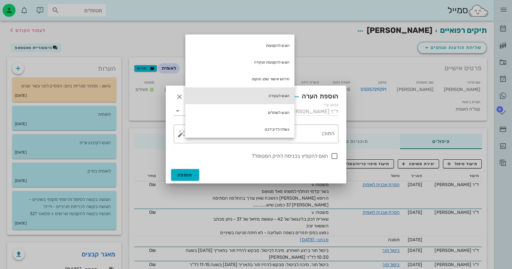
click at [284, 97] on div "הוגש לעקירה" at bounding box center [239, 96] width 109 height 17
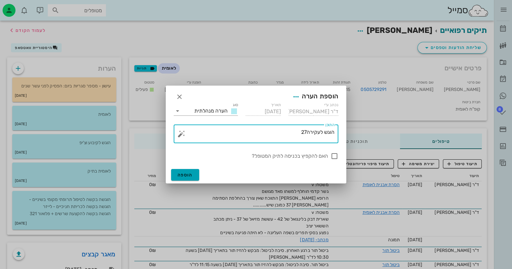
type textarea "הוגש לעקירה27"
click at [192, 171] on button "הוספה" at bounding box center [185, 175] width 28 height 12
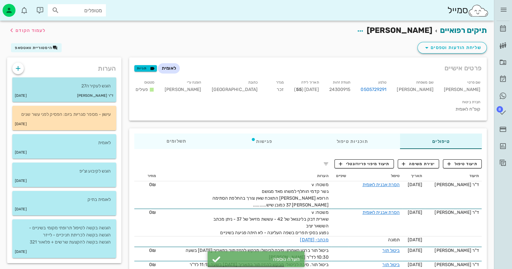
click at [100, 88] on p "הוגש לעקירה27" at bounding box center [64, 86] width 94 height 7
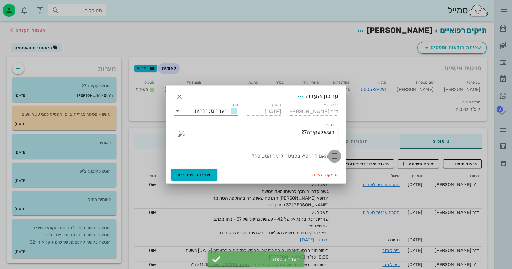
click at [334, 154] on div at bounding box center [334, 156] width 11 height 11
checkbox input "true"
click at [196, 176] on span "שמירת שינויים" at bounding box center [194, 175] width 33 height 5
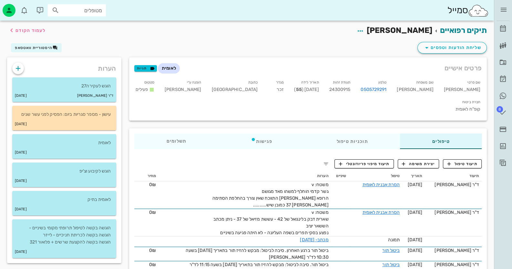
click at [99, 11] on input "מטופלים" at bounding box center [81, 10] width 41 height 8
paste input "0506573627"
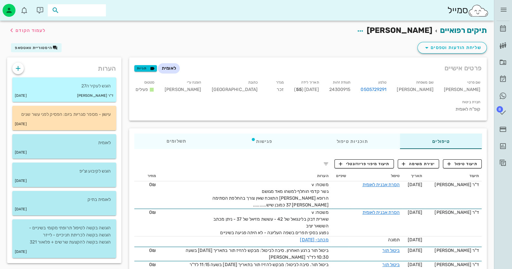
type input "0506573627"
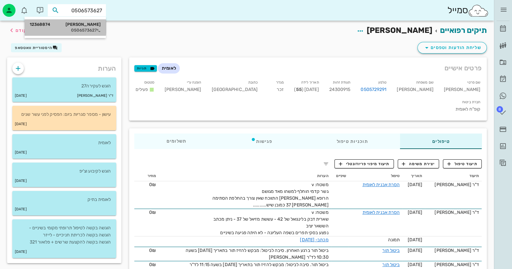
click at [94, 26] on div "[PERSON_NAME] 12368874" at bounding box center [65, 24] width 71 height 5
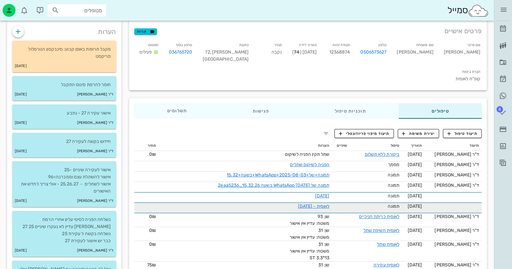
scroll to position [32, 0]
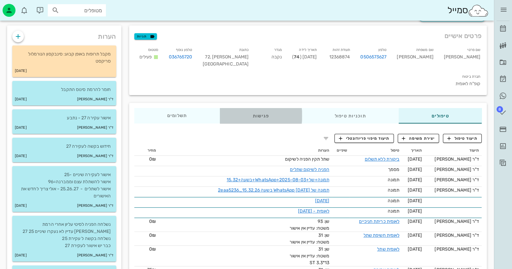
click at [265, 108] on div "פגישות" at bounding box center [261, 116] width 82 height 16
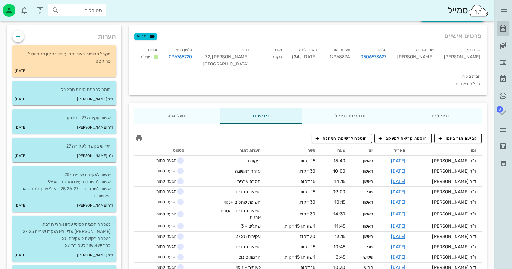
click at [504, 23] on link "[PERSON_NAME]" at bounding box center [503, 29] width 13 height 16
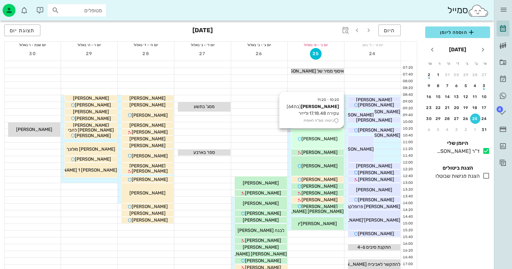
click at [330, 138] on div "[PERSON_NAME]" at bounding box center [317, 139] width 52 height 7
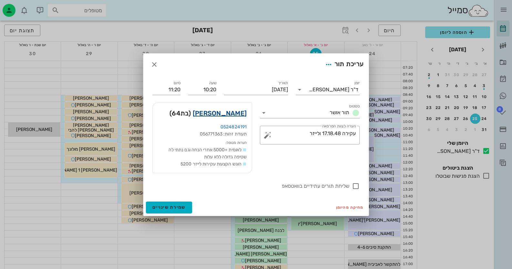
click at [225, 114] on link "[PERSON_NAME]" at bounding box center [220, 113] width 54 height 10
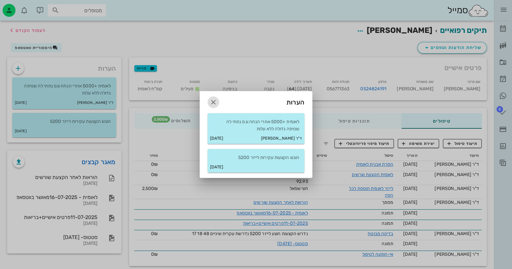
click at [212, 101] on icon "button" at bounding box center [214, 103] width 8 height 8
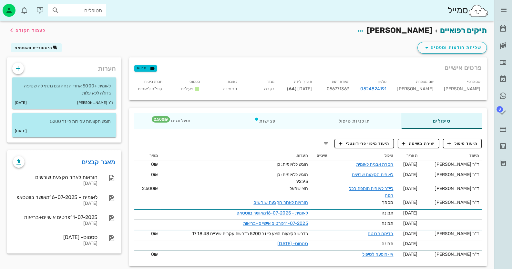
click at [88, 98] on div "ד"ר [PERSON_NAME] [DATE]" at bounding box center [64, 103] width 104 height 12
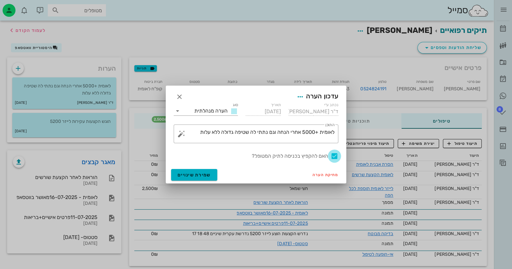
click at [333, 154] on div at bounding box center [334, 156] width 11 height 11
checkbox input "false"
click at [184, 170] on button "שמירת שינויים" at bounding box center [194, 175] width 46 height 12
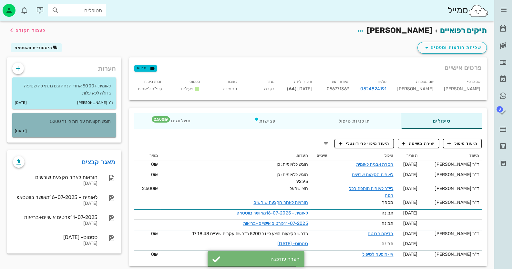
click at [102, 120] on p "הוגש הקצעות עקירות לייזר 5200" at bounding box center [64, 121] width 94 height 7
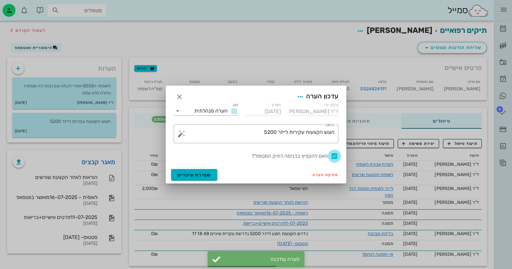
click at [331, 156] on div at bounding box center [334, 156] width 11 height 11
checkbox input "false"
click at [199, 174] on span "שמירת שינויים" at bounding box center [194, 175] width 33 height 5
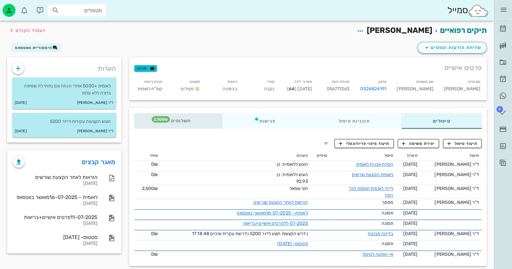
click at [176, 119] on span "תשלומים 2,500₪" at bounding box center [178, 121] width 25 height 5
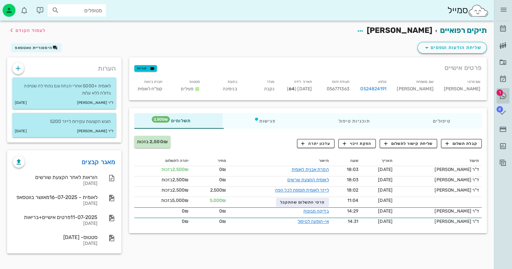
click at [504, 94] on icon at bounding box center [503, 96] width 8 height 8
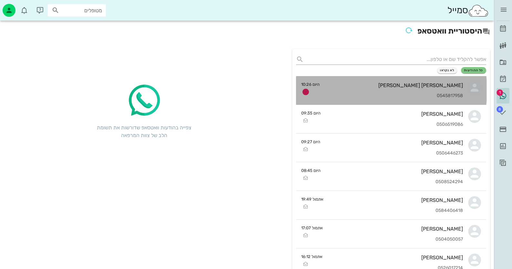
click at [476, 92] on icon at bounding box center [474, 87] width 13 height 13
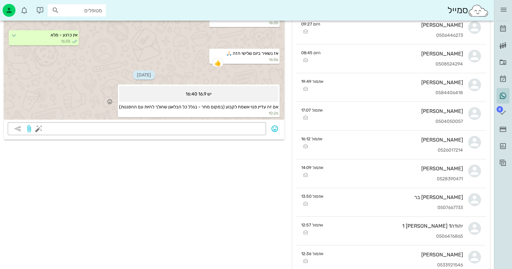
scroll to position [129, 0]
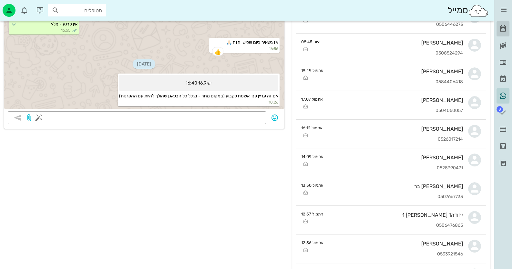
click at [506, 27] on icon at bounding box center [503, 29] width 8 height 8
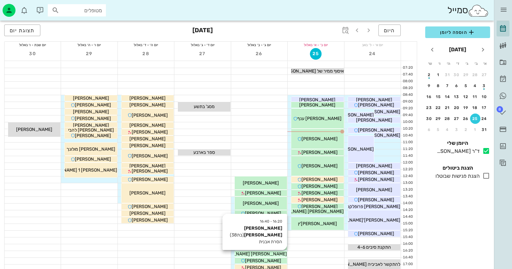
click at [259, 253] on span "[PERSON_NAME] [PERSON_NAME]" at bounding box center [250, 254] width 73 height 5
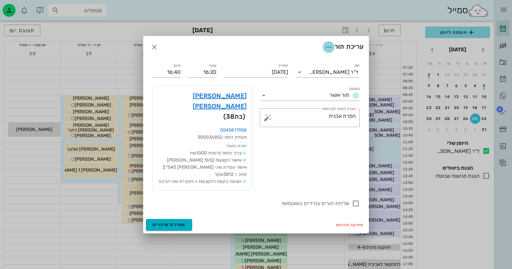
click at [327, 51] on icon "button" at bounding box center [329, 47] width 8 height 8
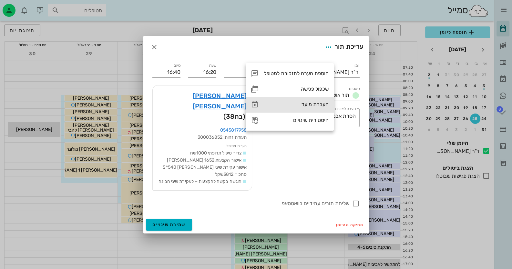
click at [310, 105] on div "העברת מועד" at bounding box center [296, 104] width 65 height 6
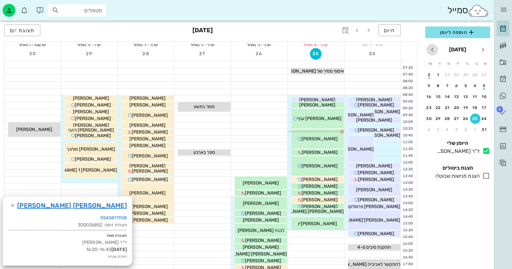
click at [433, 48] on icon "חודש הבא" at bounding box center [433, 50] width 8 height 8
click at [465, 97] on div "16" at bounding box center [466, 97] width 10 height 5
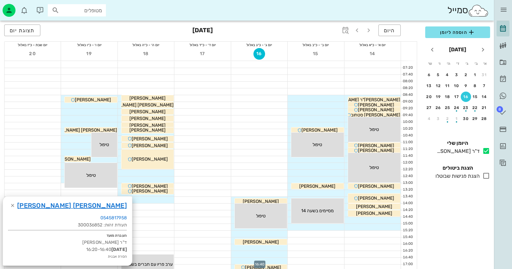
click at [276, 260] on div at bounding box center [259, 261] width 56 height 6
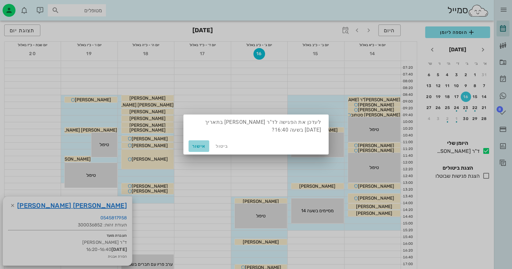
click at [199, 148] on span "אישור" at bounding box center [199, 146] width 16 height 5
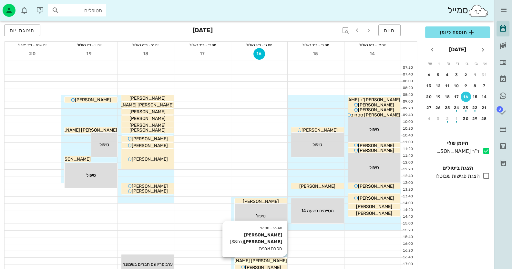
click at [273, 258] on div "[PERSON_NAME] [PERSON_NAME]" at bounding box center [261, 261] width 52 height 7
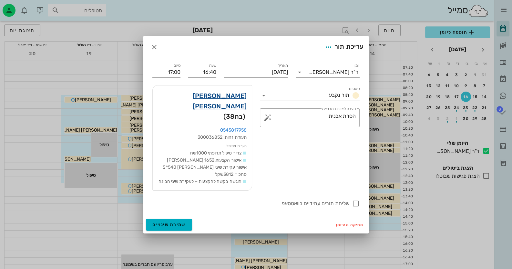
click at [235, 107] on link "[PERSON_NAME] [PERSON_NAME]" at bounding box center [202, 101] width 89 height 21
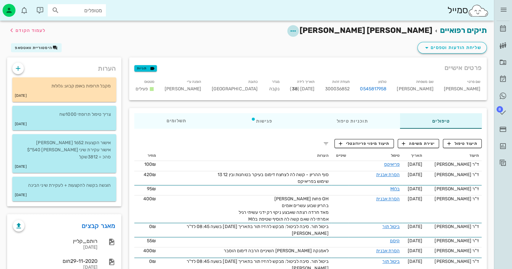
click at [297, 29] on icon "button" at bounding box center [293, 31] width 8 height 8
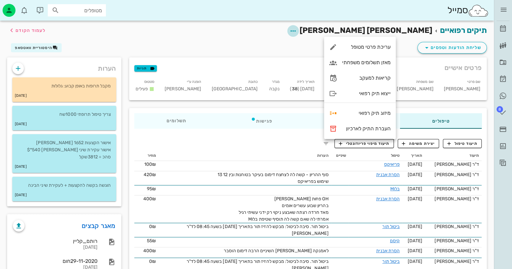
click at [297, 29] on icon "button" at bounding box center [293, 31] width 8 height 8
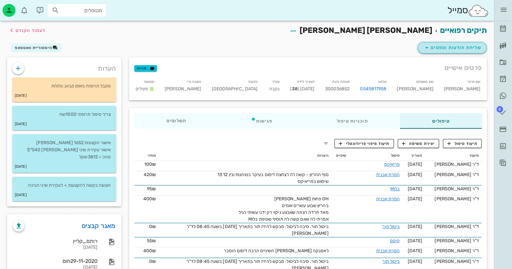
click at [443, 47] on span "שליחת הודעות וטפסים" at bounding box center [452, 48] width 58 height 8
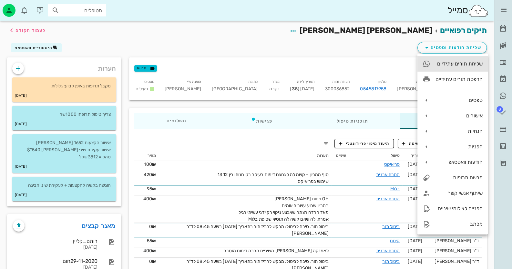
click at [457, 66] on div "שליחת תורים עתידיים" at bounding box center [459, 64] width 47 height 6
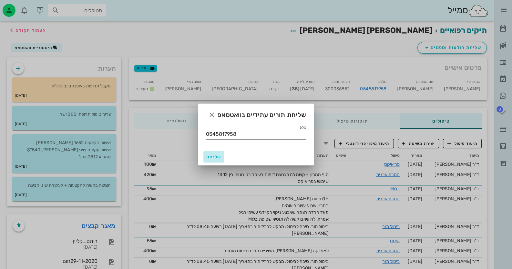
click at [220, 156] on span "שליחה" at bounding box center [214, 156] width 16 height 5
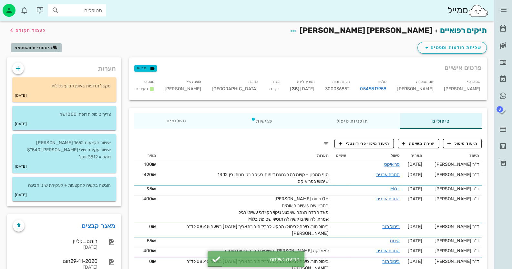
click at [45, 51] on button "היסטוריית וואטסאפ" at bounding box center [36, 47] width 51 height 9
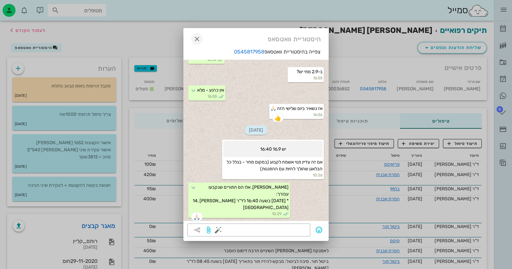
scroll to position [331, 0]
click at [198, 39] on icon "button" at bounding box center [197, 39] width 8 height 8
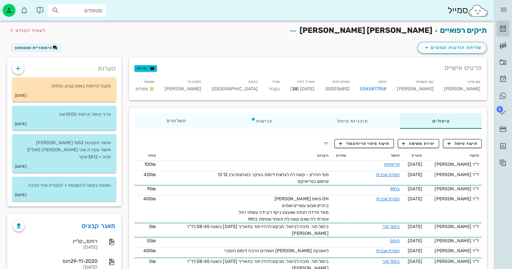
click at [506, 24] on link "[PERSON_NAME]" at bounding box center [503, 29] width 13 height 16
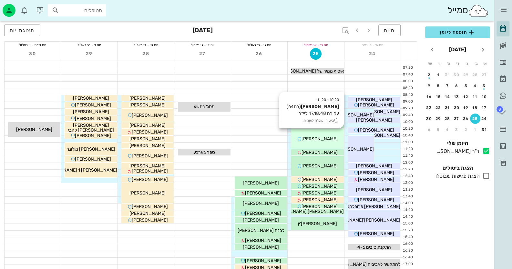
click at [315, 139] on span "[PERSON_NAME]" at bounding box center [320, 138] width 36 height 5
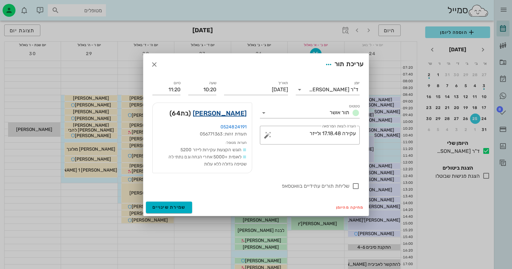
click at [235, 113] on link "[PERSON_NAME]" at bounding box center [220, 113] width 54 height 10
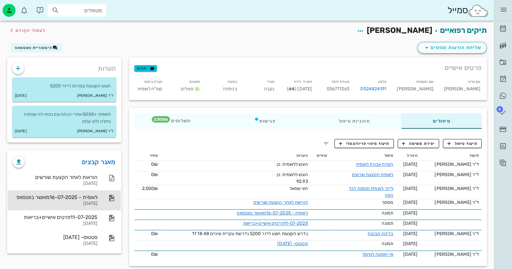
click at [88, 195] on div "לאומית - 16-07-2025מאושר בווטסאפ" at bounding box center [55, 197] width 85 height 6
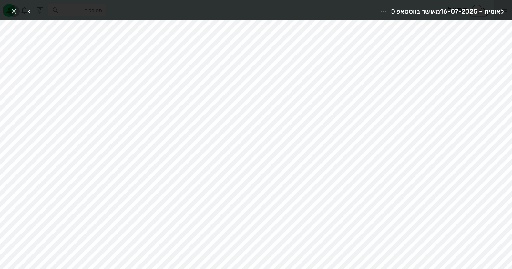
click at [13, 8] on icon "button" at bounding box center [14, 11] width 8 height 8
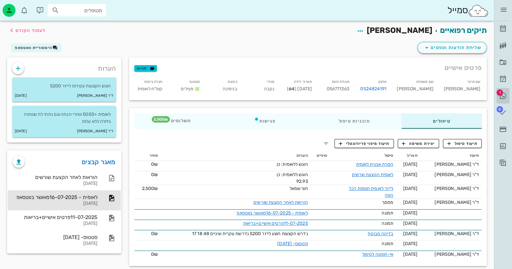
click at [502, 89] on link "1 היסטוריית וואטסאפ" at bounding box center [503, 96] width 13 height 16
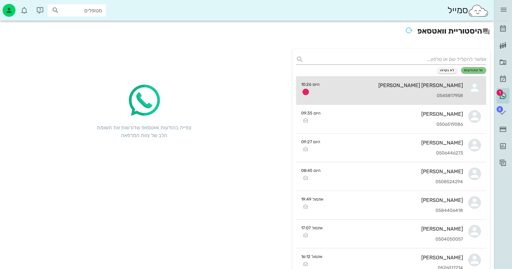
click at [443, 84] on div "[PERSON_NAME] [PERSON_NAME]" at bounding box center [394, 85] width 139 height 6
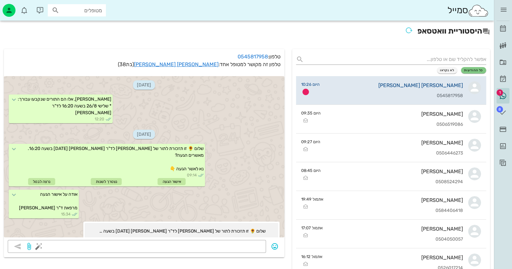
scroll to position [297, 0]
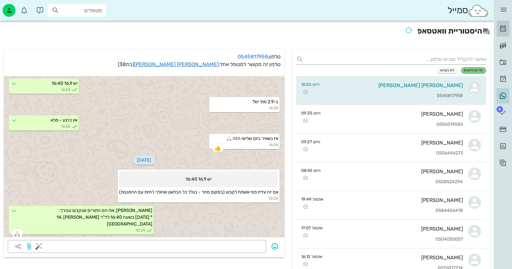
click at [506, 26] on icon at bounding box center [503, 29] width 8 height 8
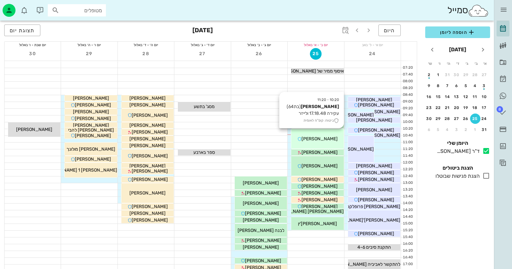
click at [337, 143] on div "10:20 - 11:20 [PERSON_NAME] (בת 64 ) עקירה 17.18.48 ולייזר ביטוח: קופ"ח לאומית …" at bounding box center [317, 139] width 52 height 20
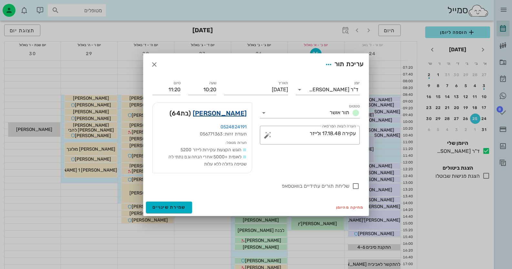
click at [239, 113] on link "[PERSON_NAME]" at bounding box center [220, 113] width 54 height 10
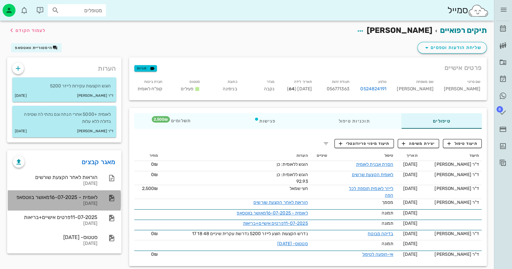
click at [93, 202] on div "[DATE]" at bounding box center [55, 203] width 85 height 5
